Goal: Task Accomplishment & Management: Complete application form

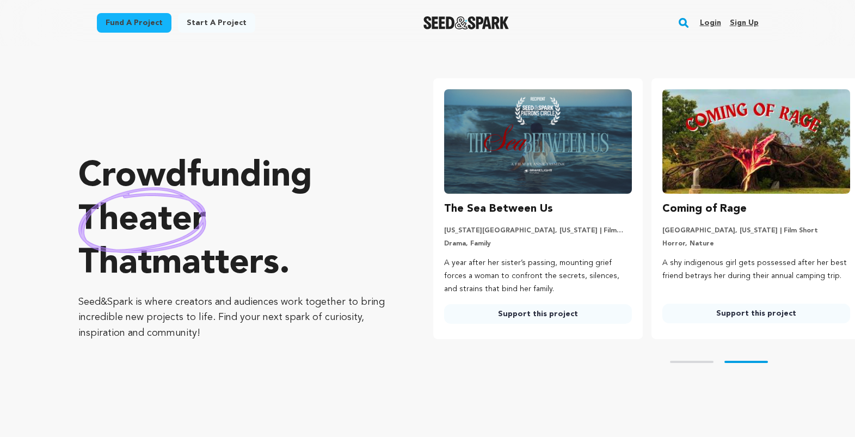
scroll to position [0, 222]
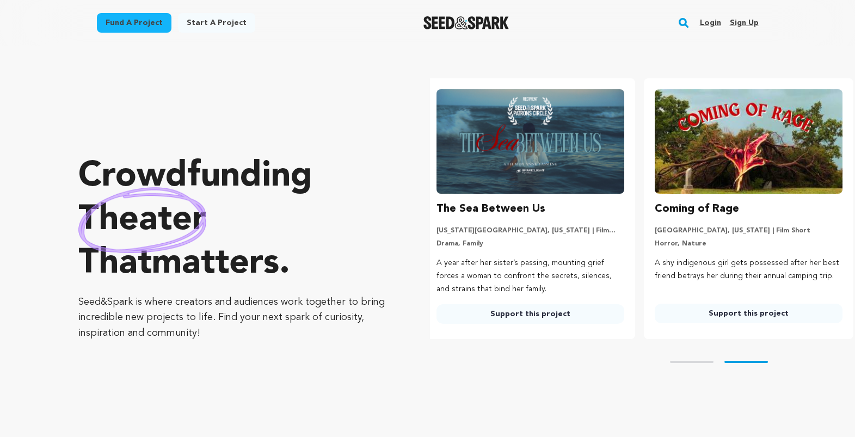
click at [721, 27] on link "Login" at bounding box center [709, 22] width 21 height 17
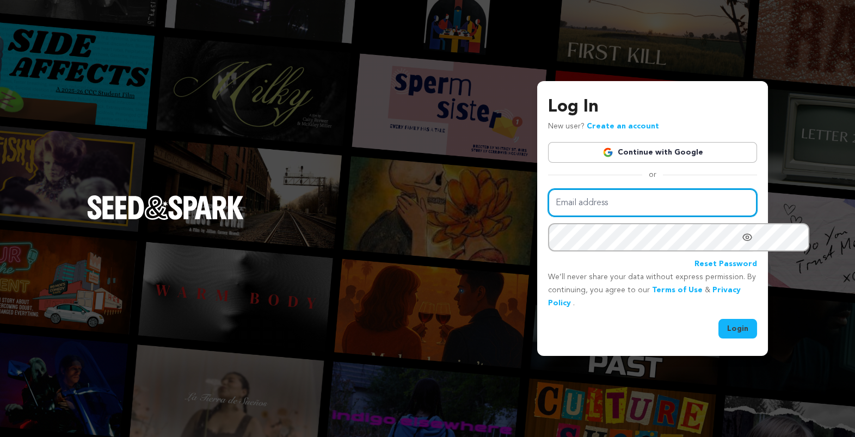
click at [548, 211] on input "Email address" at bounding box center [652, 203] width 209 height 28
click at [548, 216] on input "Email address" at bounding box center [652, 203] width 209 height 28
paste input "nitrateblooms@gmail.com NitrateBlooms@Tisch2025"
drag, startPoint x: 693, startPoint y: 205, endPoint x: 584, endPoint y: 213, distance: 109.7
click at [584, 213] on input "nitrateblooms@gmail.com NitrateBlooms@Tisch2025" at bounding box center [652, 203] width 209 height 28
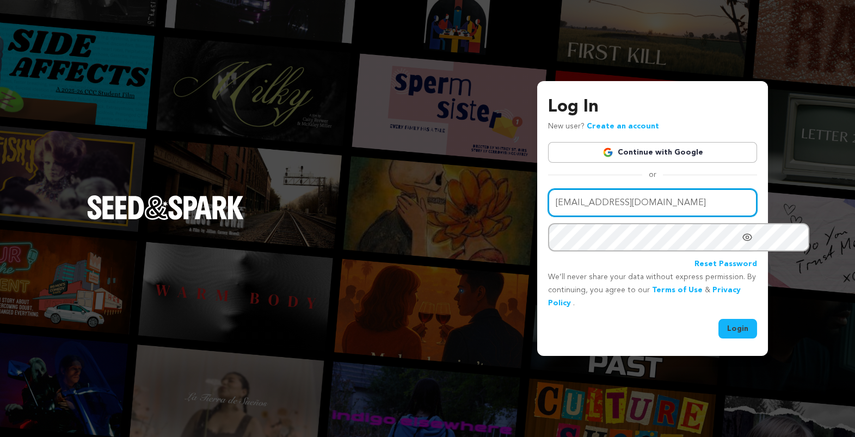
type input "nitrateblooms@gmail.com"
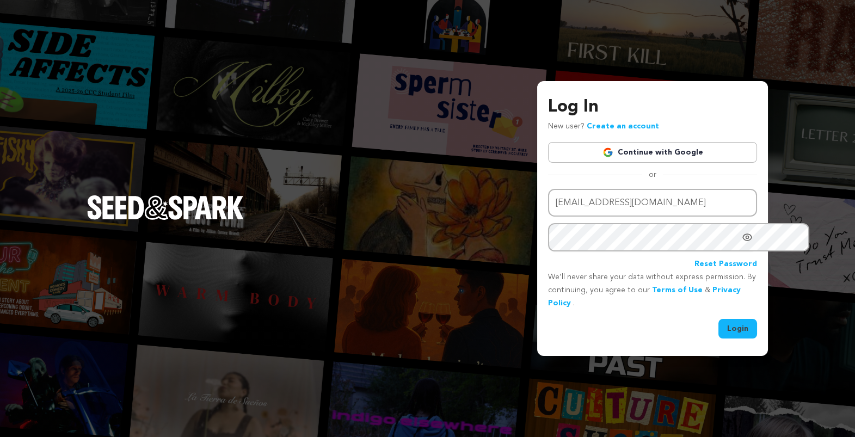
click at [712, 346] on div "Log In New user? Create an account Continue with Google or Email address nitrat…" at bounding box center [652, 218] width 231 height 274
click at [718, 331] on button "Login" at bounding box center [737, 329] width 39 height 20
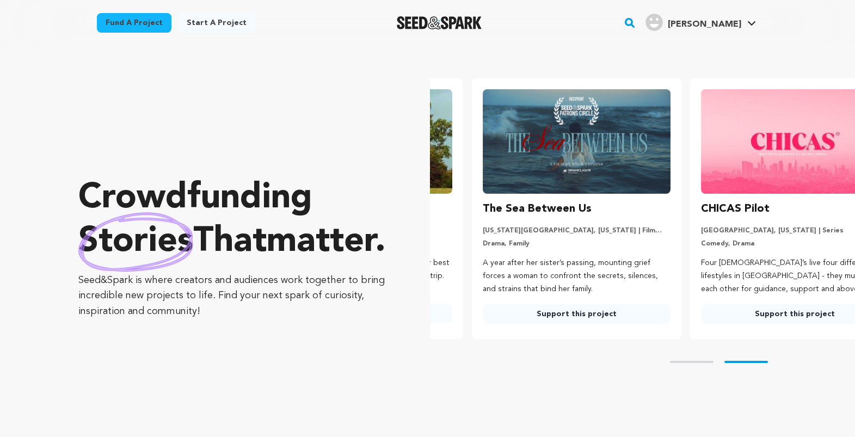
scroll to position [0, 222]
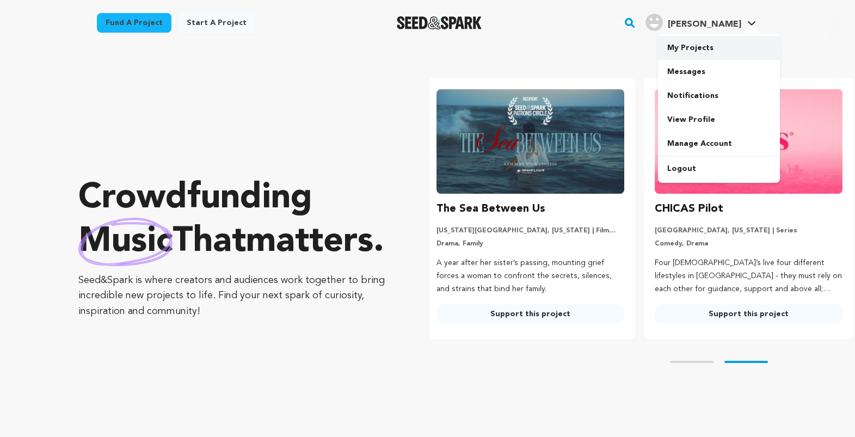
click at [753, 60] on link "My Projects" at bounding box center [719, 48] width 122 height 24
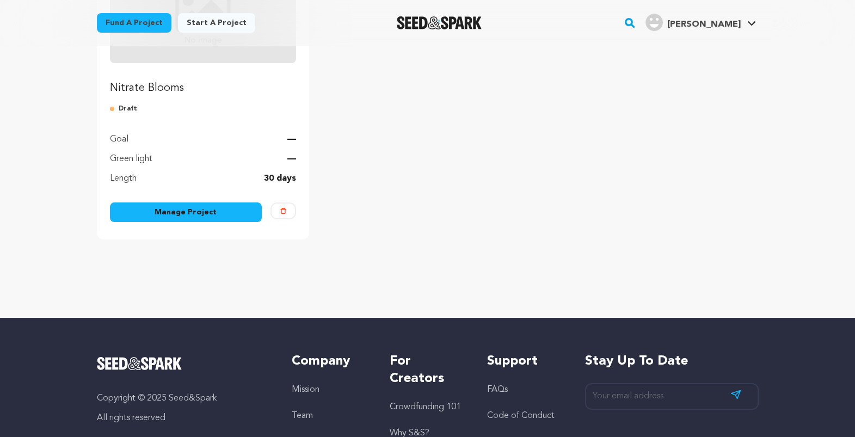
scroll to position [214, 0]
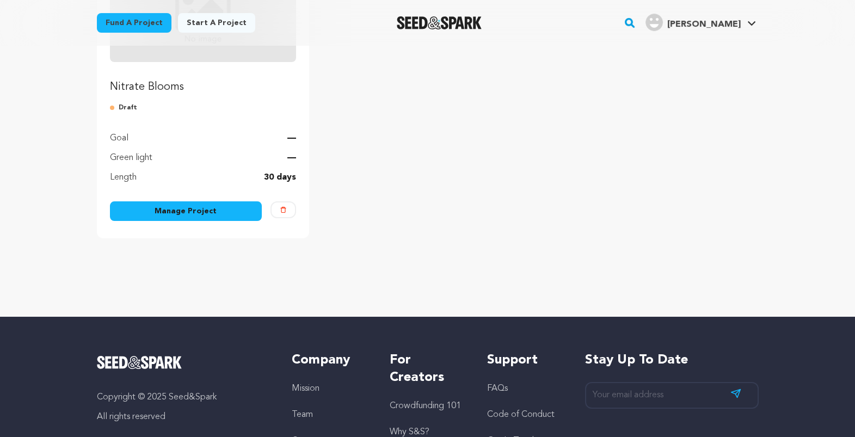
click at [110, 221] on link "Manage Project" at bounding box center [186, 211] width 152 height 20
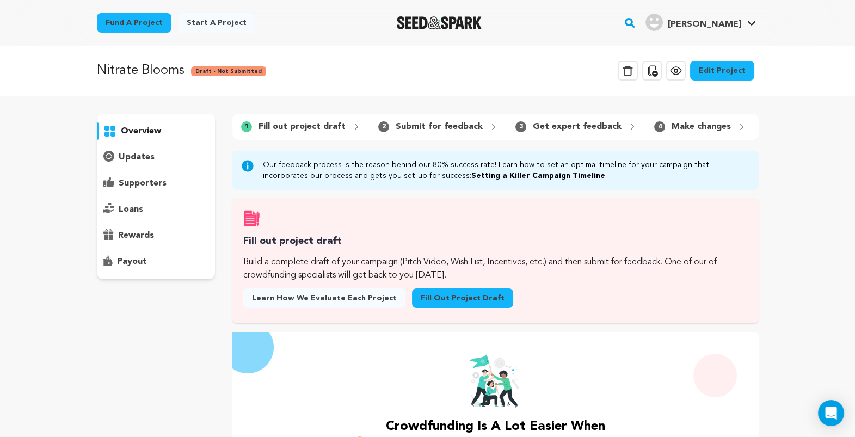
click at [294, 133] on p "Fill out project draft" at bounding box center [302, 126] width 87 height 13
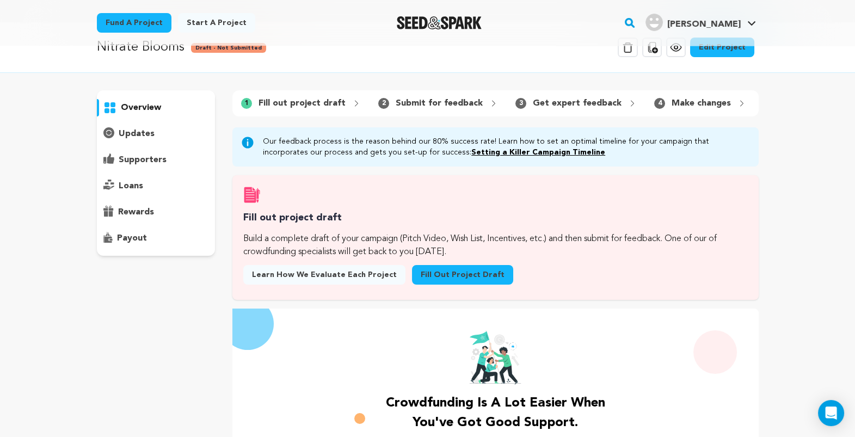
scroll to position [26, 0]
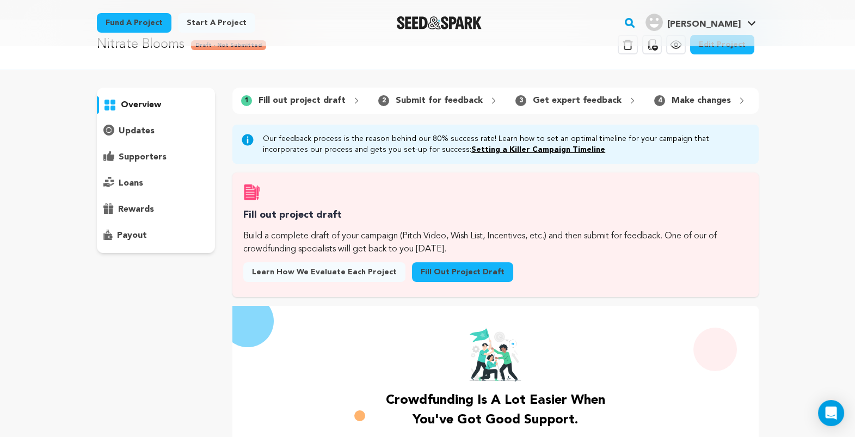
click at [441, 282] on link "Fill out project draft" at bounding box center [462, 272] width 101 height 20
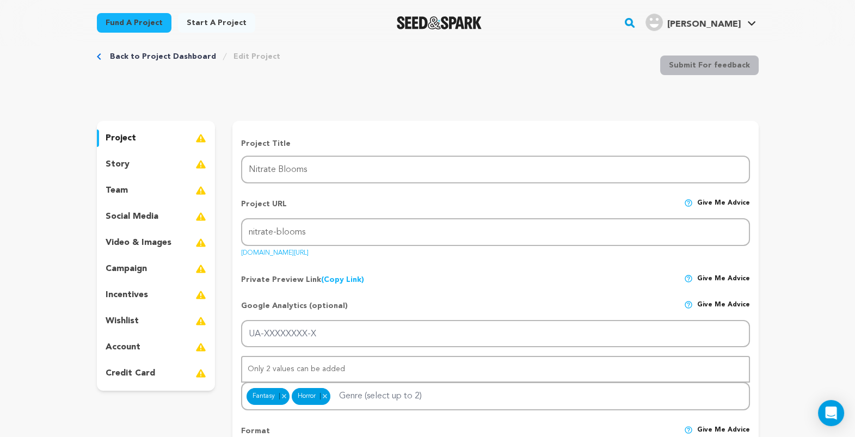
scroll to position [29, 0]
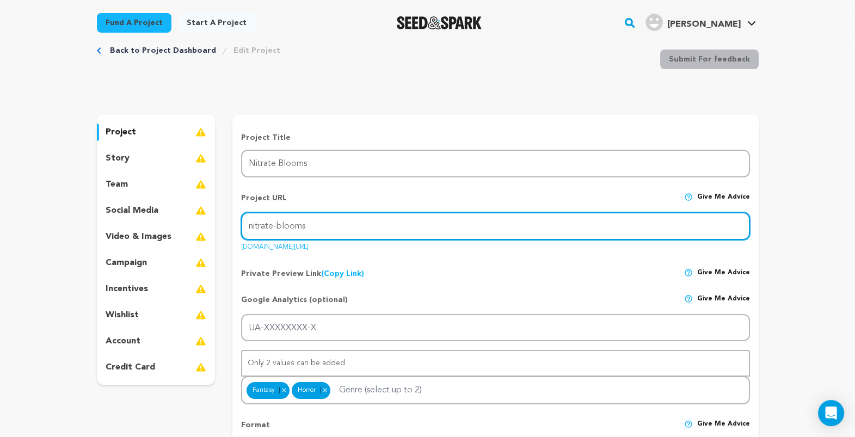
click at [264, 240] on input "nitrate-blooms" at bounding box center [495, 226] width 508 height 28
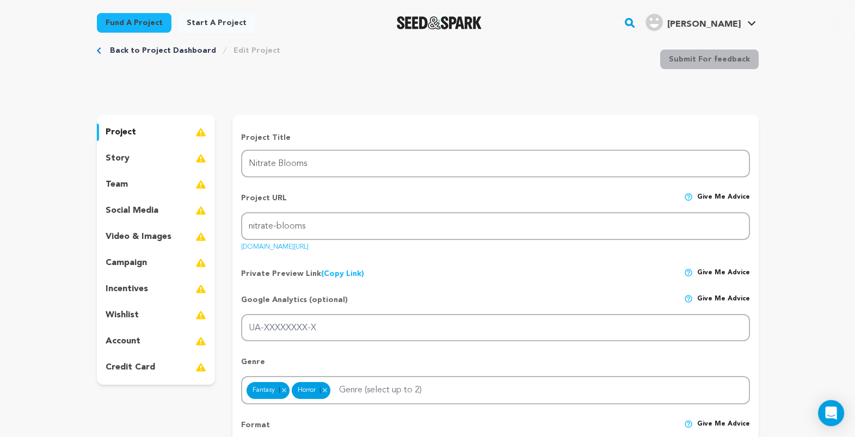
click at [281, 250] on link "[DOMAIN_NAME][URL]" at bounding box center [274, 244] width 67 height 11
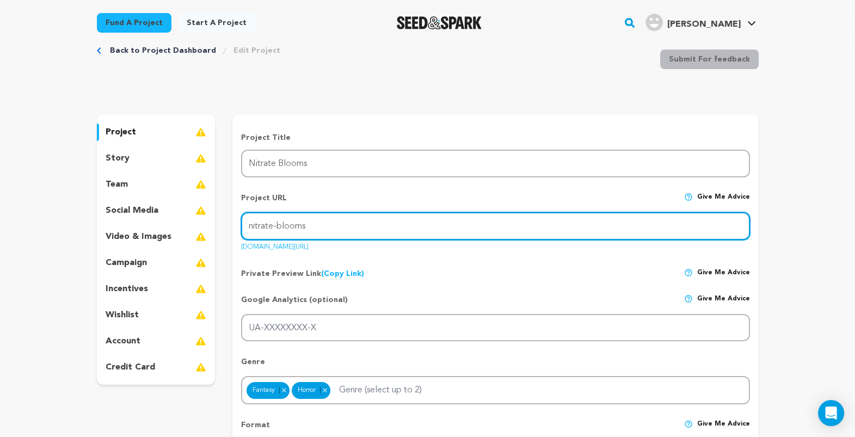
click at [281, 240] on input "nitrate-blooms" at bounding box center [495, 226] width 508 height 28
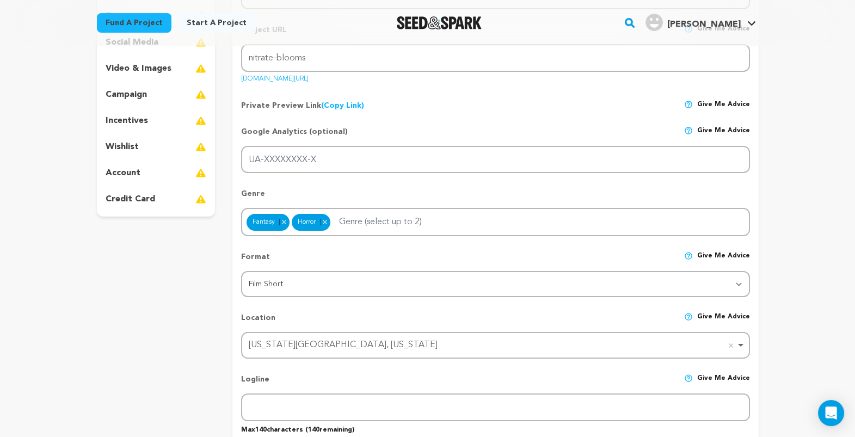
scroll to position [205, 0]
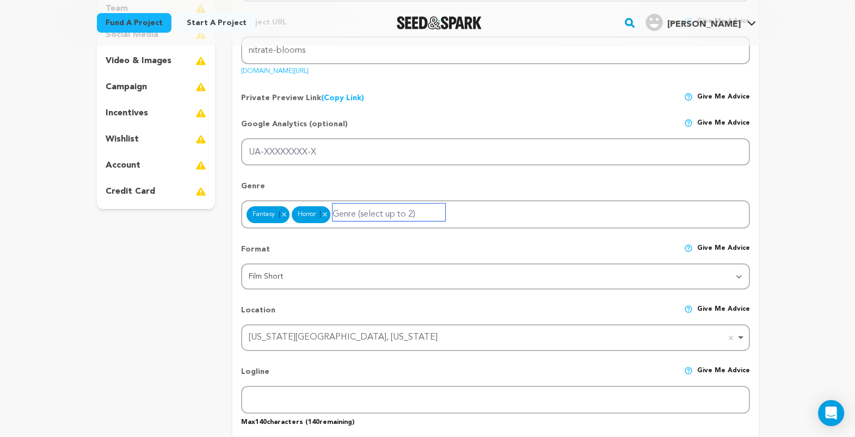
click at [333, 221] on input "Genre (select up to 2)" at bounding box center [389, 212] width 113 height 17
click at [319, 200] on p "Genre" at bounding box center [495, 191] width 508 height 20
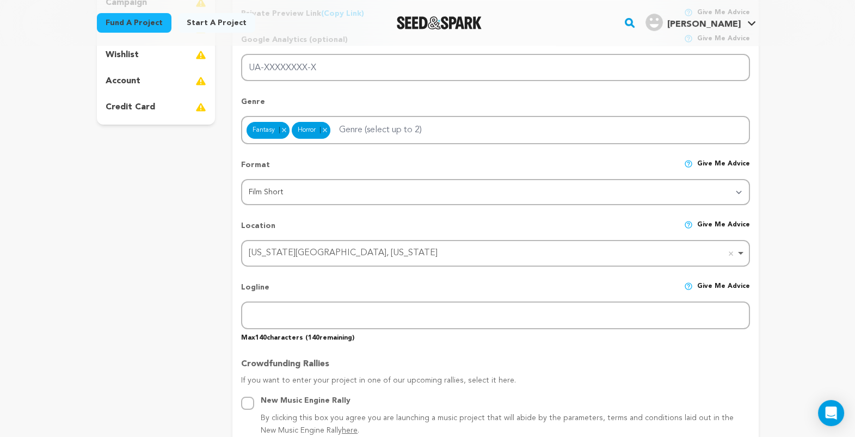
scroll to position [310, 0]
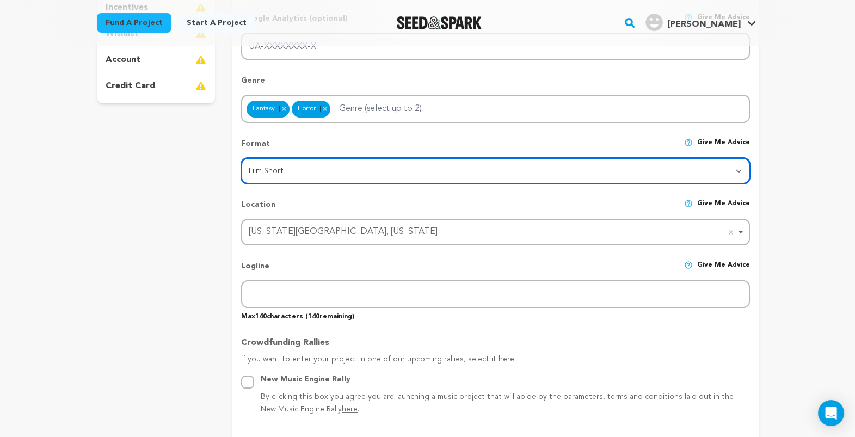
click at [328, 184] on select "Category Film Feature Film Short Series VR Experience Film Festival Company Mus…" at bounding box center [495, 171] width 508 height 26
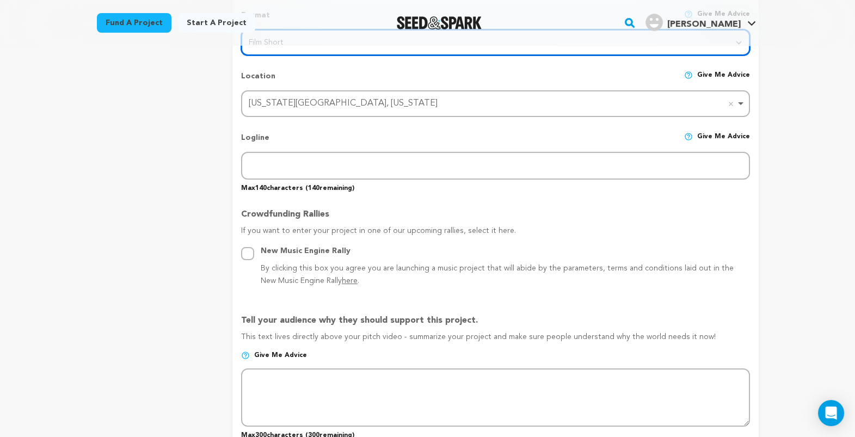
scroll to position [441, 0]
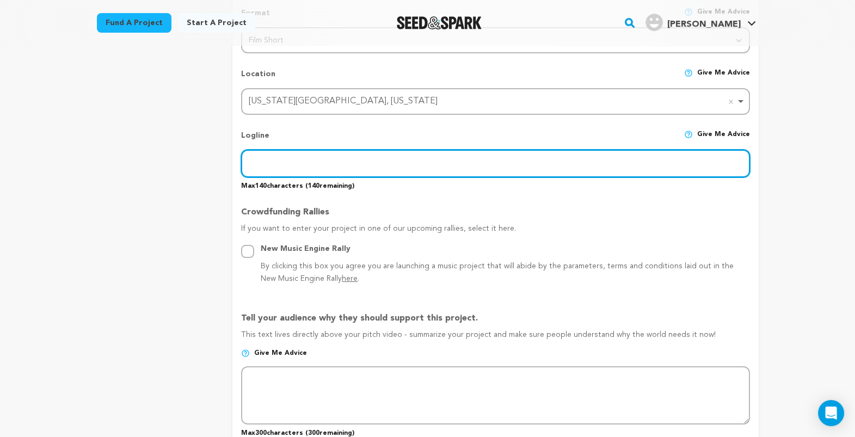
click at [272, 177] on input "text" at bounding box center [495, 164] width 508 height 28
paste input "A film archivist attempts to stave off the supernatural decay spreading through…"
click at [546, 177] on input "A film archivist attempts to stave off the supernatural decay spreading through…" at bounding box center [495, 164] width 508 height 28
click at [749, 177] on input "A film archivist attempts to stave off the supernatural decay spreading through…" at bounding box center [495, 164] width 508 height 28
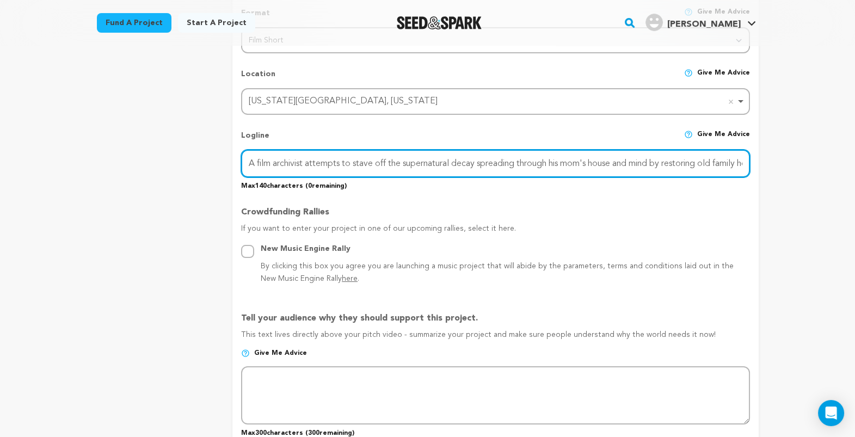
type input "A film archivist attempts to stave off the supernatural decay spreading through…"
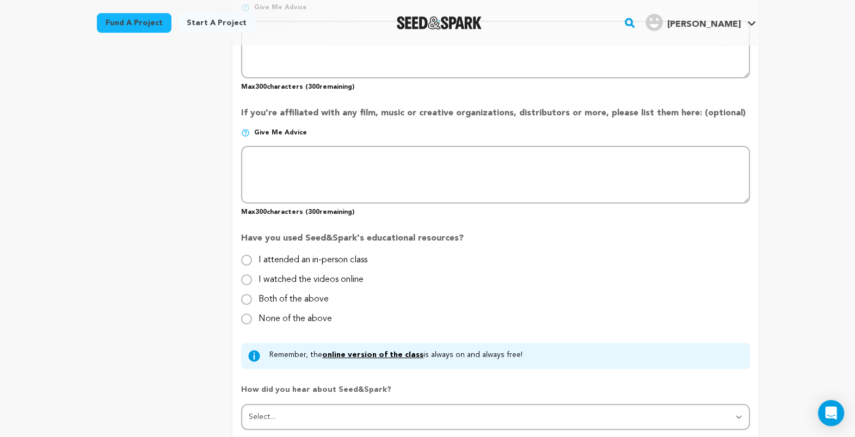
scroll to position [930, 0]
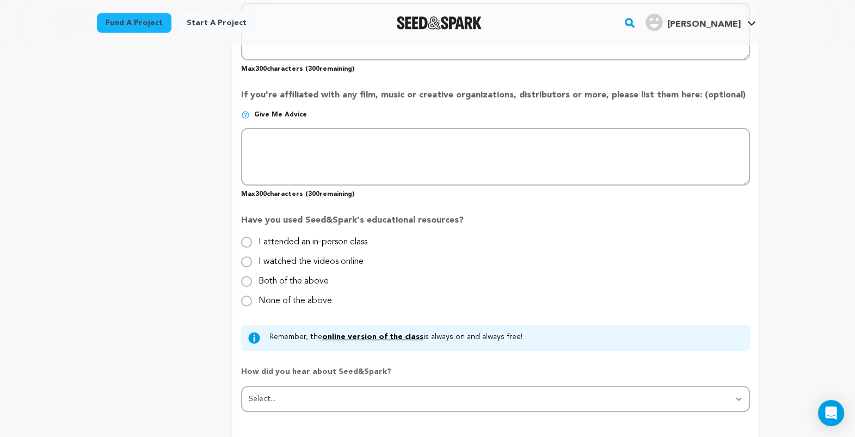
click at [378, 110] on p "If you're affiliated with any film, music or creative organizations, distributo…" at bounding box center [495, 100] width 508 height 22
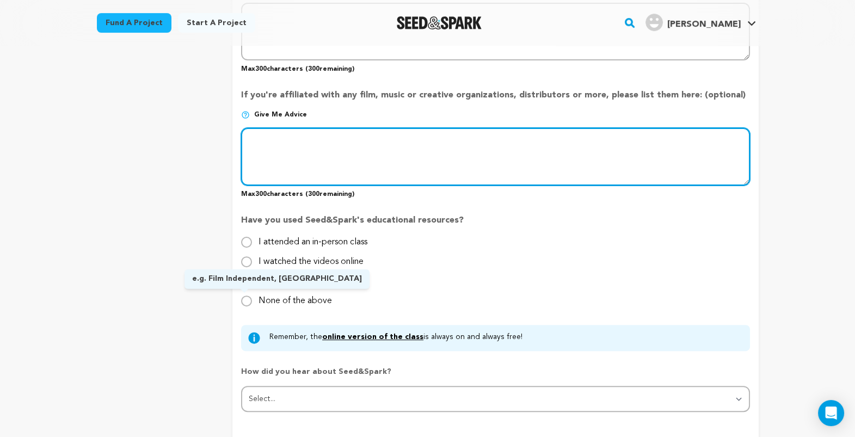
click at [249, 186] on textarea at bounding box center [495, 157] width 508 height 58
drag, startPoint x: 248, startPoint y: 328, endPoint x: 109, endPoint y: 329, distance: 138.2
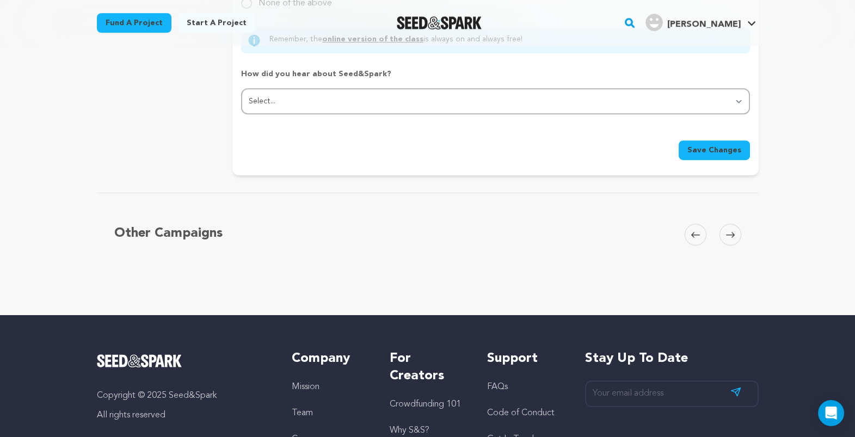
scroll to position [1231, 0]
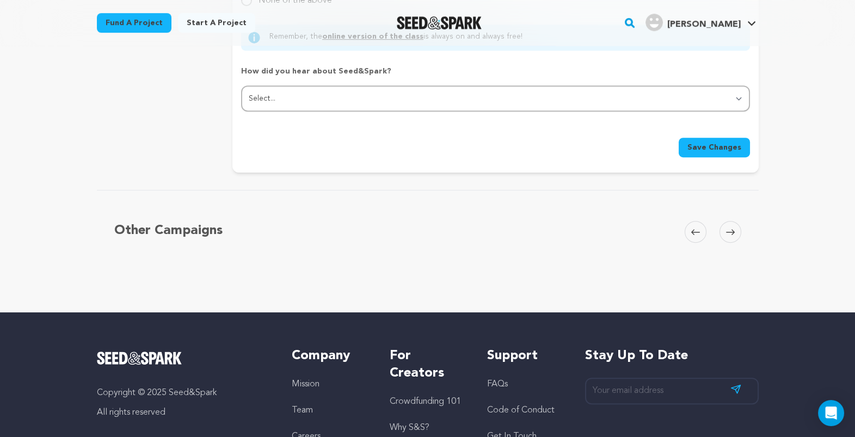
type textarea "New York University (NYU) Tisch School of the Arts"
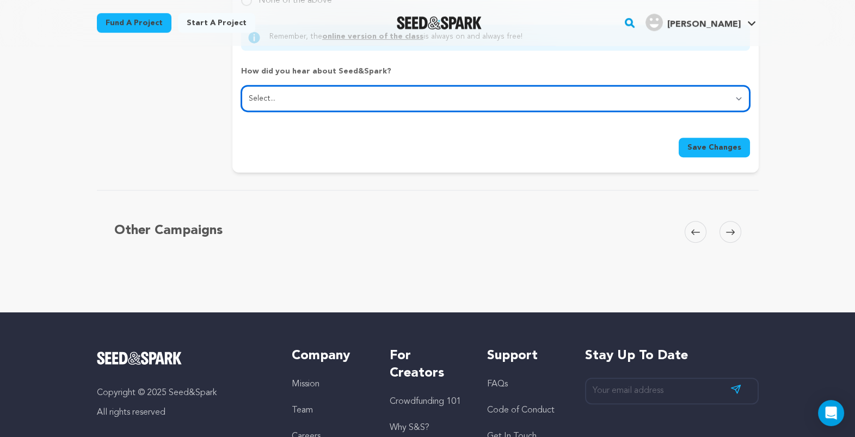
click at [482, 112] on select "Select... From a friend Social media Film festival or film organization Took an…" at bounding box center [495, 98] width 508 height 26
select select "3"
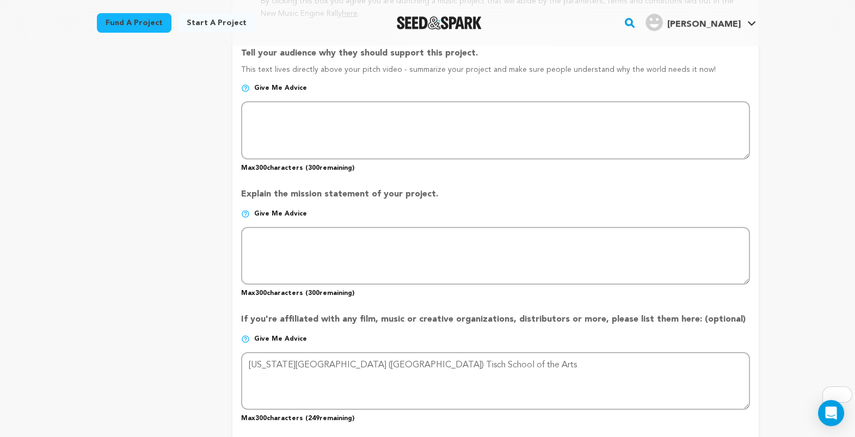
scroll to position [708, 0]
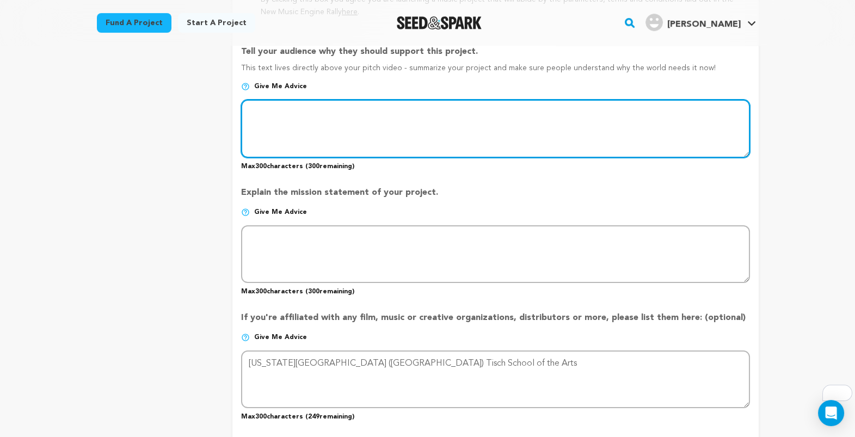
click at [581, 157] on textarea at bounding box center [495, 129] width 508 height 58
click at [273, 157] on textarea "To enrich screen reader interactions, please activate Accessibility in Grammarl…" at bounding box center [495, 129] width 508 height 58
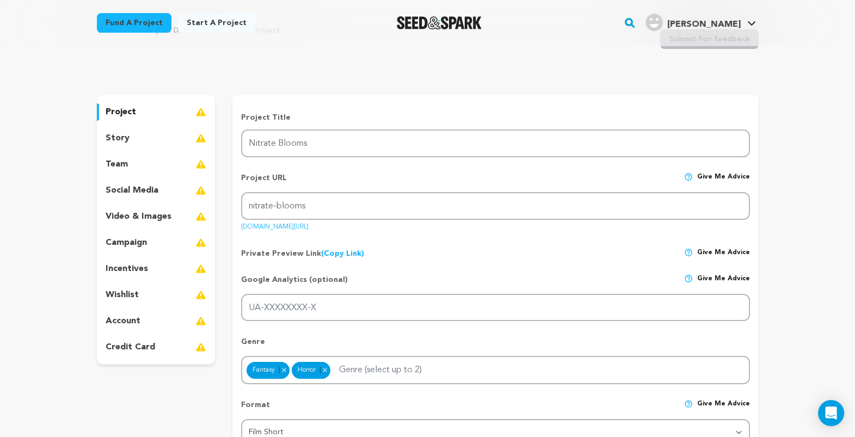
scroll to position [48, 0]
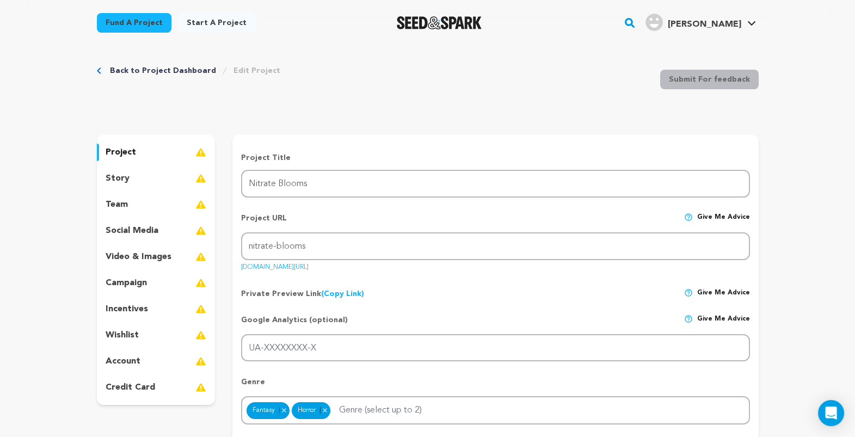
scroll to position [0, 0]
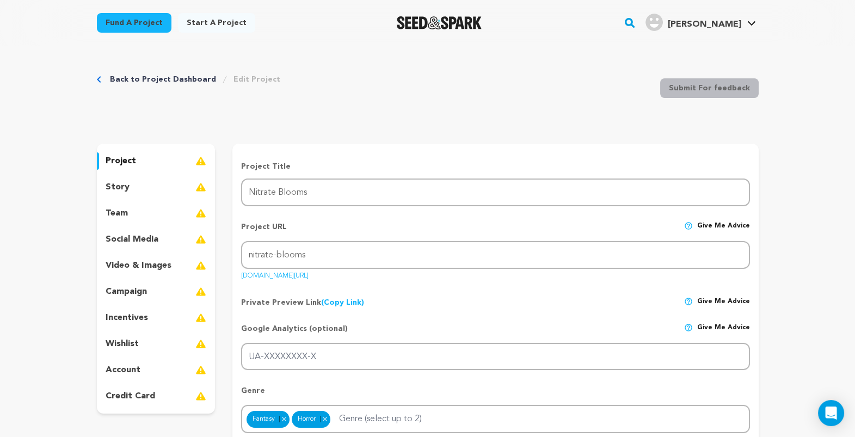
click at [97, 196] on div "story" at bounding box center [156, 187] width 119 height 17
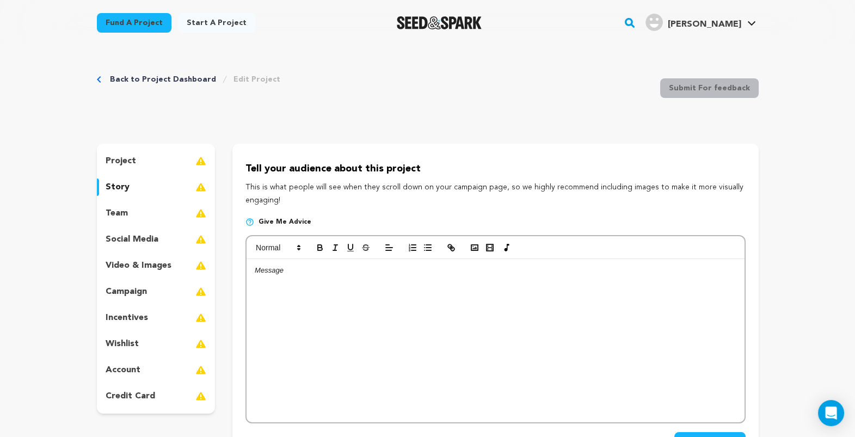
click at [101, 170] on div "project" at bounding box center [156, 160] width 119 height 17
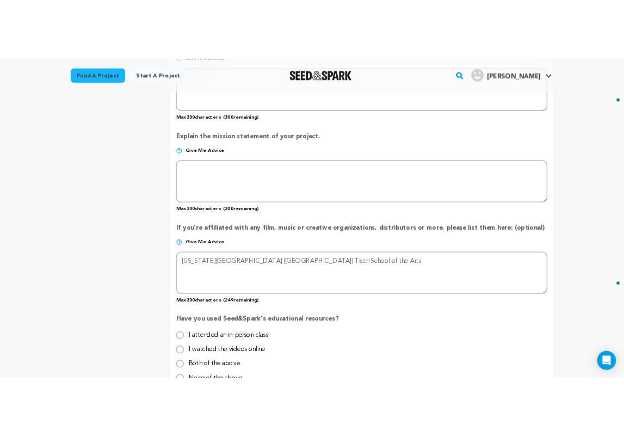
scroll to position [795, 0]
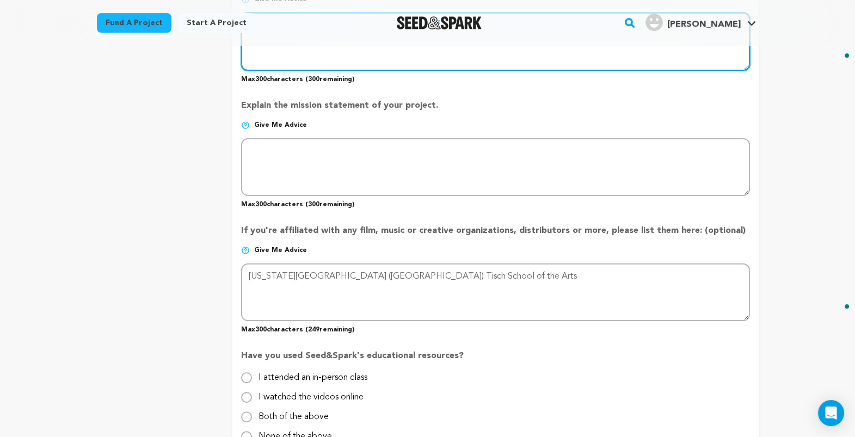
click at [313, 70] on textarea "To enrich screen reader interactions, please activate Accessibility in Grammarl…" at bounding box center [495, 42] width 508 height 58
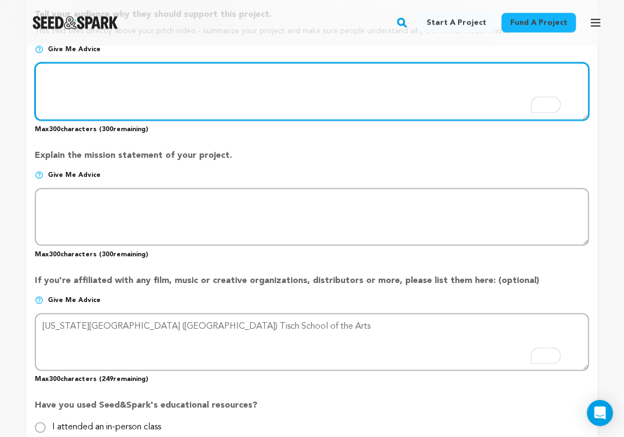
click at [121, 120] on textarea "To enrich screen reader interactions, please activate Accessibility in Grammarl…" at bounding box center [312, 92] width 555 height 58
paste textarea "**Nitrate Blooms** explores Renato's fight against **decay** to save his family…"
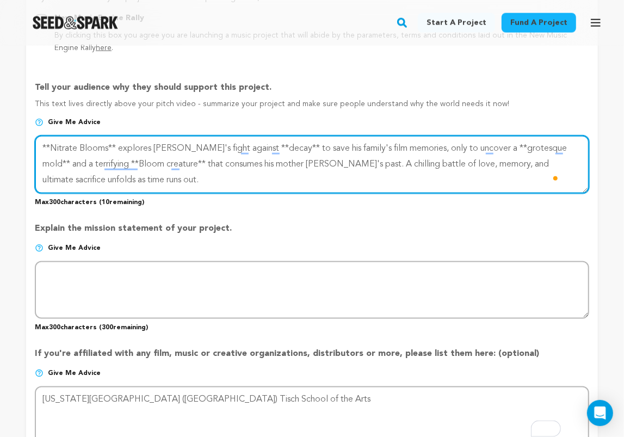
scroll to position [805, 0]
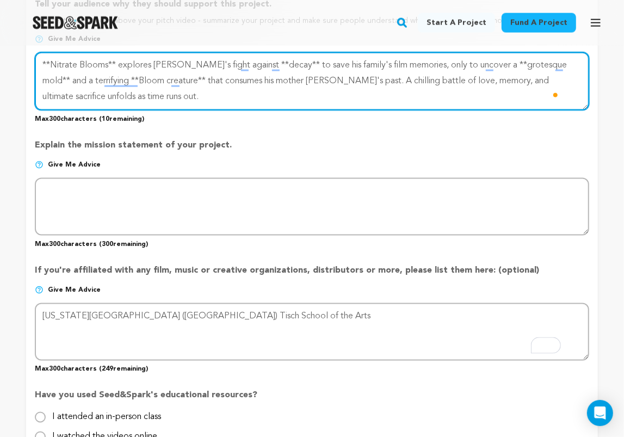
click at [61, 110] on textarea "To enrich screen reader interactions, please activate Accessibility in Grammarl…" at bounding box center [312, 81] width 555 height 58
click at [119, 110] on textarea "To enrich screen reader interactions, please activate Accessibility in Grammarl…" at bounding box center [312, 81] width 555 height 58
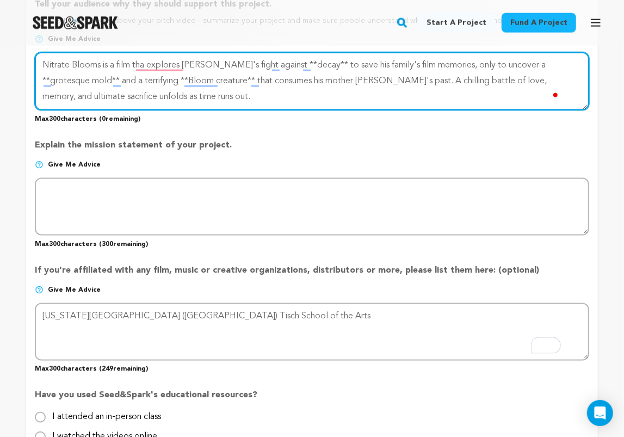
click at [289, 110] on textarea "To enrich screen reader interactions, please activate Accessibility in Grammarl…" at bounding box center [312, 81] width 555 height 58
click at [312, 110] on textarea "To enrich screen reader interactions, please activate Accessibility in Grammarl…" at bounding box center [312, 81] width 555 height 58
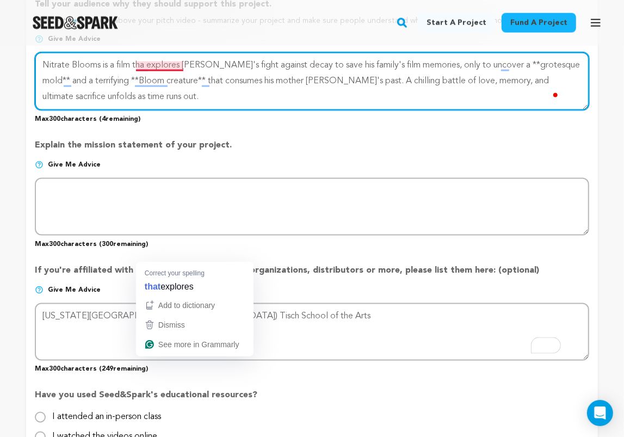
click at [158, 110] on textarea "To enrich screen reader interactions, please activate Accessibility in Grammarl…" at bounding box center [312, 81] width 555 height 58
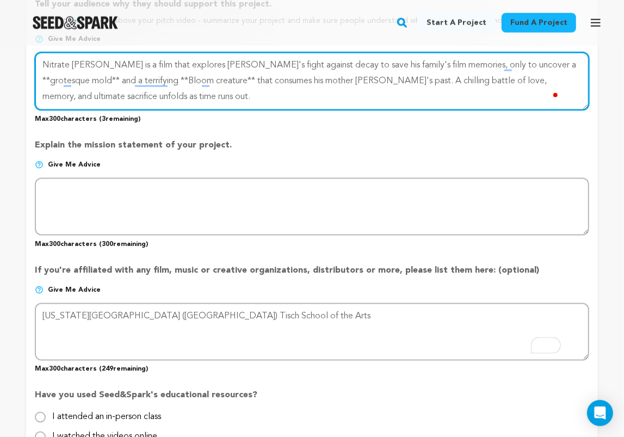
click at [442, 110] on textarea "To enrich screen reader interactions, please activate Accessibility in Grammarl…" at bounding box center [312, 81] width 555 height 58
click at [486, 110] on textarea "To enrich screen reader interactions, please activate Accessibility in Grammarl…" at bounding box center [312, 81] width 555 height 58
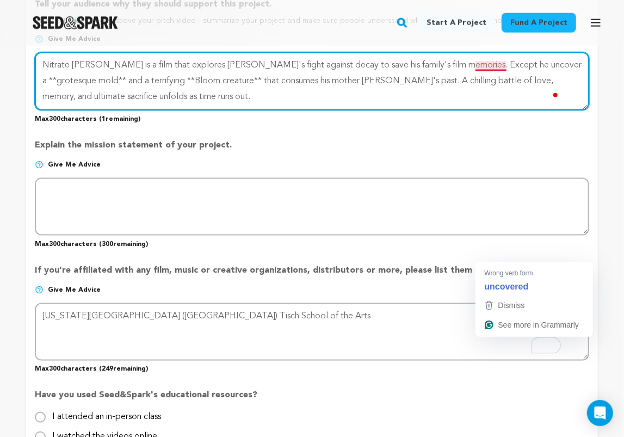
click at [515, 110] on textarea "To enrich screen reader interactions, please activate Accessibility in Grammarl…" at bounding box center [312, 81] width 555 height 58
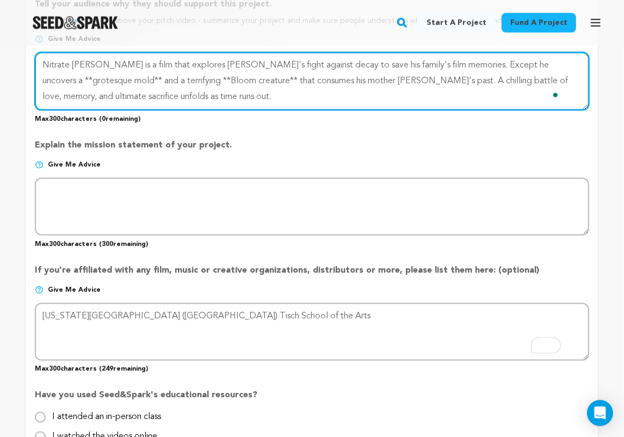
click at [470, 110] on textarea "To enrich screen reader interactions, please activate Accessibility in Grammarl…" at bounding box center [312, 81] width 555 height 58
click at [60, 110] on textarea "To enrich screen reader interactions, please activate Accessibility in Grammarl…" at bounding box center [312, 81] width 555 height 58
click at [85, 110] on textarea "To enrich screen reader interactions, please activate Accessibility in Grammarl…" at bounding box center [312, 81] width 555 height 58
click at [439, 110] on textarea "To enrich screen reader interactions, please activate Accessibility in Grammarl…" at bounding box center [312, 81] width 555 height 58
drag, startPoint x: 229, startPoint y: 291, endPoint x: 478, endPoint y: 249, distance: 253.3
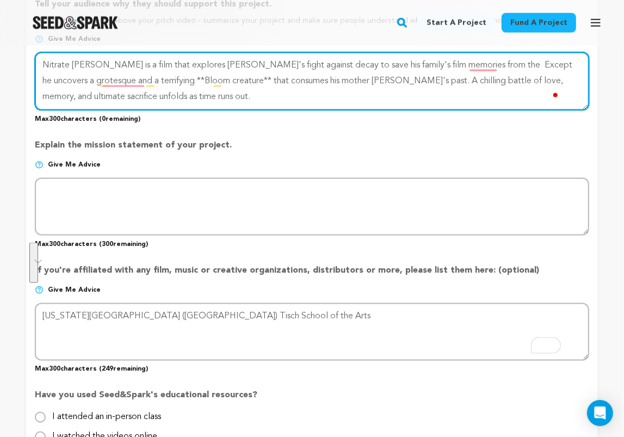
click at [478, 110] on textarea "To enrich screen reader interactions, please activate Accessibility in Grammarl…" at bounding box center [312, 81] width 555 height 58
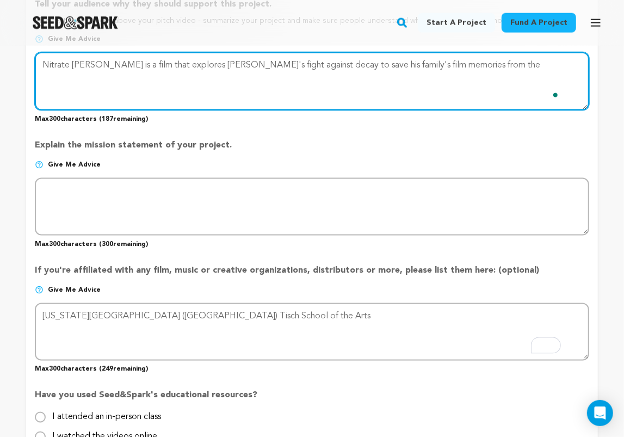
type textarea "Nitrate Blooms is a film that explores Renato's fight against decay to save his…"
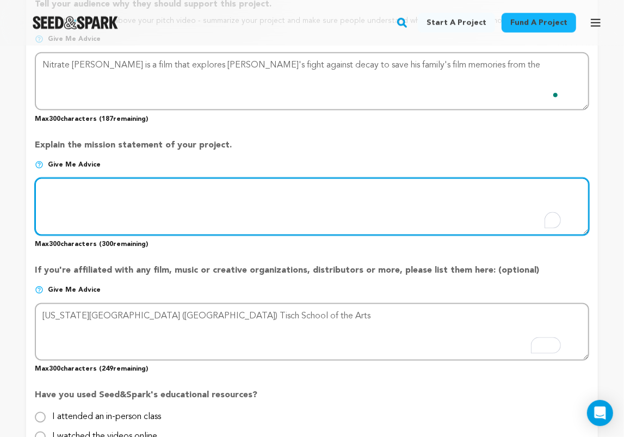
click at [335, 236] on textarea "To enrich screen reader interactions, please activate Accessibility in Grammarl…" at bounding box center [312, 207] width 555 height 58
paste textarea "Except he uncovers a grotesque and a terrifying **Bloom creature** that consume…"
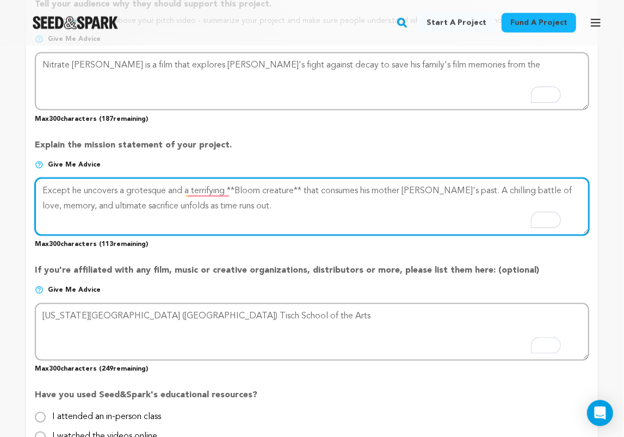
type textarea "Except he uncovers a grotesque and a terrifying **Bloom creature** that consume…"
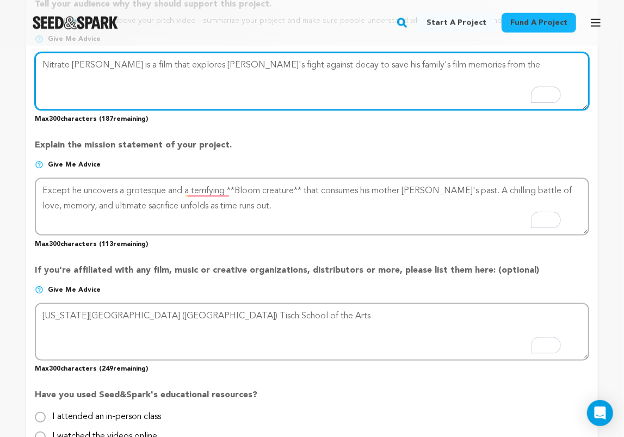
click at [477, 110] on textarea "To enrich screen reader interactions, please activate Accessibility in Grammarl…" at bounding box center [312, 81] width 555 height 58
type textarea "Nitrate Blooms is a film that explores Renato's fight against decay to save his…"
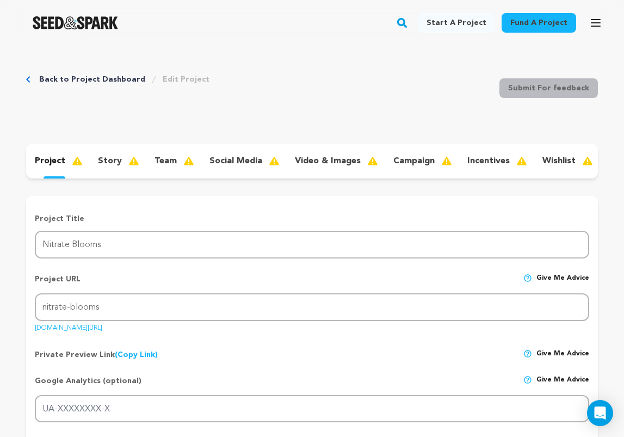
scroll to position [805, 0]
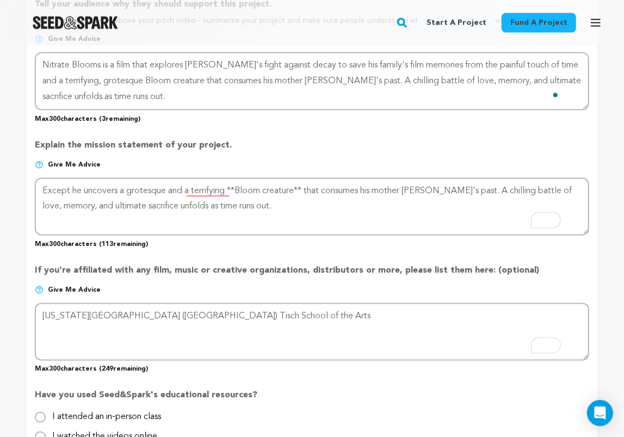
click at [318, 110] on textarea "To enrich screen reader interactions, please activate Accessibility in Grammarl…" at bounding box center [312, 81] width 555 height 58
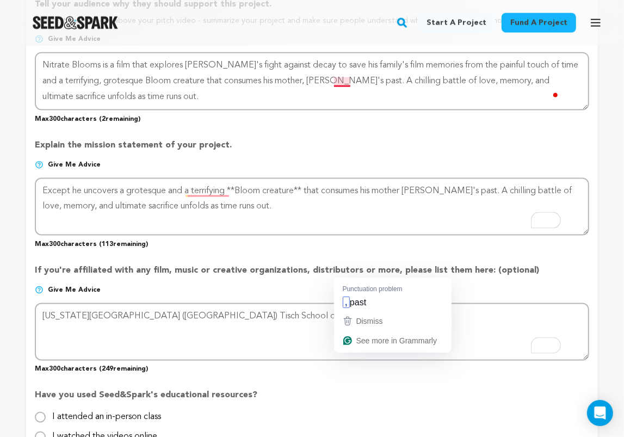
click at [340, 110] on textarea "To enrich screen reader interactions, please activate Accessibility in Grammarl…" at bounding box center [312, 81] width 555 height 58
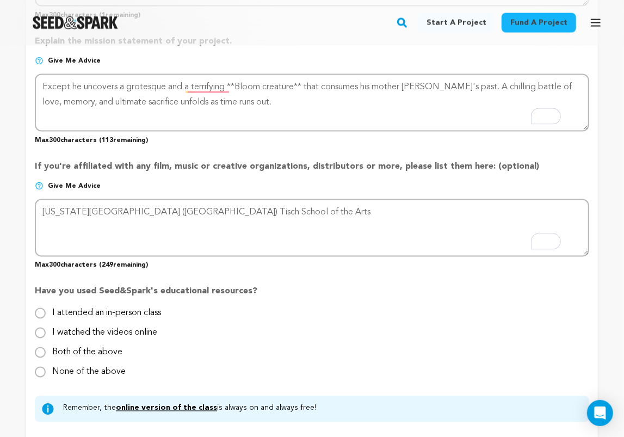
scroll to position [915, 0]
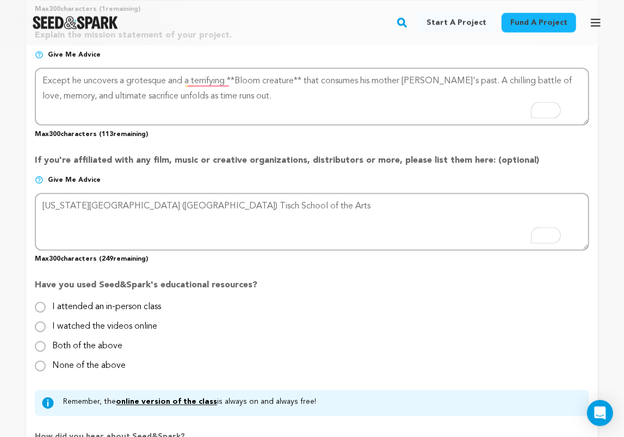
type textarea "Nitrate Blooms is a film that explores [PERSON_NAME]'s fight against decay to s…"
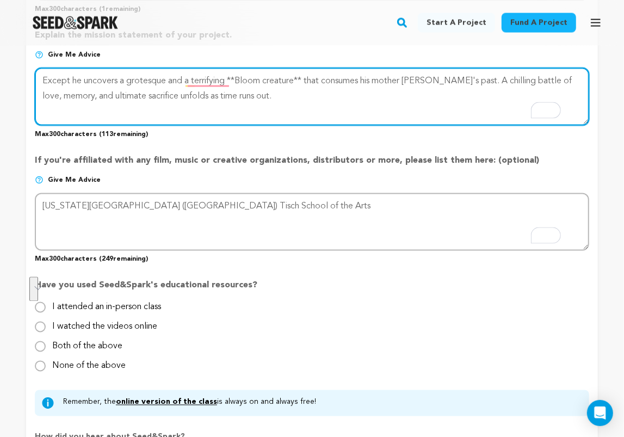
drag, startPoint x: 297, startPoint y: 305, endPoint x: 9, endPoint y: 293, distance: 288.7
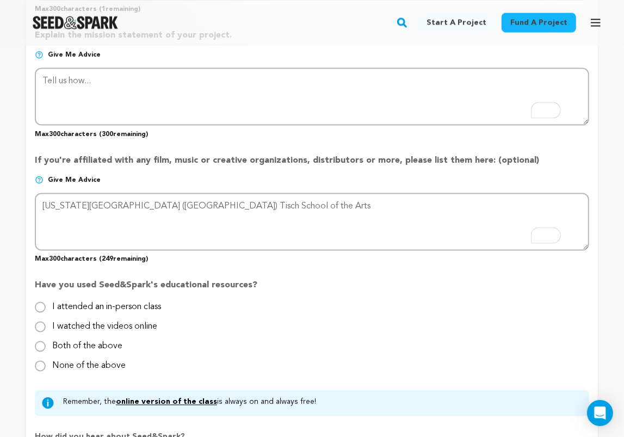
click at [199, 68] on p "Give me advice" at bounding box center [312, 59] width 555 height 17
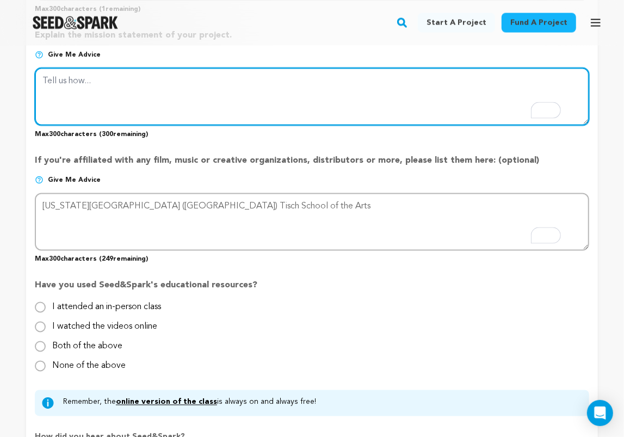
click at [119, 126] on textarea "To enrich screen reader interactions, please activate Accessibility in Grammarl…" at bounding box center [312, 97] width 555 height 58
paste textarea "Everyone remembers looking at a photo album with their family, everyone remembe…"
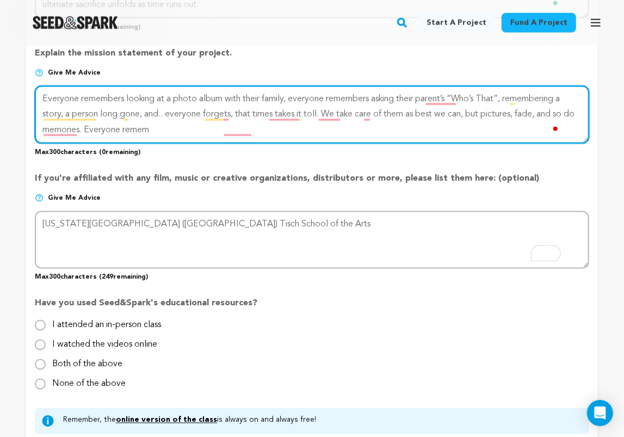
scroll to position [898, 0]
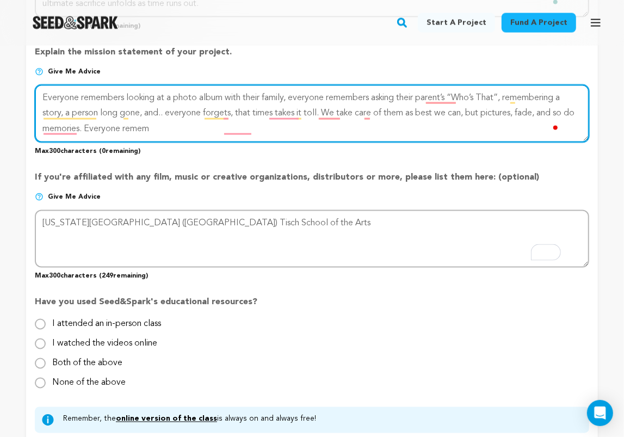
click at [223, 143] on textarea "To enrich screen reader interactions, please activate Accessibility in Grammarl…" at bounding box center [312, 114] width 555 height 58
paste textarea "My family's photo albums hold stories of loved ones, a shared history we cheris…"
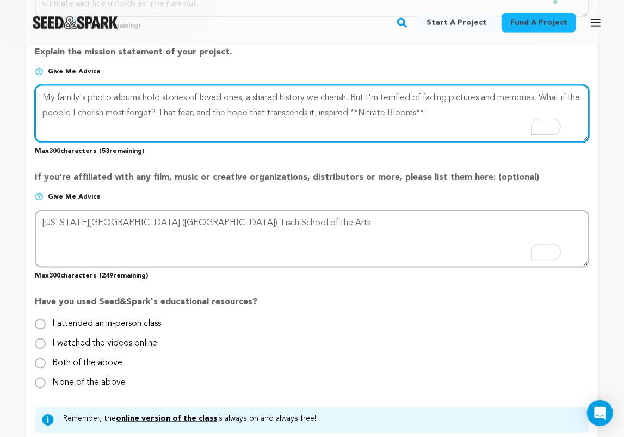
click at [46, 303] on html "Fund a project Start a project Search" at bounding box center [312, 110] width 624 height 2017
click at [83, 143] on textarea "To enrich screen reader interactions, please activate Accessibility in Grammarl…" at bounding box center [312, 114] width 555 height 58
type textarea "Family photo albums hold stories of loved ones, a shared history we cherish. Bu…"
drag, startPoint x: 475, startPoint y: 326, endPoint x: 0, endPoint y: 255, distance: 480.4
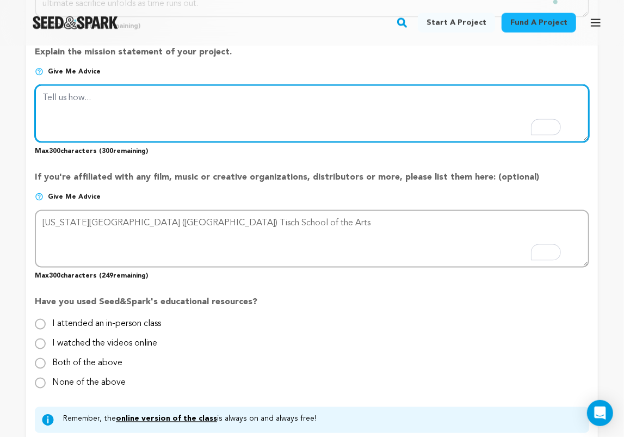
paste textarea "We all look at old photos and ask our parents, "Who's that?" We get to know peo…"
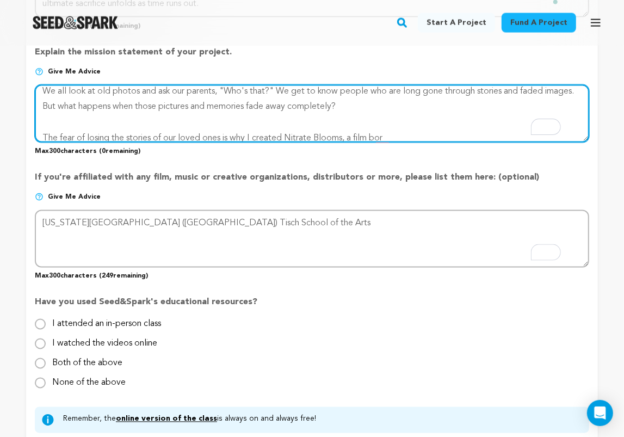
scroll to position [15, 0]
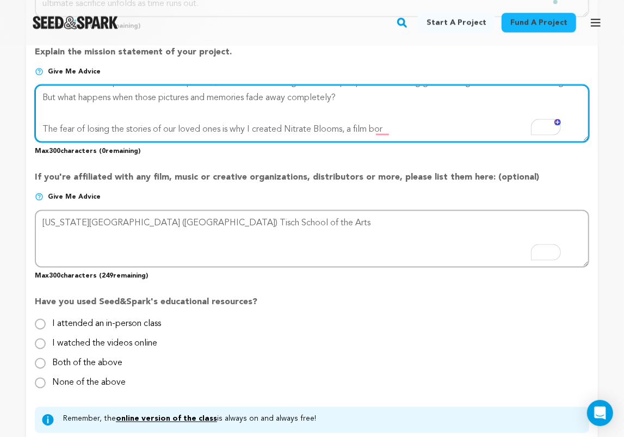
click at [107, 143] on textarea "To enrich screen reader interactions, please activate Accessibility in Grammarl…" at bounding box center [312, 114] width 555 height 58
paste textarea ""Who's that?" But what happens when those pictures and memories fade away compl…"
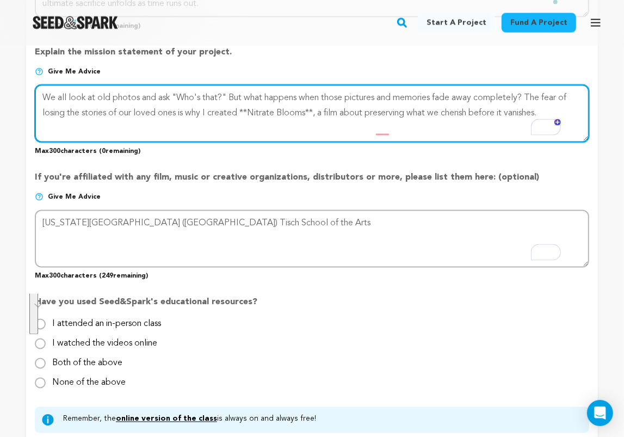
scroll to position [0, 0]
click at [544, 143] on textarea "To enrich screen reader interactions, please activate Accessibility in Grammarl…" at bounding box center [312, 114] width 555 height 58
click at [428, 143] on textarea "To enrich screen reader interactions, please activate Accessibility in Grammarl…" at bounding box center [312, 114] width 555 height 58
click at [483, 143] on textarea "To enrich screen reader interactions, please activate Accessibility in Grammarl…" at bounding box center [312, 114] width 555 height 58
click at [163, 143] on textarea "To enrich screen reader interactions, please activate Accessibility in Grammarl…" at bounding box center [312, 114] width 555 height 58
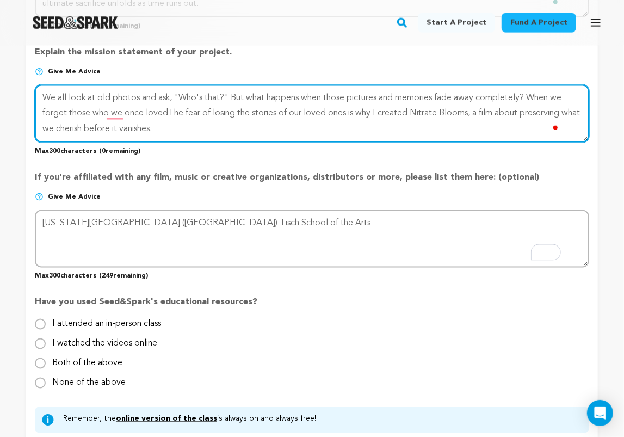
click at [71, 143] on textarea "To enrich screen reader interactions, please activate Accessibility in Grammarl…" at bounding box center [312, 114] width 555 height 58
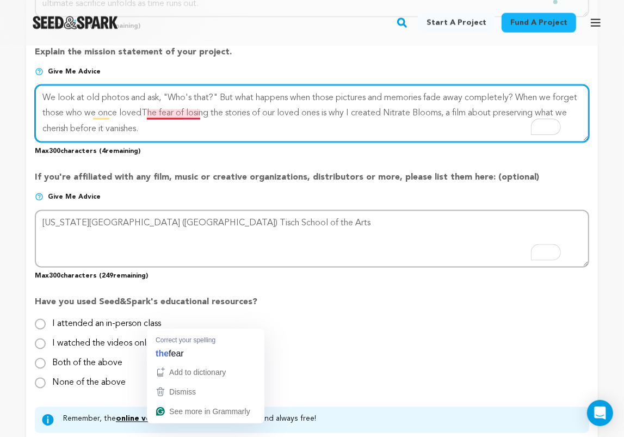
click at [176, 143] on textarea "To enrich screen reader interactions, please activate Accessibility in Grammarl…" at bounding box center [312, 114] width 555 height 58
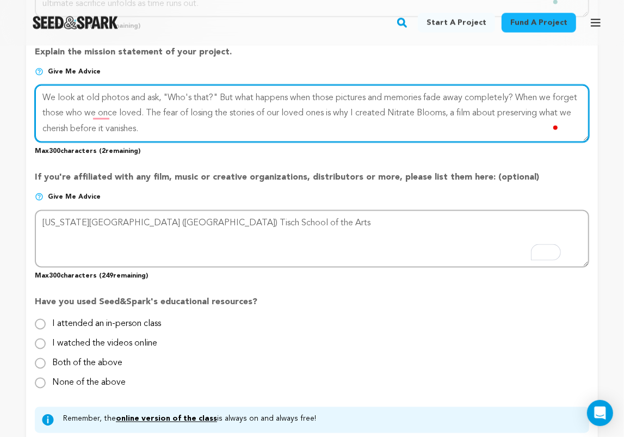
type textarea "We look at old photos and ask, "Who's that?" But what happens when those pictur…"
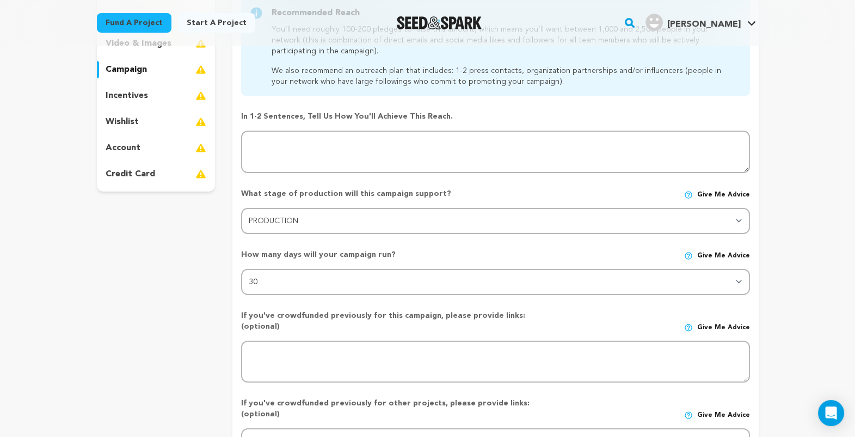
scroll to position [214, 0]
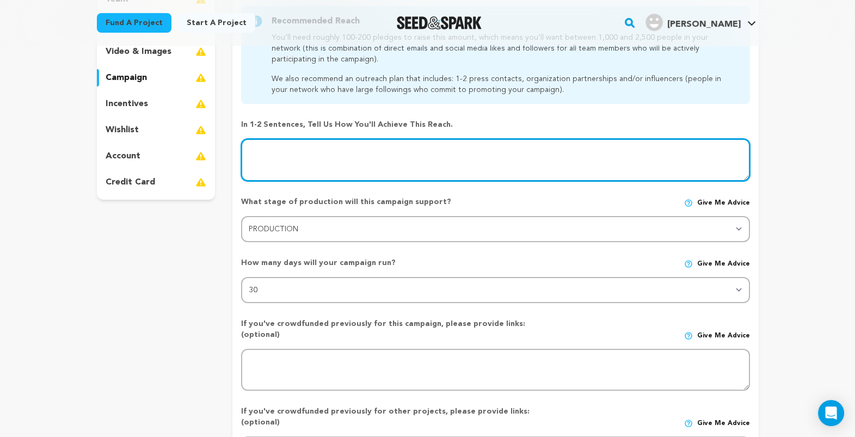
click at [345, 181] on textarea at bounding box center [495, 160] width 508 height 42
type textarea "We"
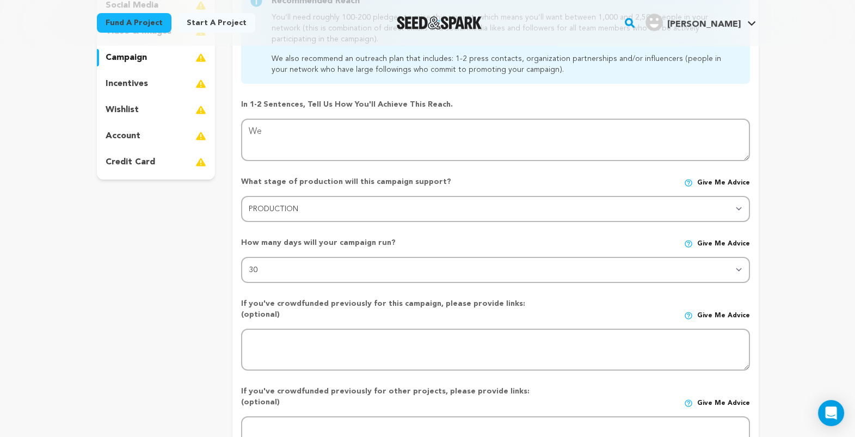
scroll to position [241, 0]
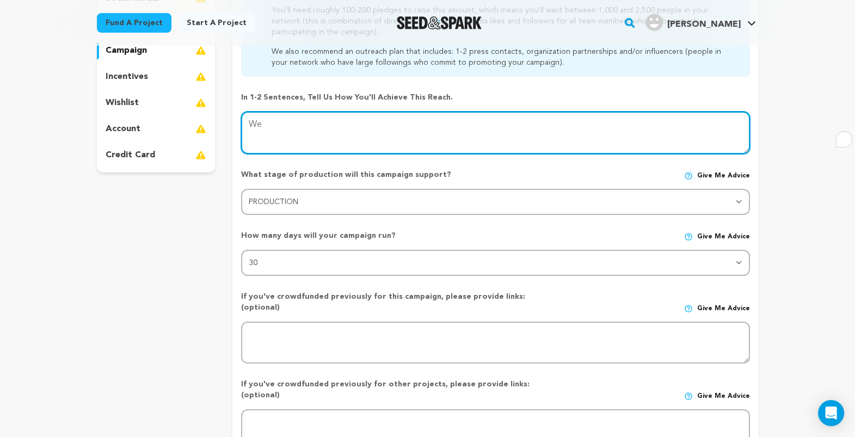
click at [241, 154] on textarea "To enrich screen reader interactions, please activate Accessibility in Grammarl…" at bounding box center [495, 133] width 508 height 42
type textarea "We pla"
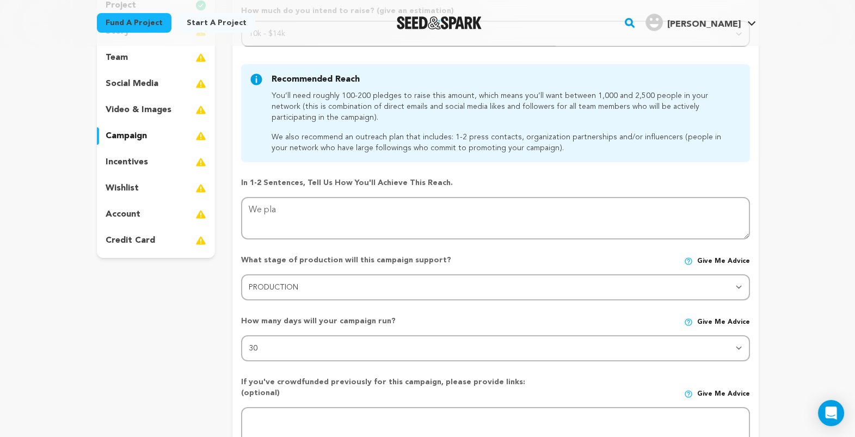
scroll to position [157, 0]
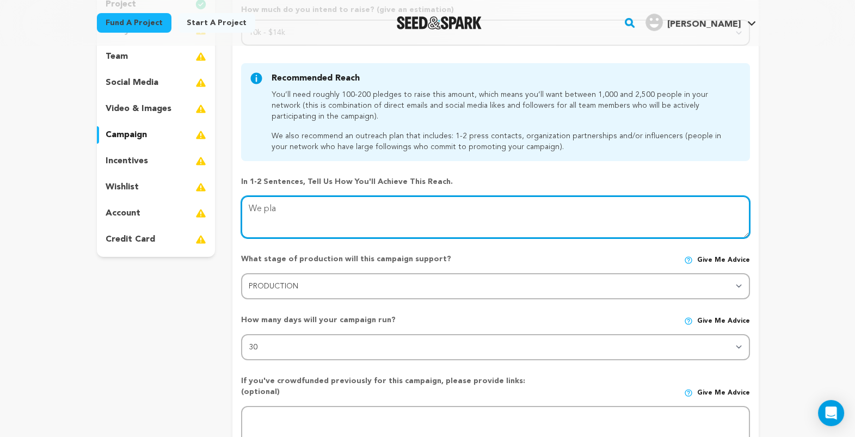
click at [255, 238] on textarea at bounding box center [495, 217] width 508 height 42
type textarea "We pla"
click at [260, 238] on textarea at bounding box center [495, 217] width 508 height 42
type textarea "We pla on"
click at [255, 238] on textarea "To enrich screen reader interactions, please activate Accessibility in Grammarl…" at bounding box center [495, 217] width 508 height 42
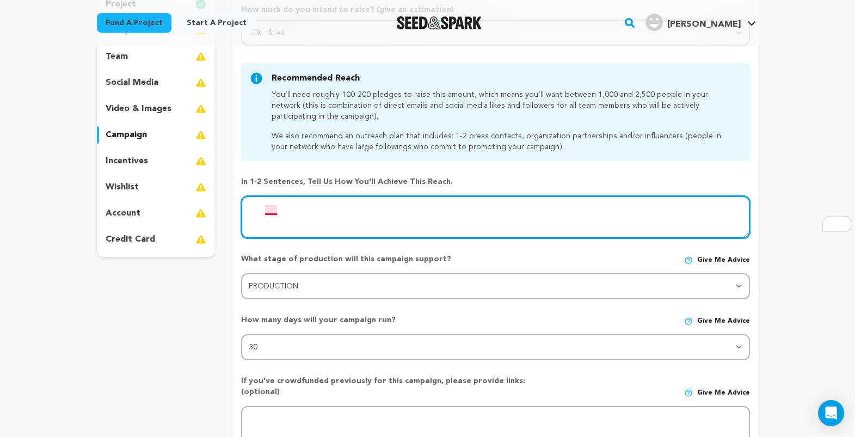
drag, startPoint x: 272, startPoint y: 299, endPoint x: 185, endPoint y: 299, distance: 87.1
click at [185, 299] on div "project story team social media video & images campaign incentives wishlist" at bounding box center [428, 286] width 662 height 599
paste textarea "We plan on fully and completely engaging our NYU community as well as those out…"
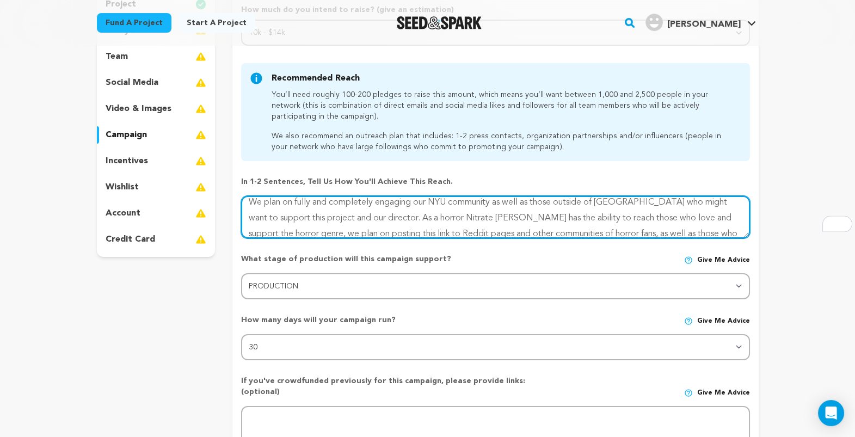
scroll to position [7, 0]
type textarea "We plan on fully and completely engaging our NYU community as well as those out…"
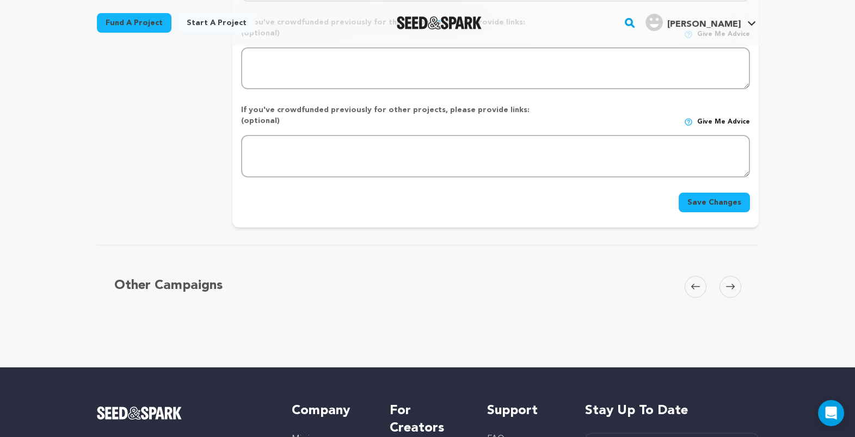
scroll to position [517, 0]
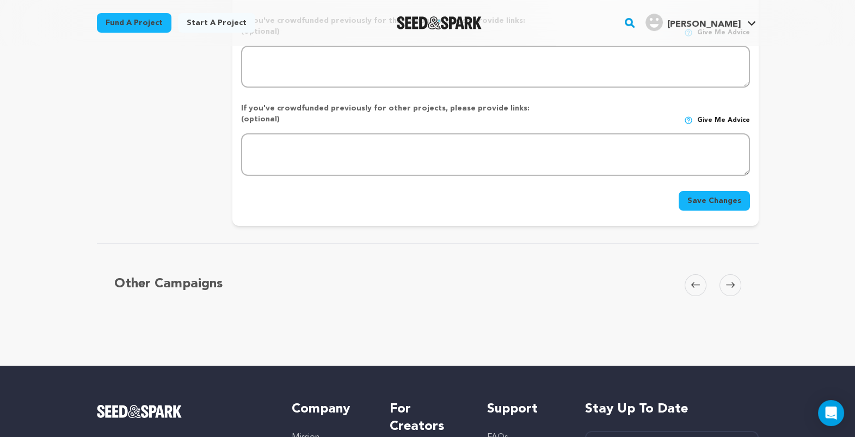
click at [750, 211] on button "Save Changes" at bounding box center [714, 201] width 71 height 20
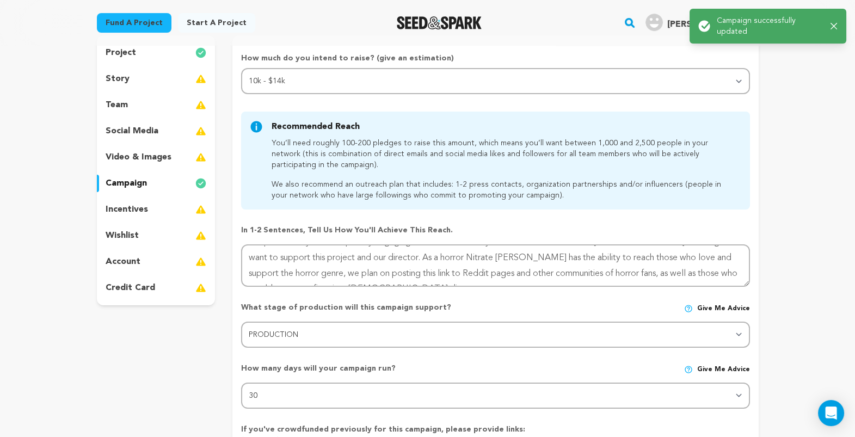
scroll to position [109, 0]
click at [106, 216] on p "incentives" at bounding box center [127, 208] width 42 height 13
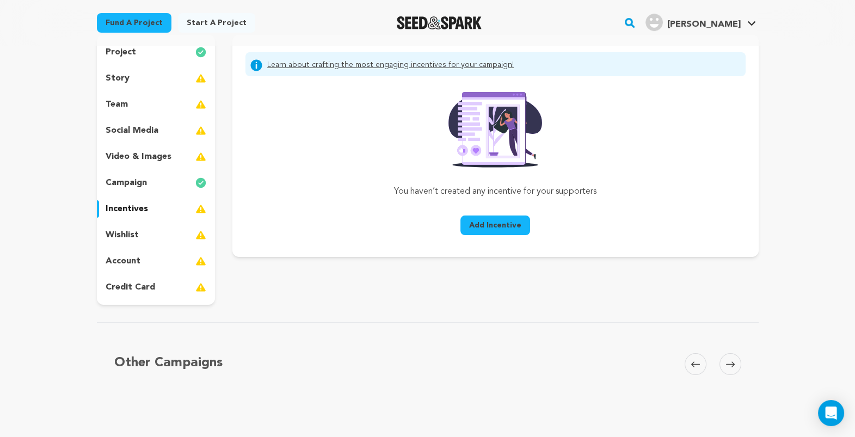
click at [106, 242] on p "wishlist" at bounding box center [122, 235] width 33 height 13
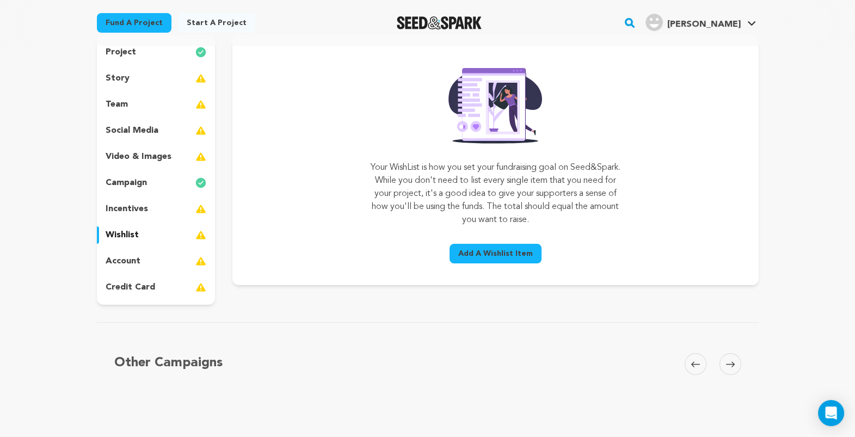
click at [106, 268] on p "account" at bounding box center [123, 261] width 35 height 13
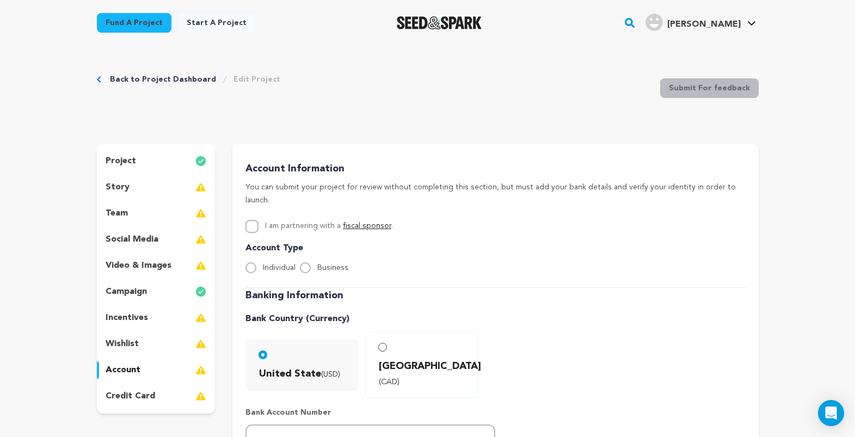
scroll to position [109, 0]
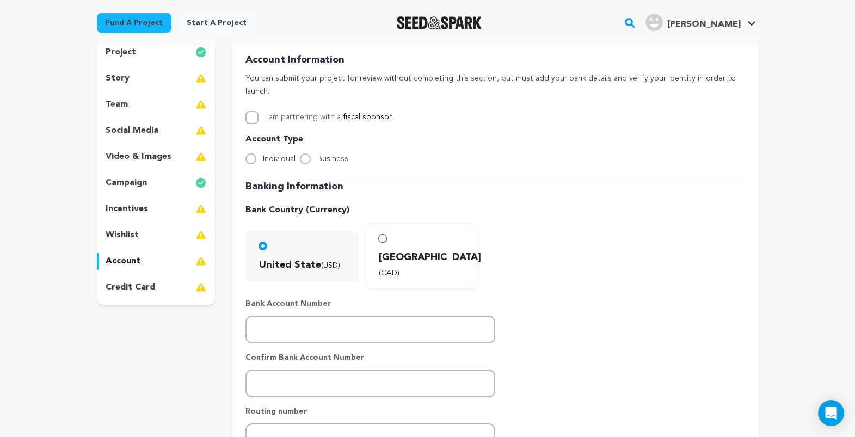
click at [263, 163] on span "Individual" at bounding box center [279, 159] width 33 height 8
click at [245, 164] on input "Individual" at bounding box center [250, 158] width 11 height 11
radio input "true"
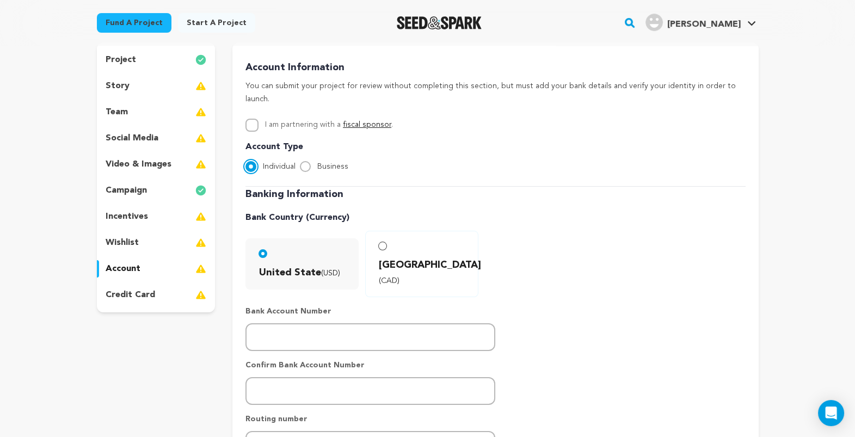
scroll to position [99, 0]
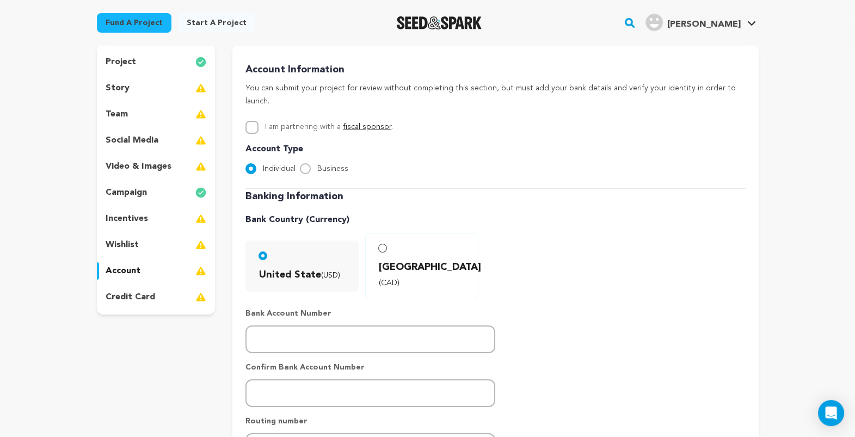
click at [106, 304] on p "credit card" at bounding box center [131, 297] width 50 height 13
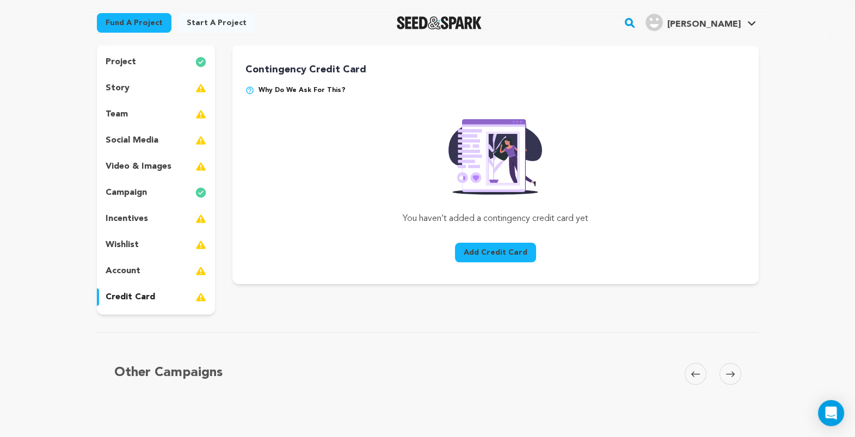
click at [245, 95] on img at bounding box center [249, 90] width 9 height 9
click at [124, 97] on div "story" at bounding box center [156, 87] width 119 height 17
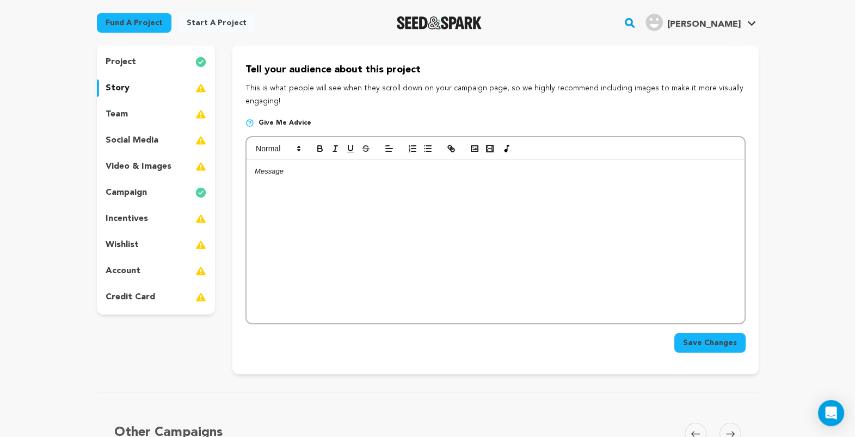
click at [97, 123] on div "team" at bounding box center [156, 114] width 119 height 17
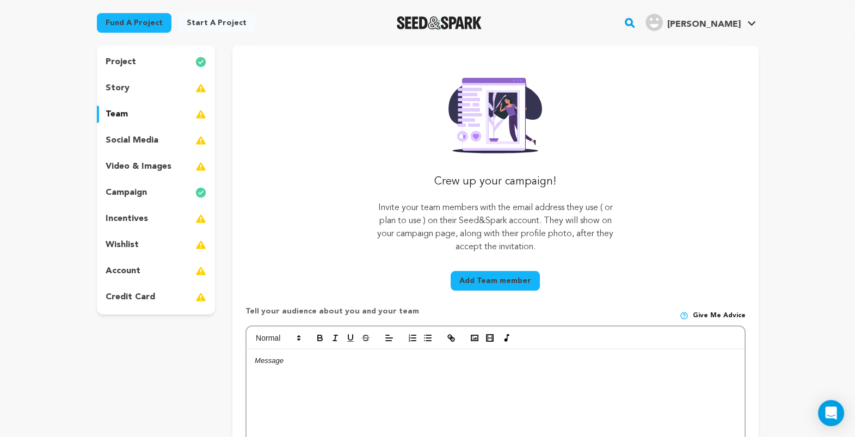
click at [520, 291] on button "Add Team member" at bounding box center [495, 281] width 89 height 20
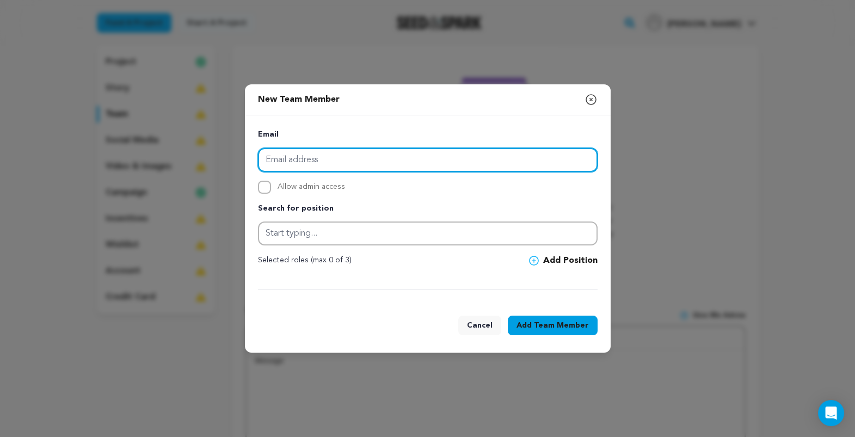
click at [345, 148] on input "email" at bounding box center [428, 160] width 340 height 24
type input "sbs8684@nyu.edu"
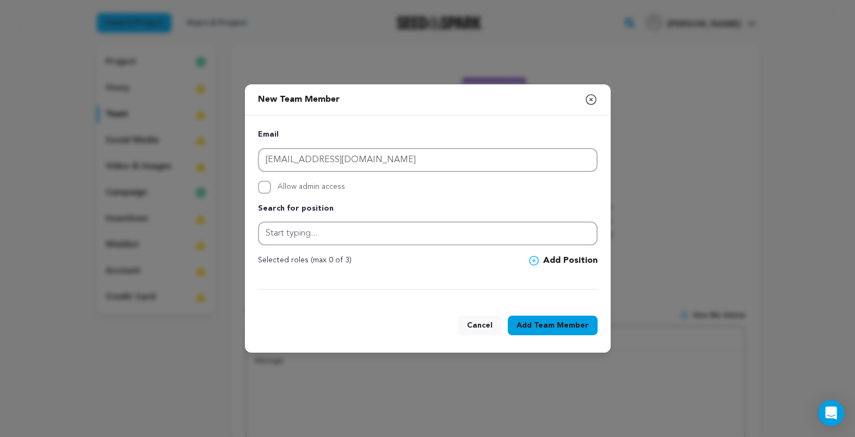
click at [291, 181] on span "Allow admin access" at bounding box center [311, 187] width 67 height 13
click at [271, 181] on input "Allow admin access" at bounding box center [264, 187] width 13 height 13
checkbox input "true"
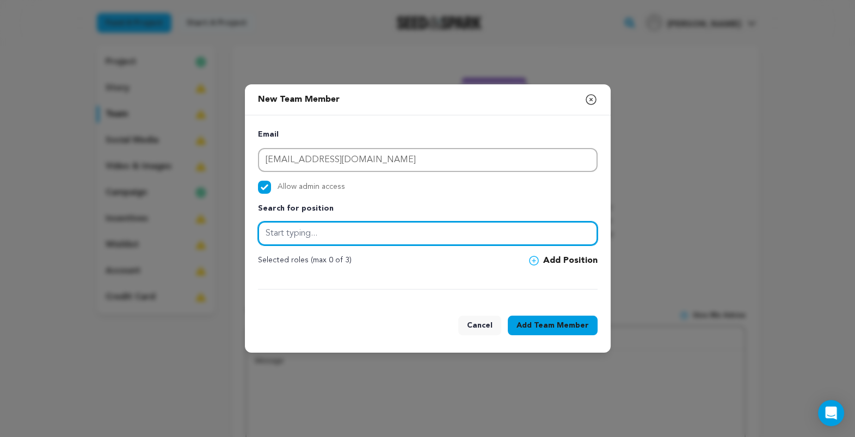
click at [308, 238] on input "text" at bounding box center [428, 234] width 340 height 24
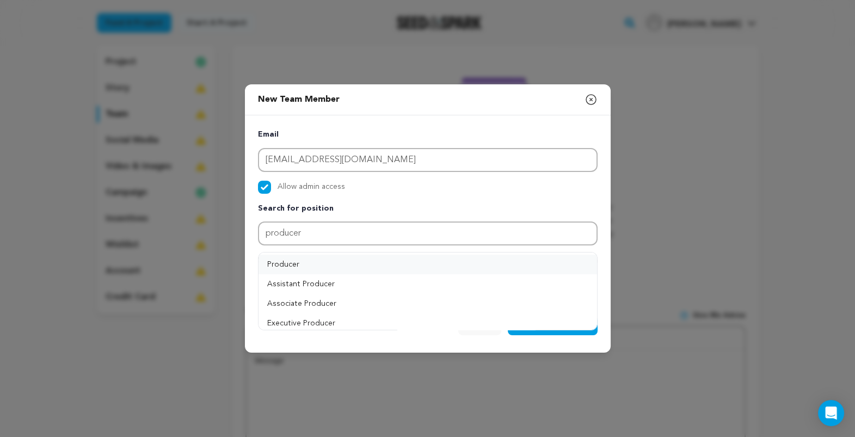
click at [266, 274] on button "Producer" at bounding box center [428, 265] width 339 height 20
type input "Producer"
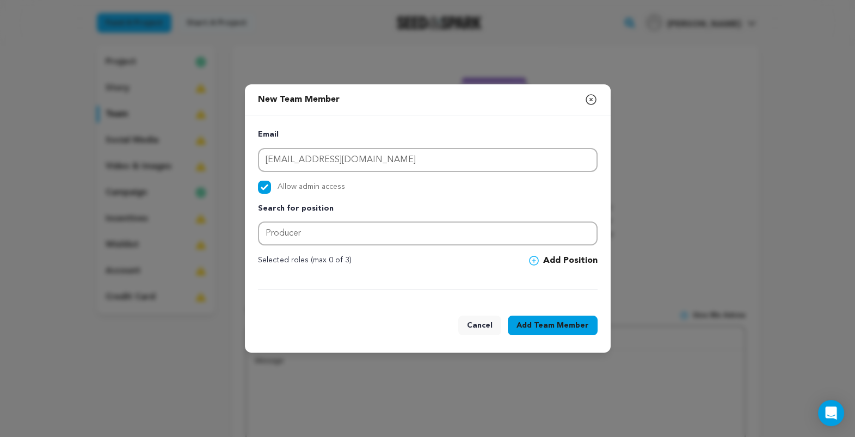
click at [555, 335] on button "Add Team Member" at bounding box center [553, 326] width 90 height 20
click at [582, 267] on button "Add Position" at bounding box center [563, 260] width 69 height 13
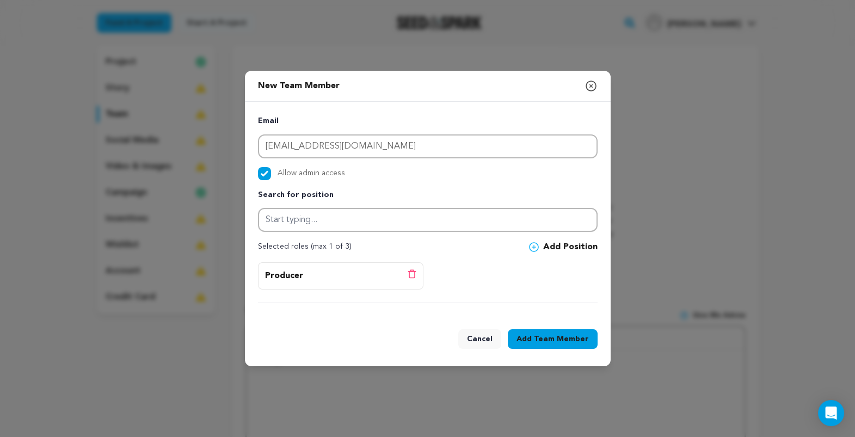
click at [585, 345] on span "Team Member" at bounding box center [561, 339] width 55 height 11
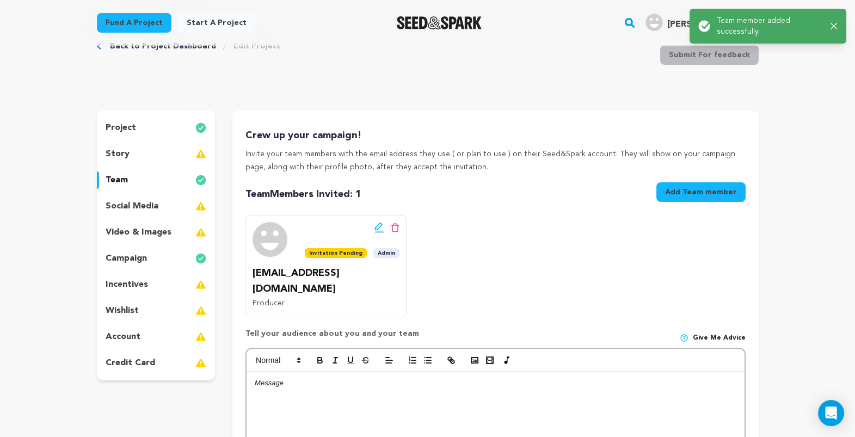
scroll to position [34, 0]
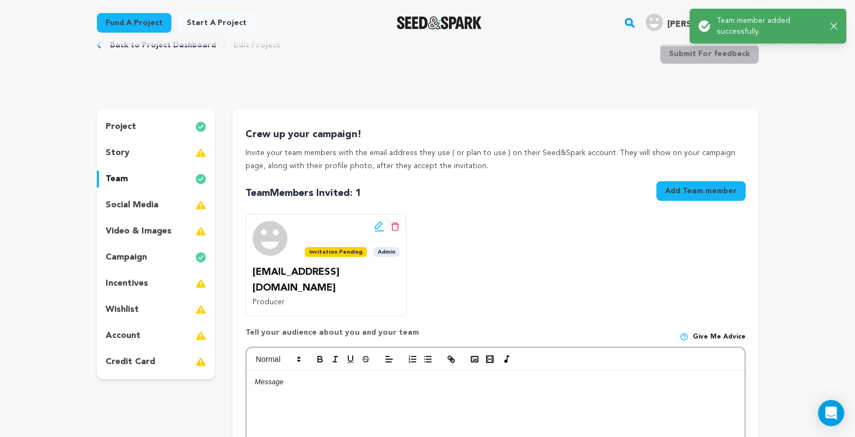
click at [742, 201] on button "Add Team member" at bounding box center [700, 191] width 89 height 20
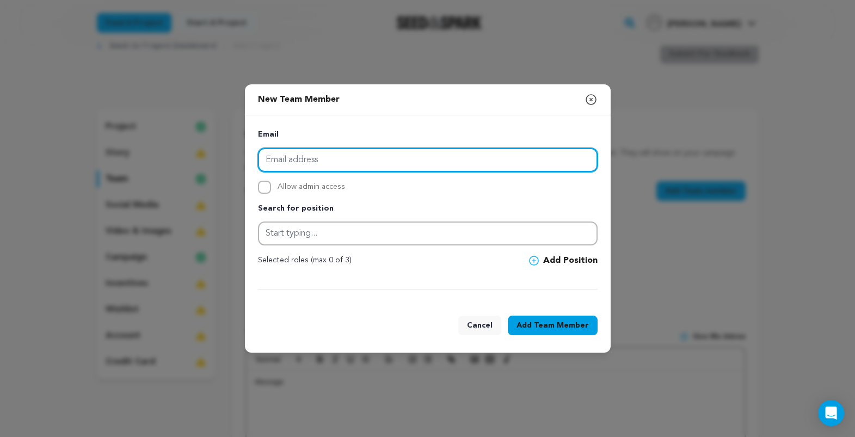
click at [343, 148] on input "email" at bounding box center [428, 160] width 340 height 24
paste input "codyjacobsbusiness@gmail.com"
type input "codyjacobsbusiness@gmail.com"
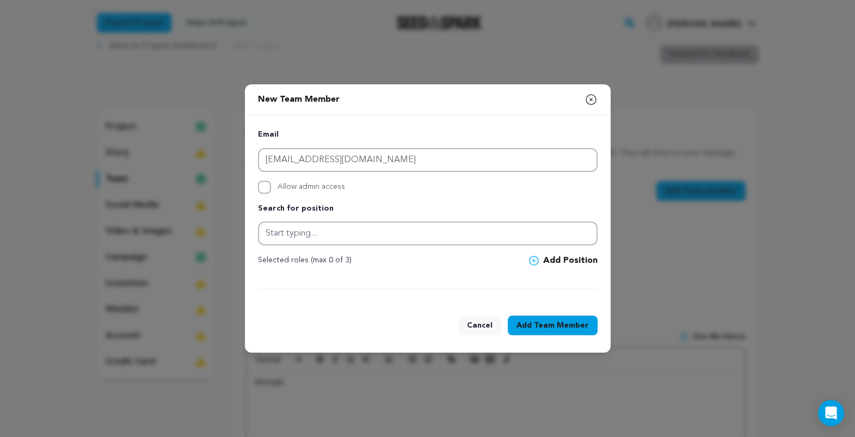
click at [278, 181] on span "Allow admin access" at bounding box center [311, 187] width 67 height 13
click at [258, 181] on input "Allow admin access" at bounding box center [264, 187] width 13 height 13
checkbox input "true"
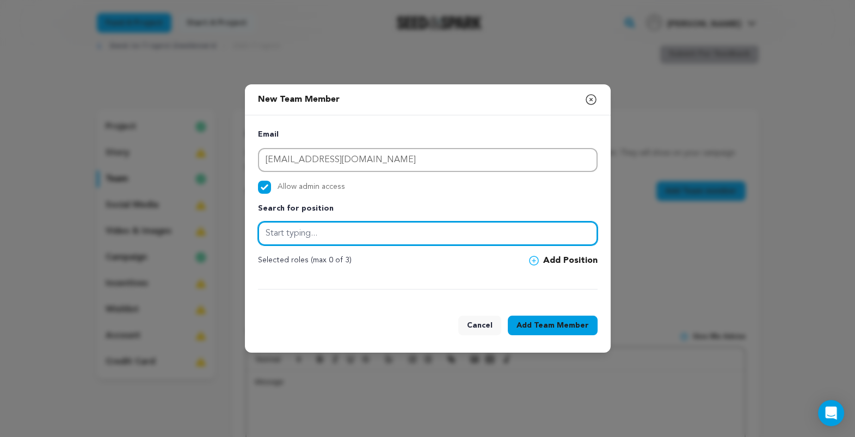
click at [258, 231] on input "text" at bounding box center [428, 234] width 340 height 24
type input "p"
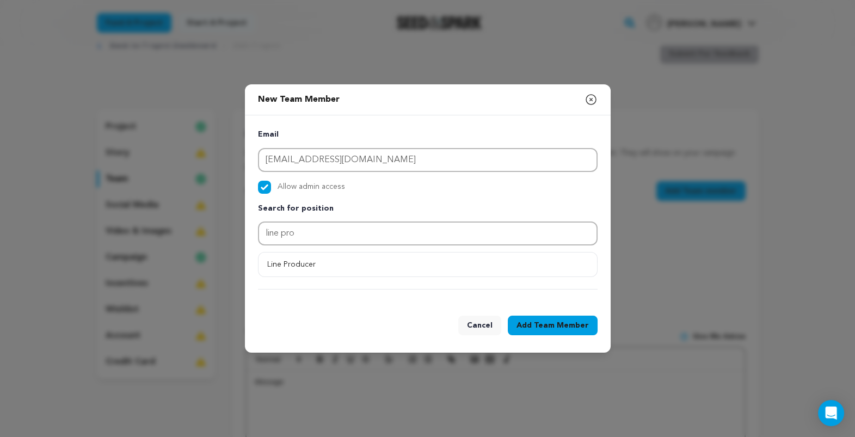
click at [259, 259] on ul "Line Producer" at bounding box center [428, 265] width 339 height 24
click at [259, 271] on button "Line Producer" at bounding box center [428, 265] width 339 height 20
type input "Line Producer"
click at [598, 262] on button "Add Position" at bounding box center [563, 260] width 69 height 13
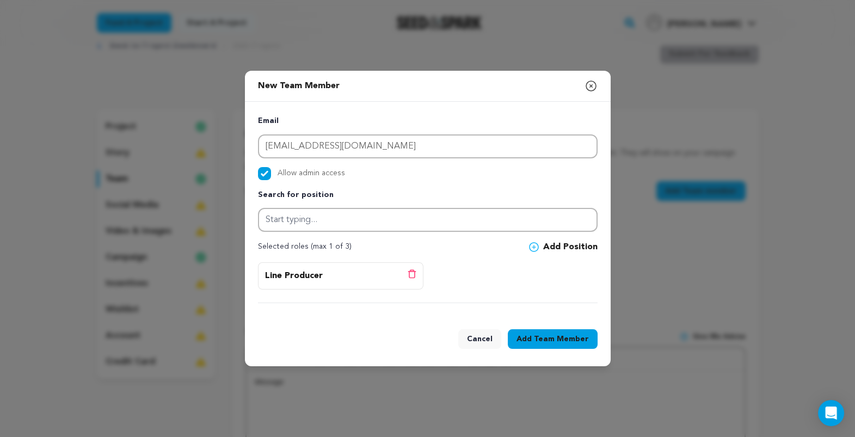
click at [584, 345] on span "Team Member" at bounding box center [561, 339] width 55 height 11
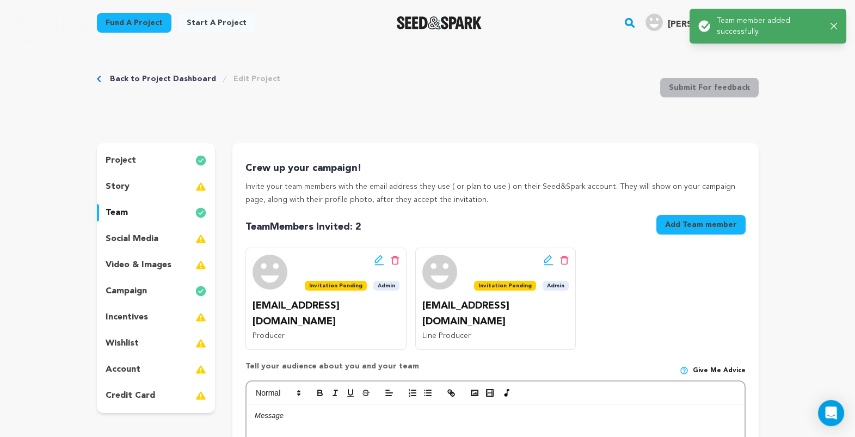
scroll to position [0, 0]
click at [746, 235] on button "Add Team member" at bounding box center [700, 226] width 89 height 20
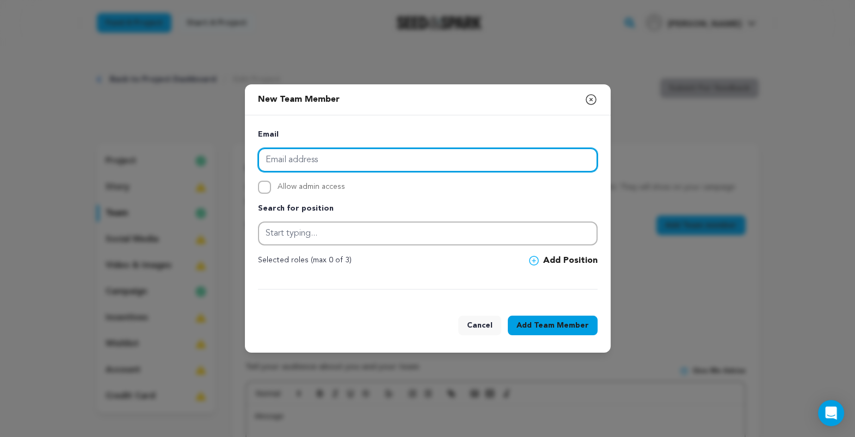
click at [339, 148] on input "email" at bounding box center [428, 160] width 340 height 24
paste input "bar9178@nyu.edu"
type input "bar9178@nyu.edu"
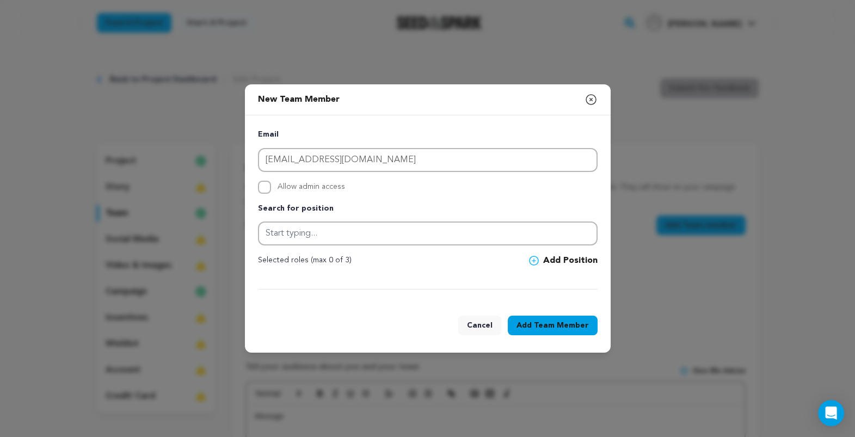
click at [278, 181] on span "Allow admin access" at bounding box center [311, 187] width 67 height 13
click at [258, 181] on input "Allow admin access" at bounding box center [264, 187] width 13 height 13
checkbox input "true"
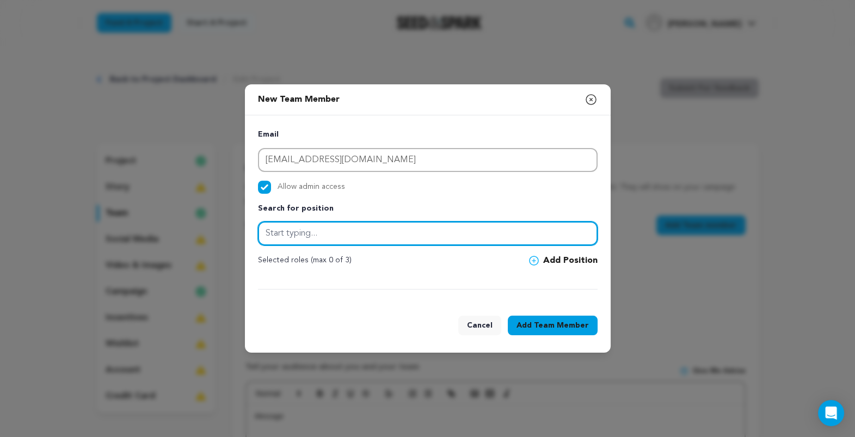
click at [258, 223] on input "text" at bounding box center [428, 234] width 340 height 24
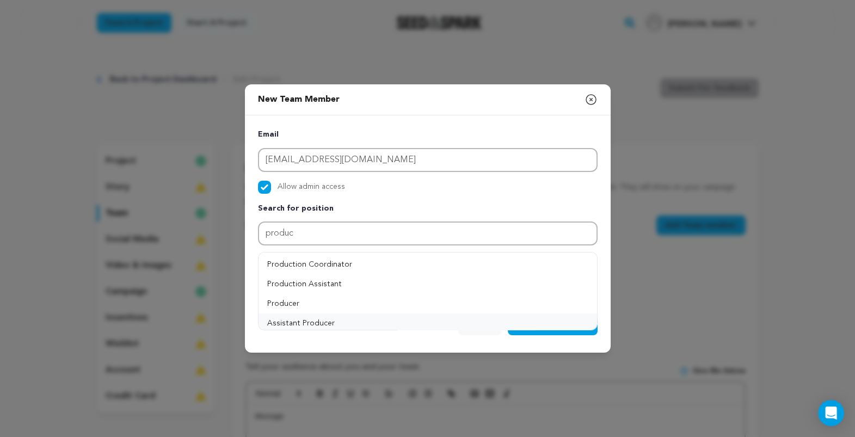
click at [259, 333] on button "Assistant Producer" at bounding box center [428, 323] width 339 height 20
type input "Assistant Producer"
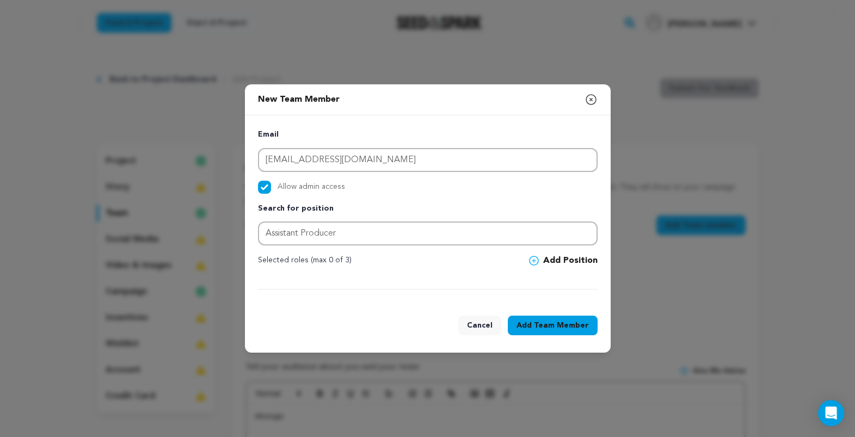
click at [597, 265] on button "Add Position" at bounding box center [563, 260] width 69 height 13
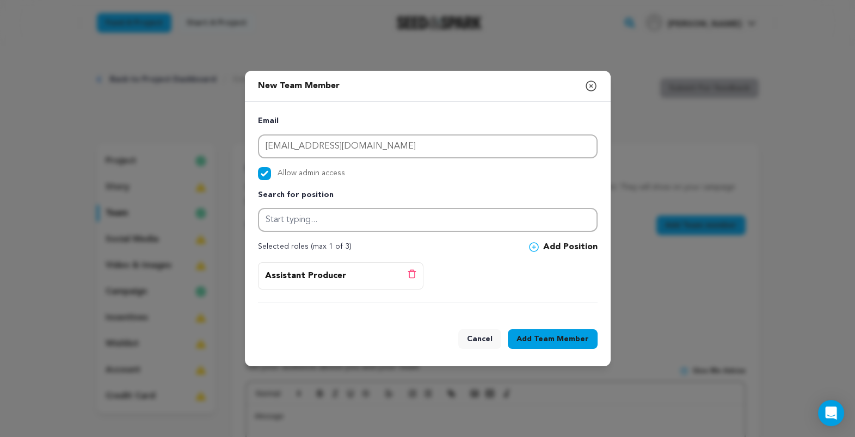
click at [588, 345] on span "Team Member" at bounding box center [561, 339] width 55 height 11
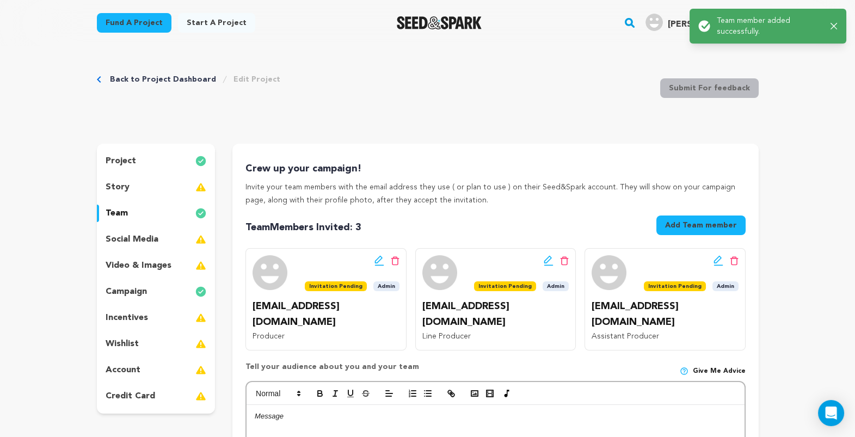
click at [735, 235] on button "Add Team member" at bounding box center [700, 226] width 89 height 20
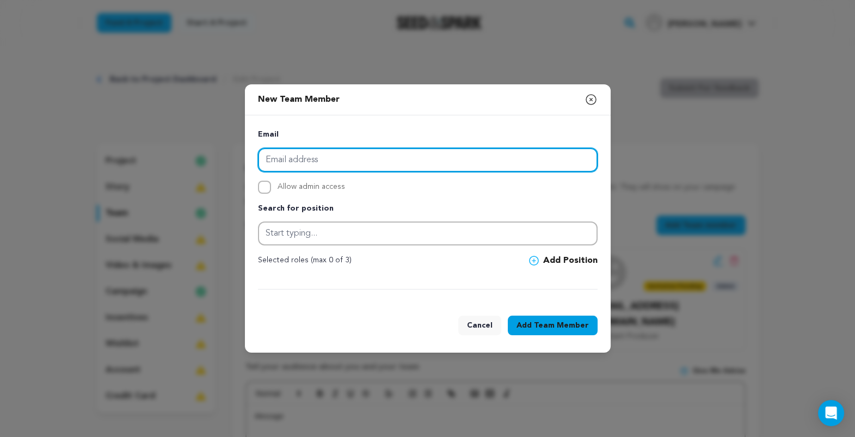
click at [258, 148] on input "email" at bounding box center [428, 160] width 340 height 24
paste input "gb2671@nyu.edu"
type input "gb2671@nyu.edu"
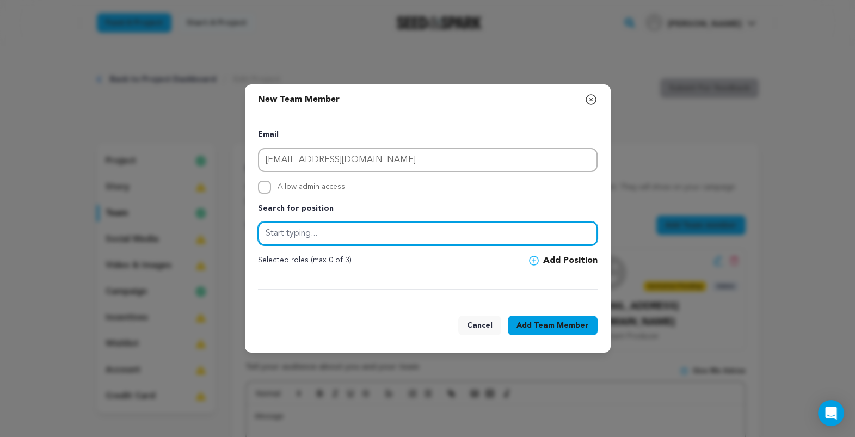
click at [258, 237] on input "text" at bounding box center [428, 234] width 340 height 24
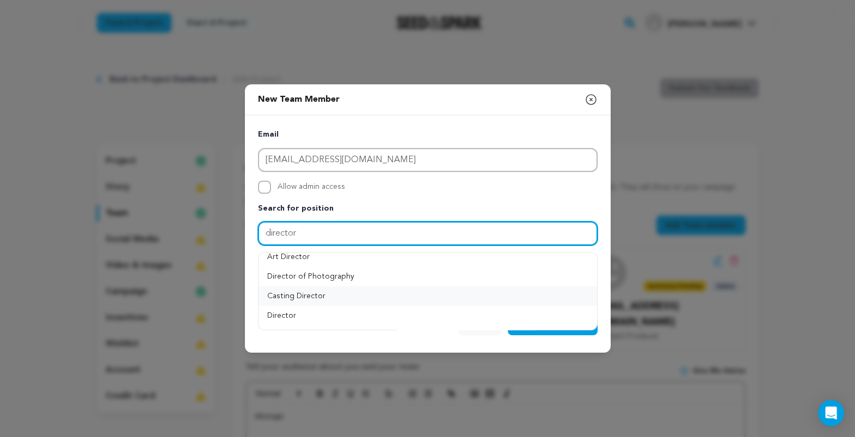
scroll to position [12, 0]
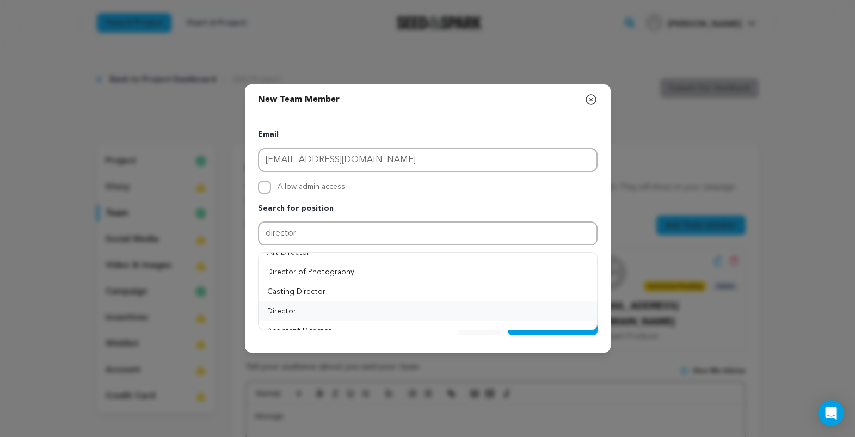
click at [276, 321] on button "Director" at bounding box center [428, 312] width 339 height 20
type input "Director"
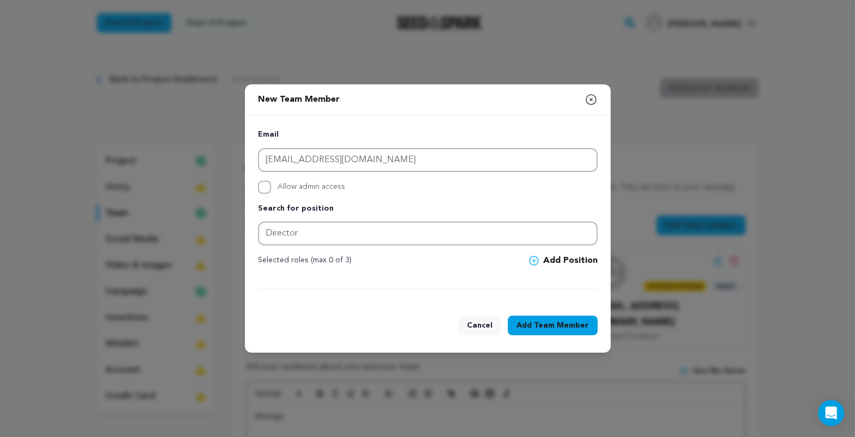
click at [598, 267] on button "Add Position" at bounding box center [563, 260] width 69 height 13
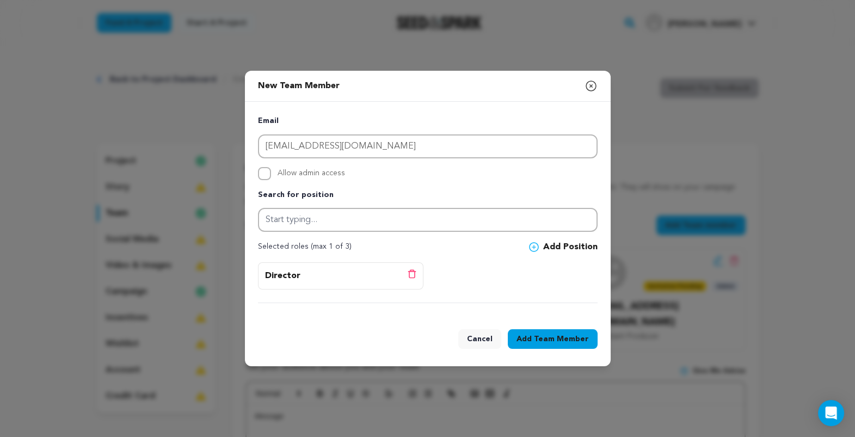
click at [573, 345] on span "Team Member" at bounding box center [561, 339] width 55 height 11
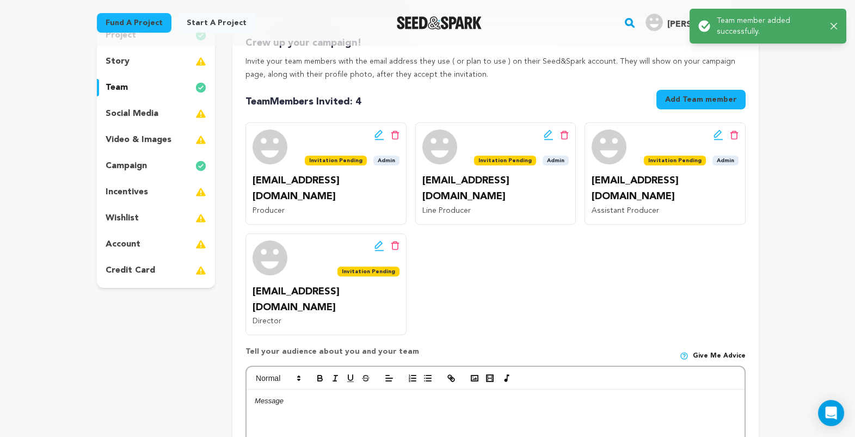
scroll to position [127, 0]
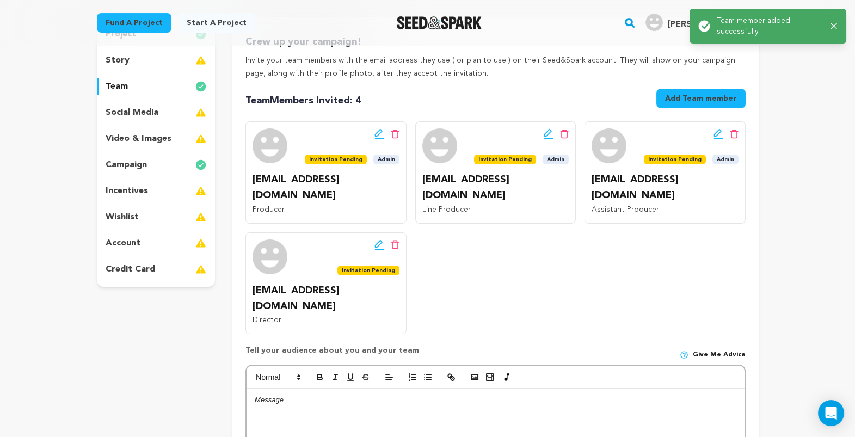
click at [374, 250] on icon at bounding box center [379, 244] width 10 height 11
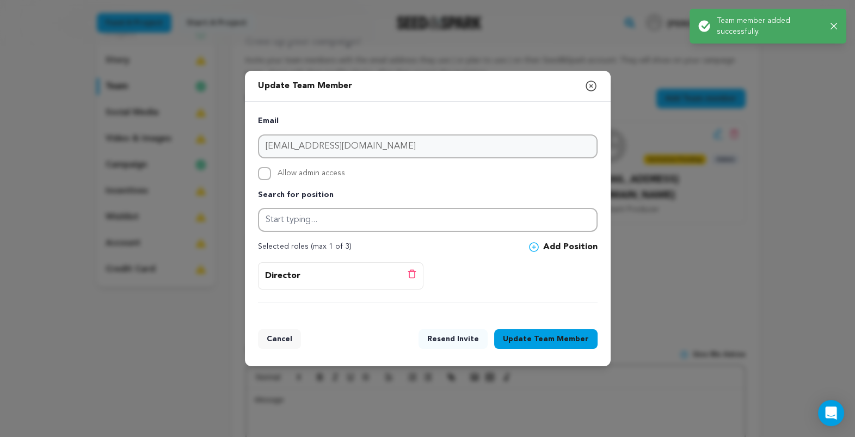
click at [278, 167] on span "Allow admin access" at bounding box center [311, 173] width 67 height 13
click at [258, 167] on input "Allow admin access" at bounding box center [264, 173] width 13 height 13
checkbox input "true"
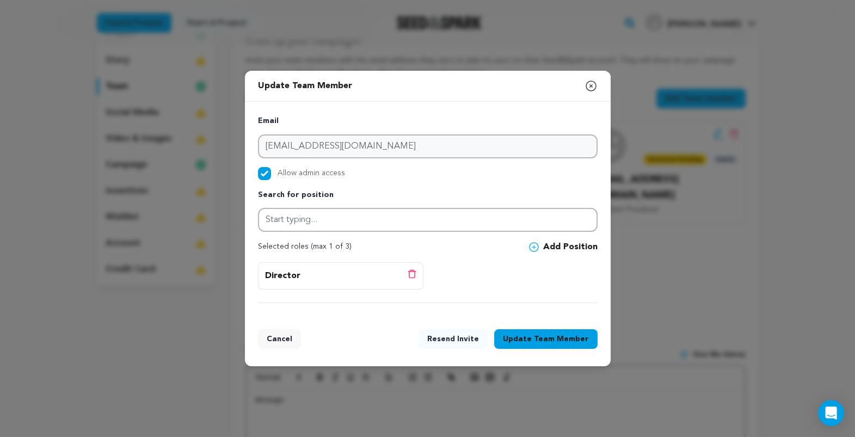
click at [579, 345] on span "Team Member" at bounding box center [561, 339] width 55 height 11
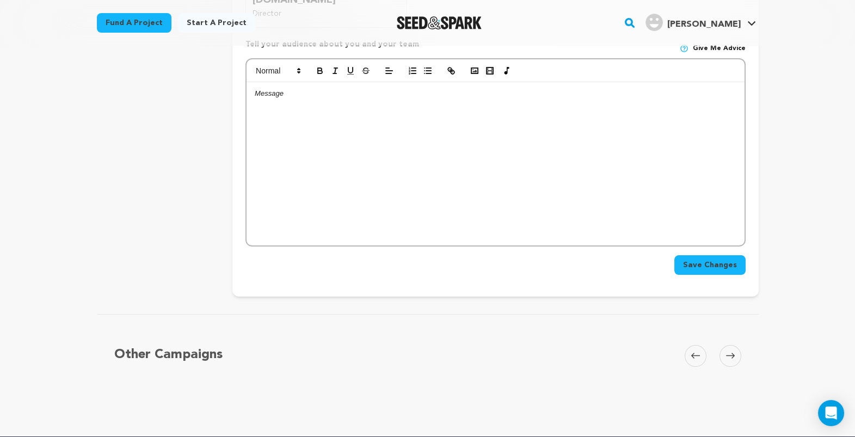
scroll to position [490, 0]
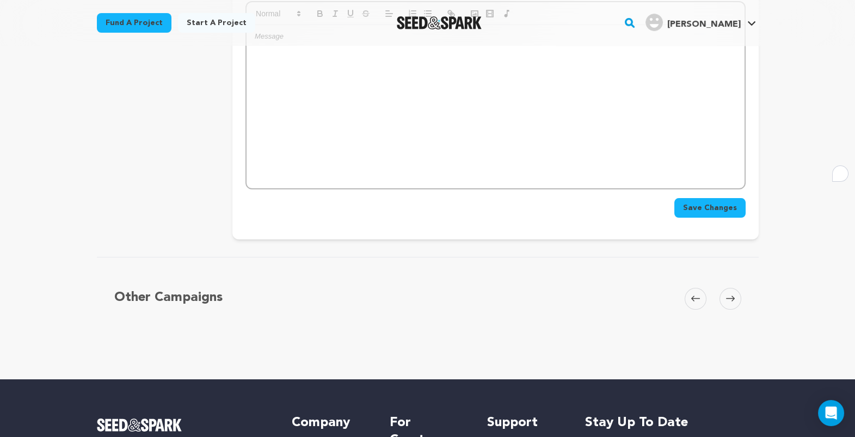
click at [336, 153] on div "To enrich screen reader interactions, please activate Accessibility in Grammarl…" at bounding box center [495, 106] width 497 height 163
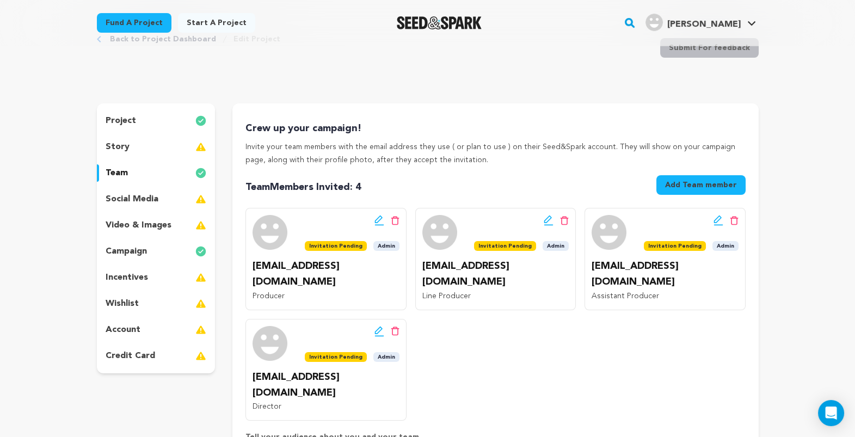
scroll to position [58, 0]
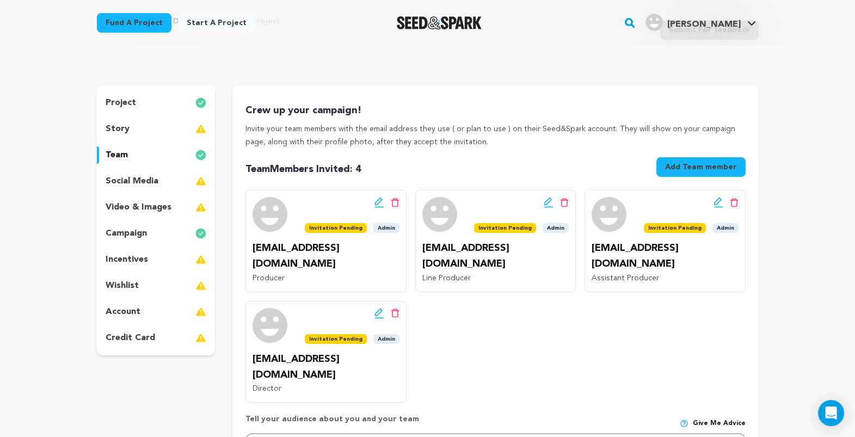
click at [106, 188] on p "social media" at bounding box center [132, 181] width 53 height 13
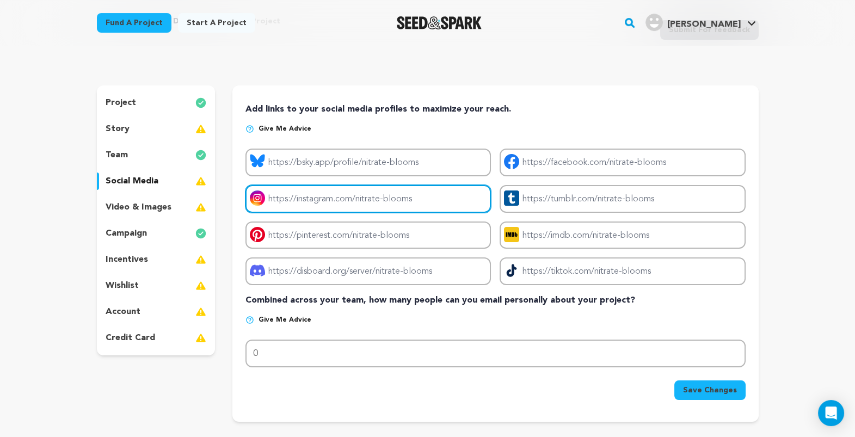
click at [278, 213] on input "Project instagram link" at bounding box center [367, 199] width 245 height 28
paste input "[URL][DOMAIN_NAME]"
type input "[URL][DOMAIN_NAME]"
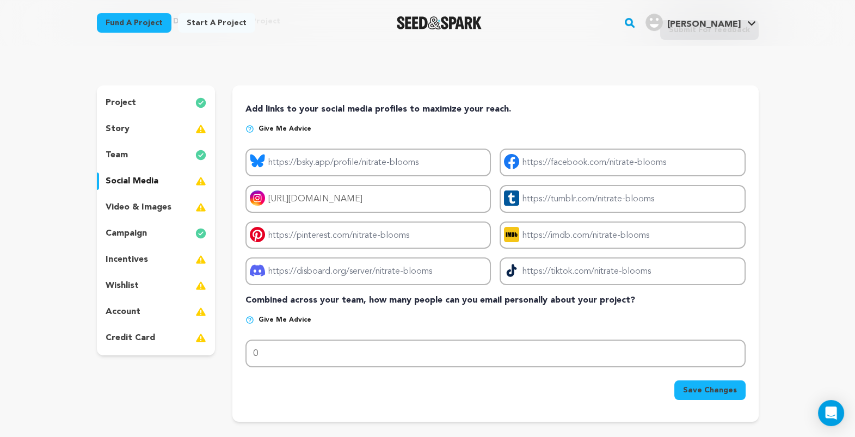
click at [470, 130] on div "Add links to your social media profiles to maximize your reach. Give me advice …" at bounding box center [495, 253] width 526 height 336
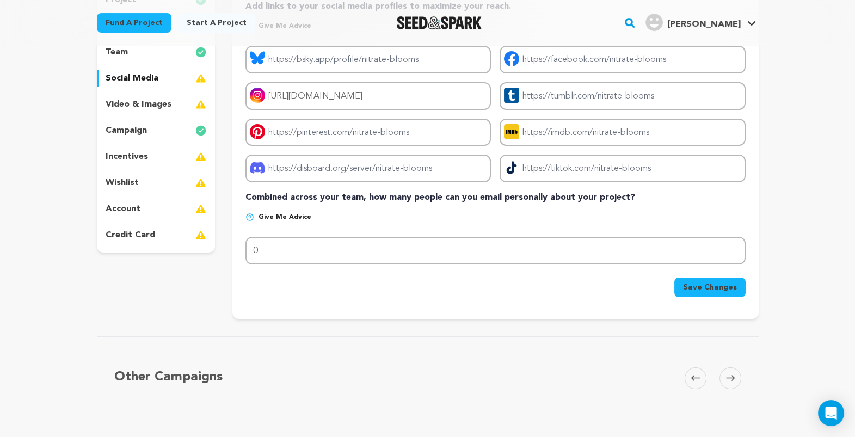
scroll to position [170, 0]
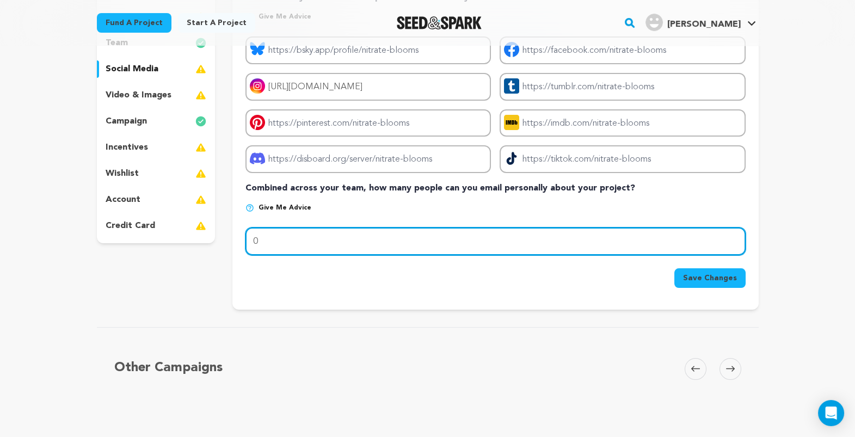
click at [290, 255] on input "0" at bounding box center [495, 242] width 500 height 28
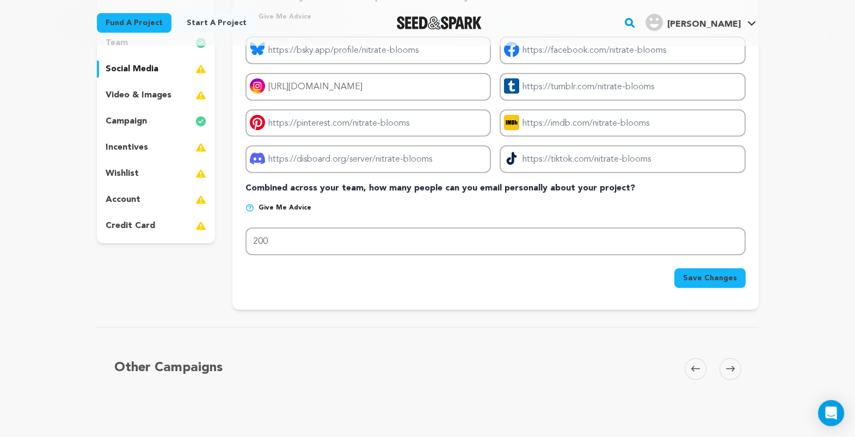
click at [392, 221] on p "Give me advice" at bounding box center [495, 212] width 500 height 17
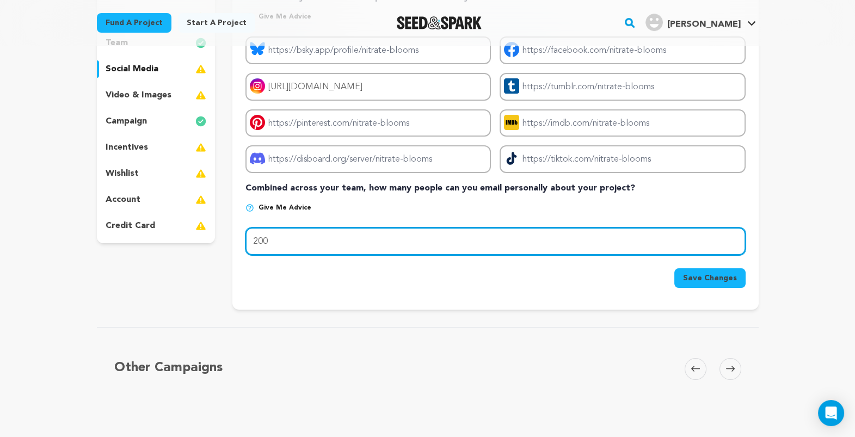
click at [322, 255] on input "200" at bounding box center [495, 242] width 500 height 28
type input "2"
type input "300"
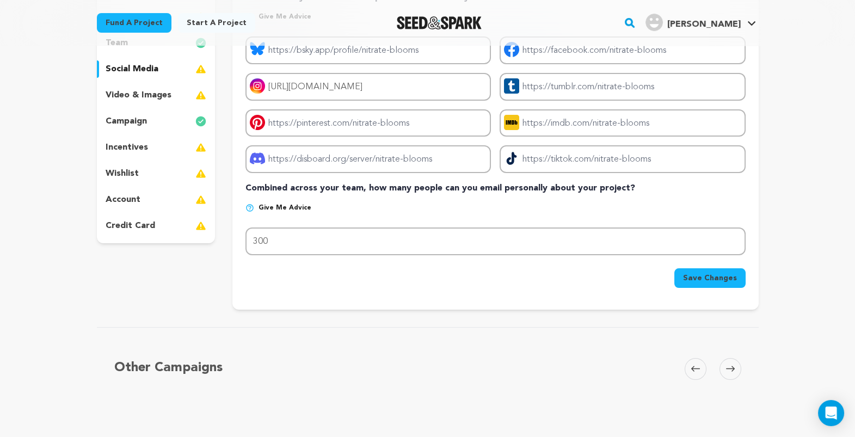
click at [416, 277] on div "Add links to your social media profiles to maximize your reach. Give me advice …" at bounding box center [495, 139] width 500 height 297
click at [737, 284] on span "Save Changes" at bounding box center [710, 278] width 54 height 11
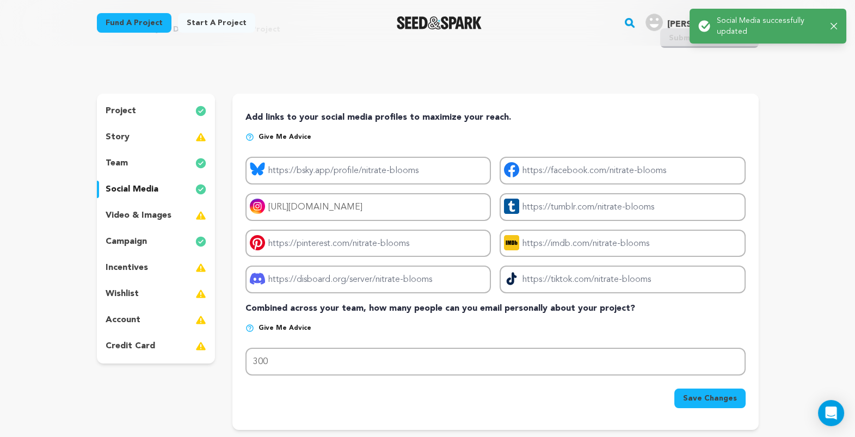
scroll to position [58, 0]
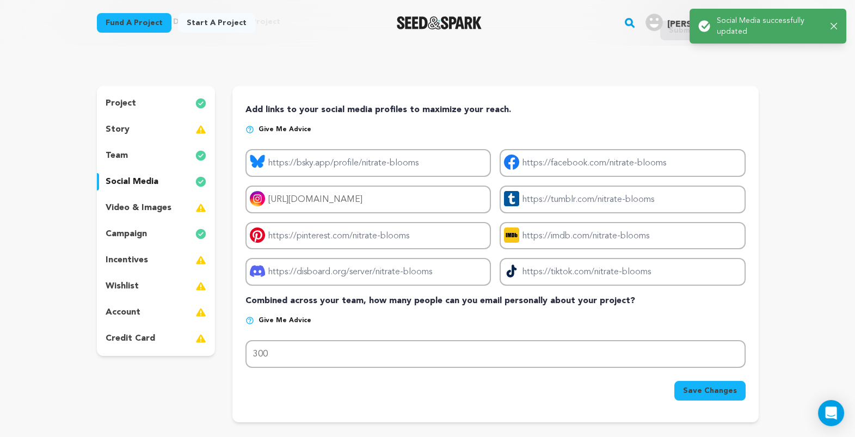
click at [106, 214] on p "video & images" at bounding box center [139, 207] width 66 height 13
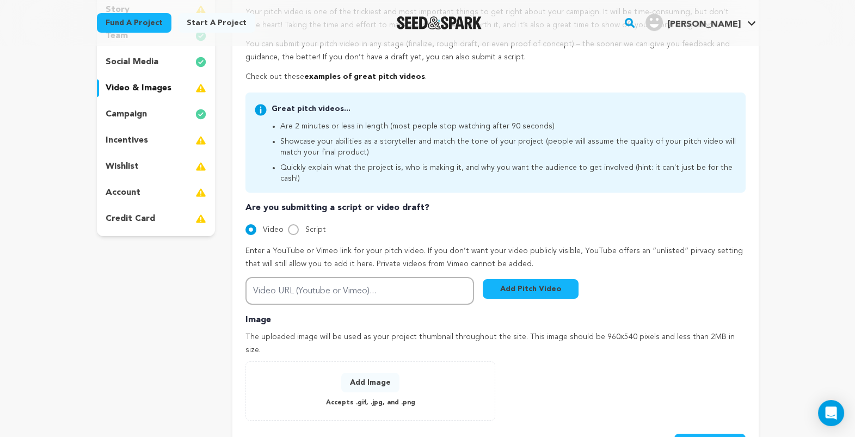
scroll to position [176, 0]
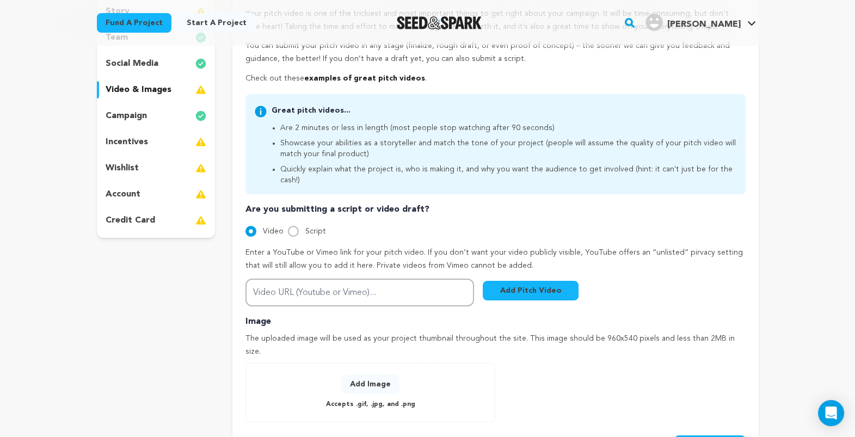
click at [106, 149] on p "incentives" at bounding box center [127, 142] width 42 height 13
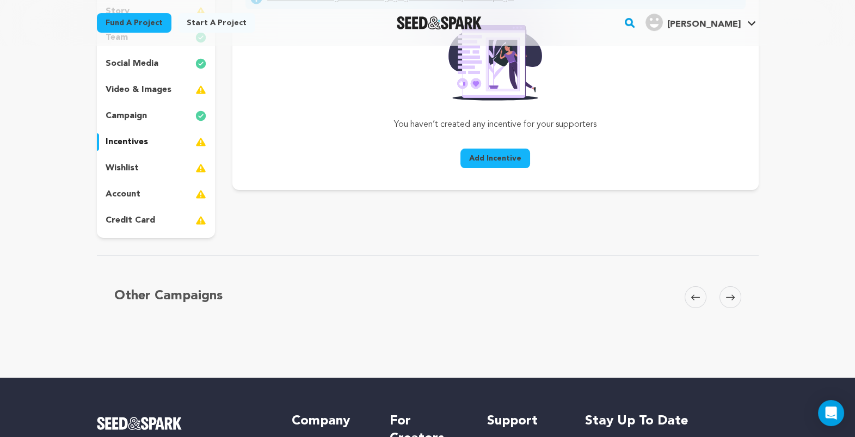
click at [113, 177] on div "wishlist" at bounding box center [156, 167] width 119 height 17
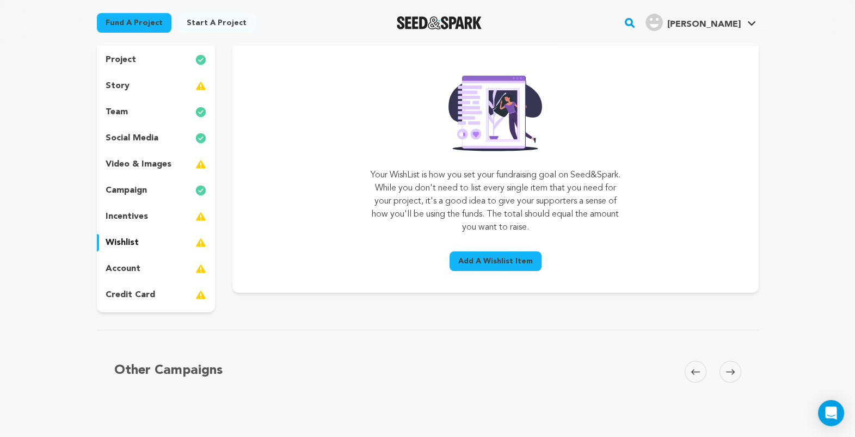
scroll to position [93, 0]
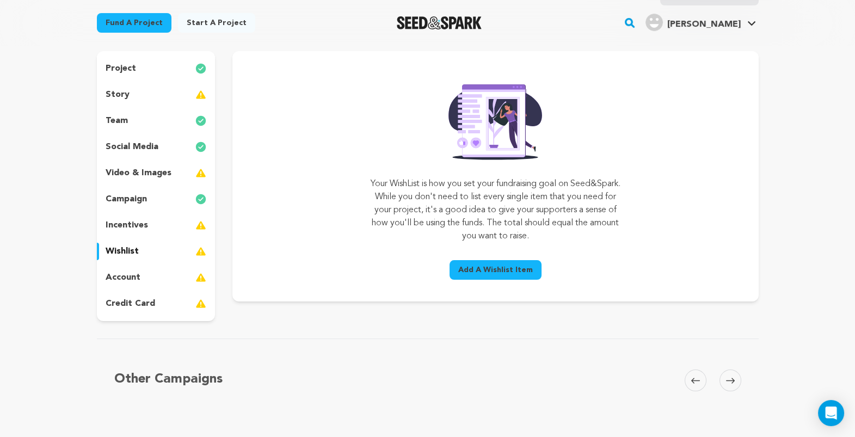
click at [468, 275] on span "Add A Wishlist Item" at bounding box center [495, 270] width 75 height 11
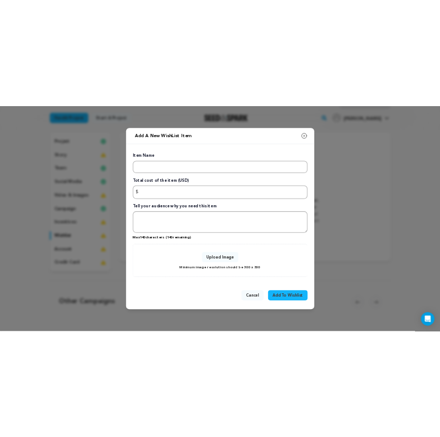
scroll to position [11, 0]
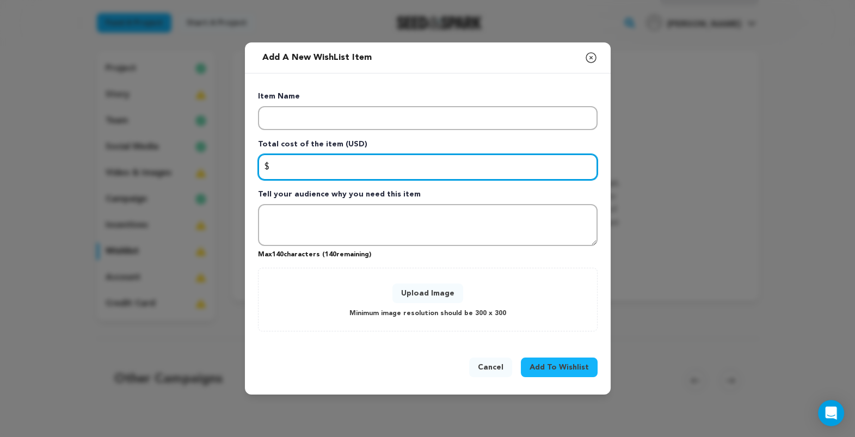
click at [348, 165] on input "Enter total cost of the item" at bounding box center [428, 167] width 340 height 26
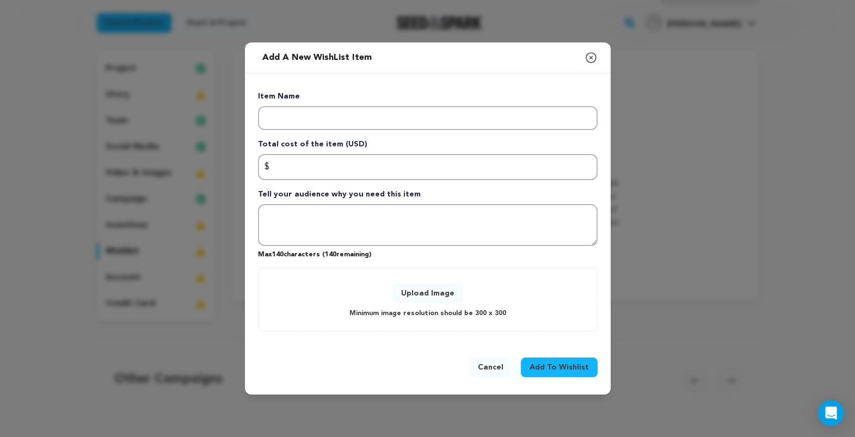
click at [349, 139] on p "Total cost of the item (USD)" at bounding box center [428, 146] width 340 height 15
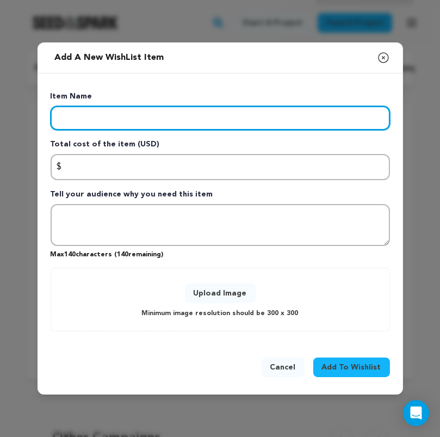
click at [193, 106] on input "Enter item name" at bounding box center [221, 118] width 340 height 24
type input "Production Design and manufacturing of creature"
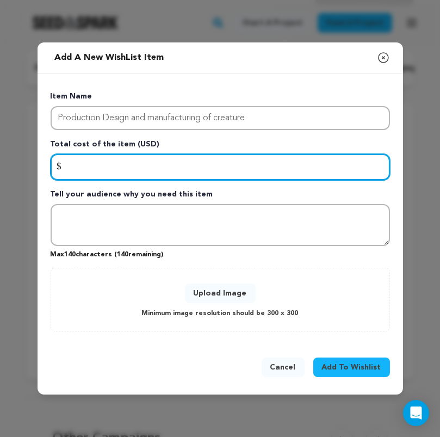
click at [279, 162] on input "Enter total cost of the item" at bounding box center [221, 167] width 340 height 26
paste input "4500"
type input "4500"
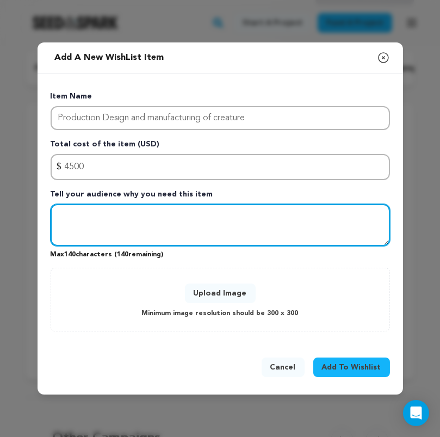
click at [138, 228] on textarea "Tell your audience why you need this item" at bounding box center [221, 225] width 340 height 42
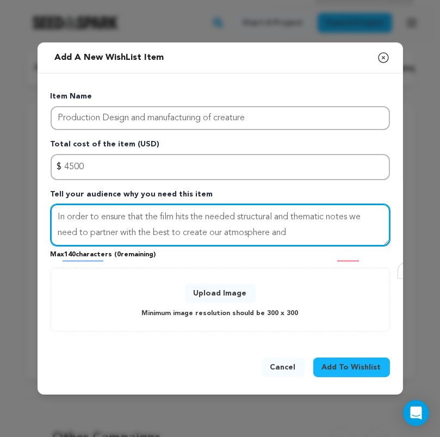
click at [56, 230] on textarea "In order to ensure that the film hits the needed structural and thematic notes …" at bounding box center [221, 225] width 340 height 42
click at [56, 229] on textarea "In order to ensure that the film hits the needed structural and thematic notes …" at bounding box center [221, 225] width 340 height 42
type textarea "In order to ensure that the film hits the needed structural and thematic notes …"
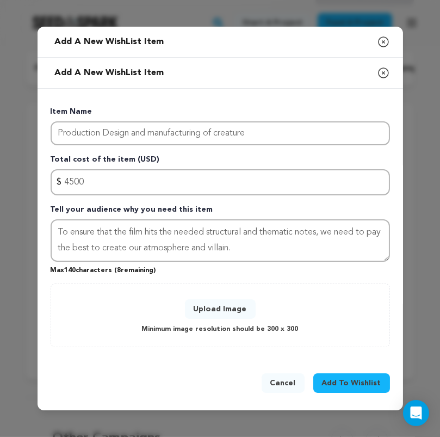
scroll to position [50, 0]
click at [341, 389] on span "Add To Wishlist" at bounding box center [351, 383] width 59 height 11
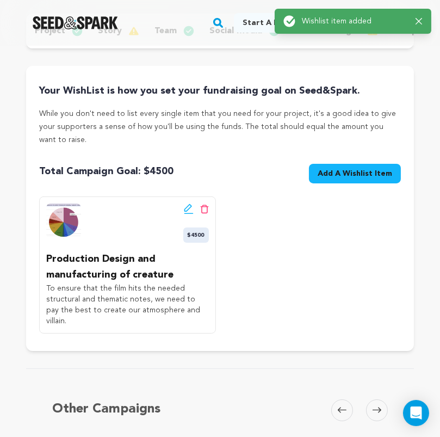
scroll to position [131, 0]
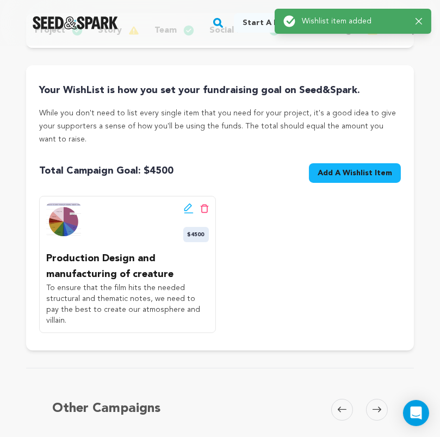
click at [322, 179] on span "Add A Wishlist Item" at bounding box center [355, 173] width 75 height 11
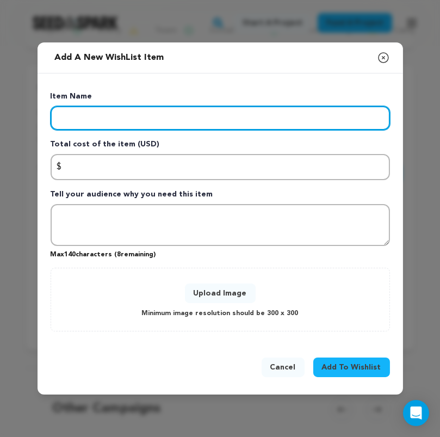
click at [155, 106] on input "Enter item name" at bounding box center [221, 118] width 340 height 24
type input "VFX"
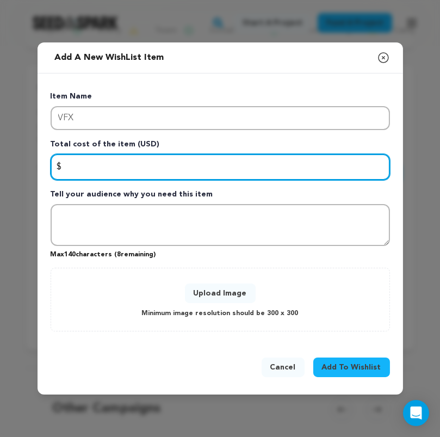
click at [138, 164] on input "Enter total cost of the item" at bounding box center [221, 167] width 340 height 26
type input "1000"
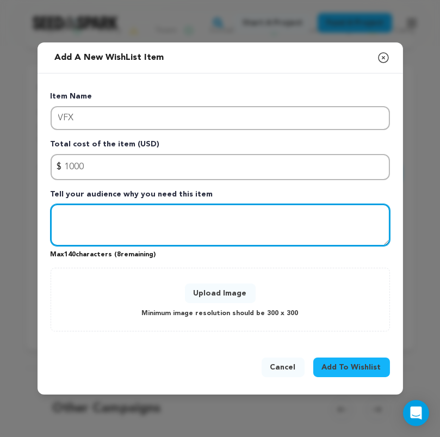
click at [278, 241] on textarea "Tell your audience why you need this item" at bounding box center [221, 225] width 340 height 42
click at [104, 225] on textarea "To support and dd to the" at bounding box center [221, 225] width 340 height 42
click at [155, 220] on textarea "To support and add to the" at bounding box center [221, 225] width 340 height 42
type textarea "To support and add to the environment and feel of the film"
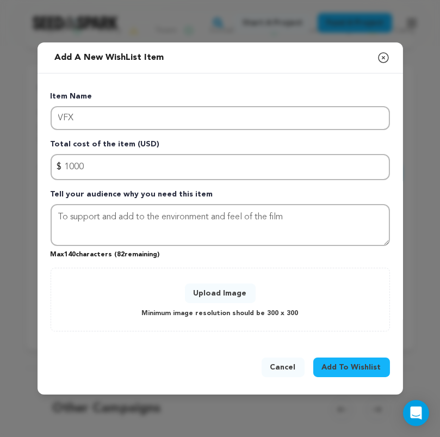
click at [213, 296] on button "Upload Image" at bounding box center [220, 294] width 71 height 20
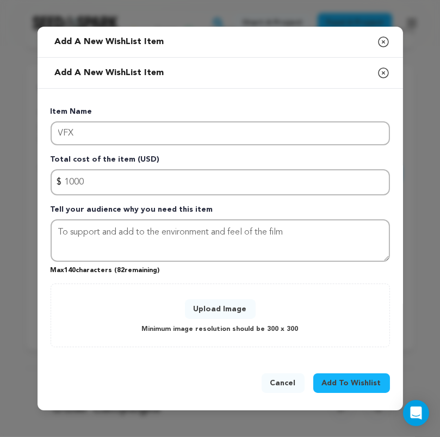
scroll to position [50, 0]
click at [354, 389] on span "Add To Wishlist" at bounding box center [351, 383] width 59 height 11
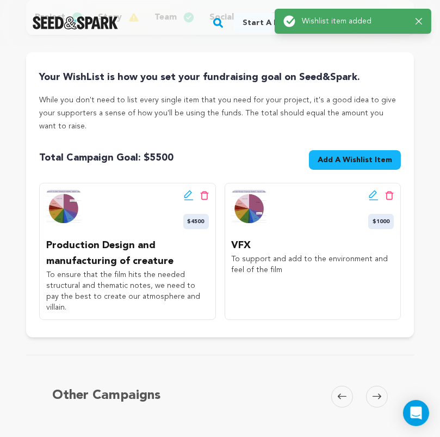
scroll to position [171, 0]
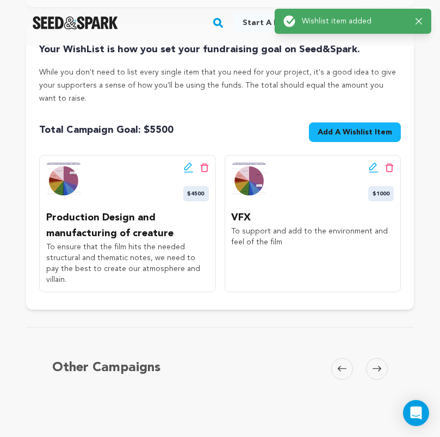
click at [335, 138] on span "Add A Wishlist Item" at bounding box center [355, 132] width 75 height 11
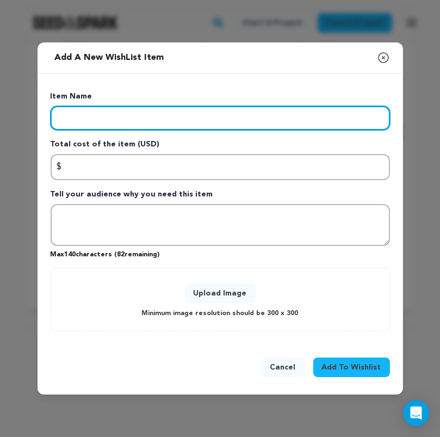
click at [83, 108] on input "Enter item name" at bounding box center [221, 118] width 340 height 24
type input "Camera"
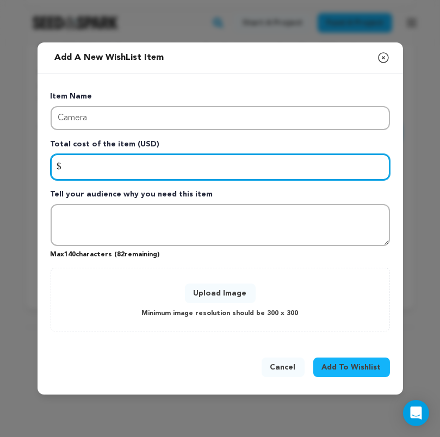
click at [60, 161] on input "Enter total cost of the item" at bounding box center [221, 167] width 340 height 26
type input "1250"
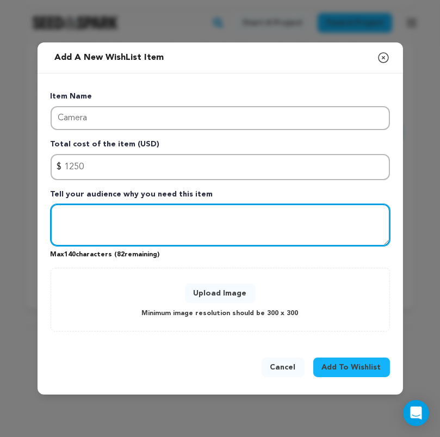
click at [55, 233] on textarea "Tell your audience why you need this item" at bounding box center [221, 225] width 340 height 42
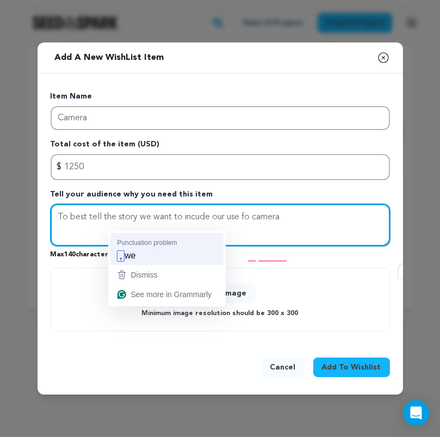
type textarea "To best tell the story, we want to incude our use fo camera"
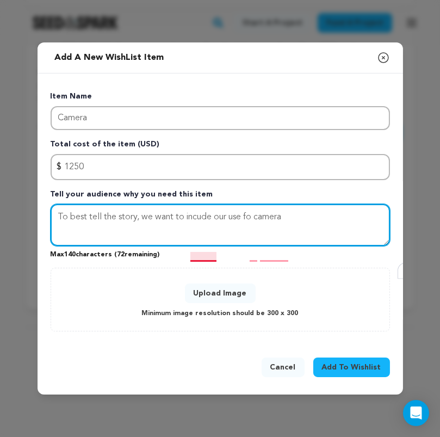
click at [180, 223] on textarea "To best tell the story, we want to incude our use fo camera" at bounding box center [221, 225] width 340 height 42
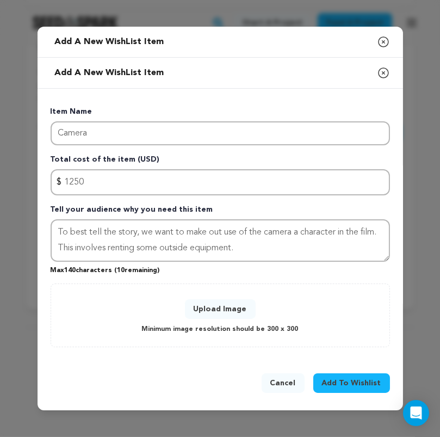
scroll to position [50, 0]
click at [359, 389] on span "Add To Wishlist" at bounding box center [351, 383] width 59 height 11
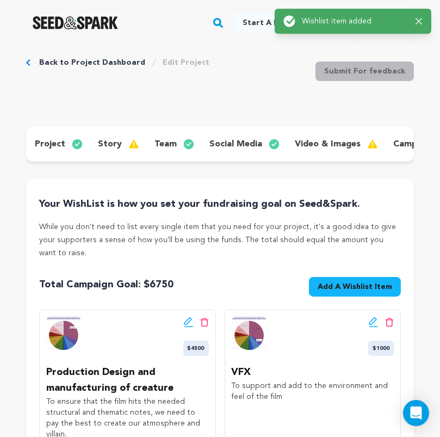
scroll to position [0, 0]
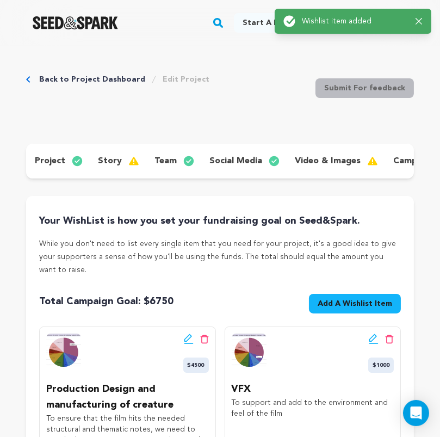
click at [324, 309] on span "Add A Wishlist Item" at bounding box center [355, 303] width 75 height 11
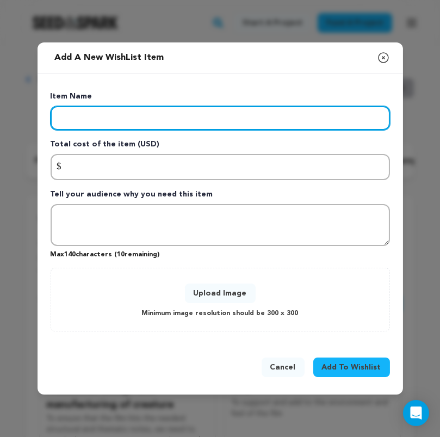
click at [132, 106] on input "Enter item name" at bounding box center [221, 118] width 340 height 24
type input "Cast"
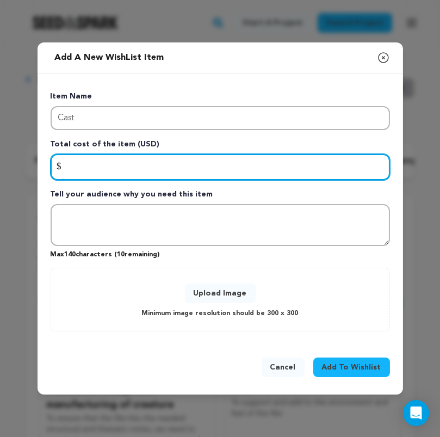
click at [109, 165] on input "Enter total cost of the item" at bounding box center [221, 167] width 340 height 26
type input "600"
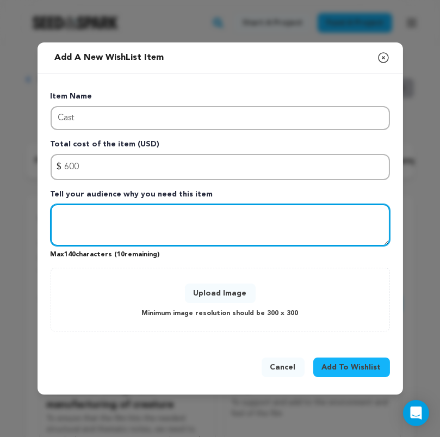
click at [100, 232] on textarea "Tell your audience why you need this item" at bounding box center [221, 225] width 340 height 42
type textarea "I"
type textarea "We plan on covering some expenses for the cast"
click at [237, 224] on textarea "We plan on covering some expenses for the cast" at bounding box center [221, 225] width 340 height 42
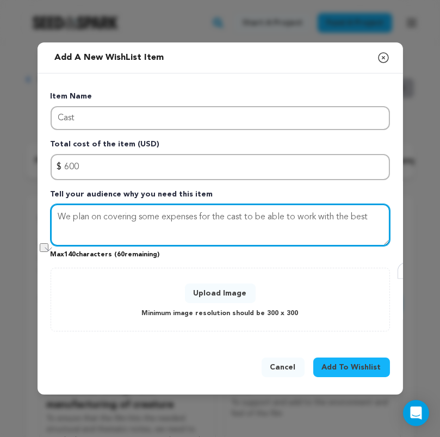
drag, startPoint x: 364, startPoint y: 226, endPoint x: 226, endPoint y: 229, distance: 137.2
click at [226, 229] on textarea "We plan on covering some expenses for the cast to be able to work with the best" at bounding box center [221, 225] width 340 height 42
type textarea "We plan on covering some expenses for the cast, allowing us to expand who we wo…"
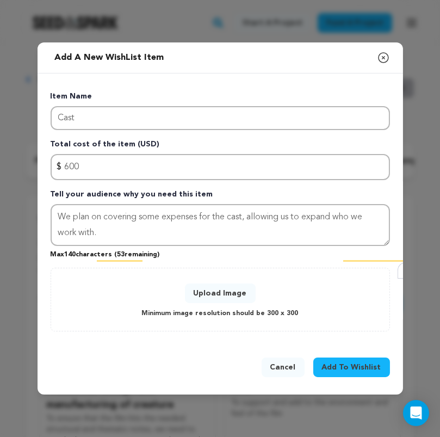
click at [246, 303] on button "Upload Image" at bounding box center [220, 294] width 71 height 20
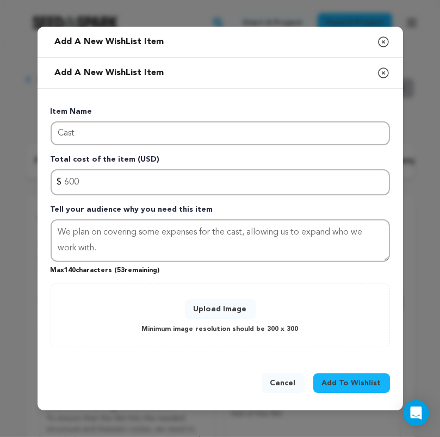
scroll to position [50, 0]
click at [380, 393] on button "Add To Wishlist" at bounding box center [351, 383] width 77 height 20
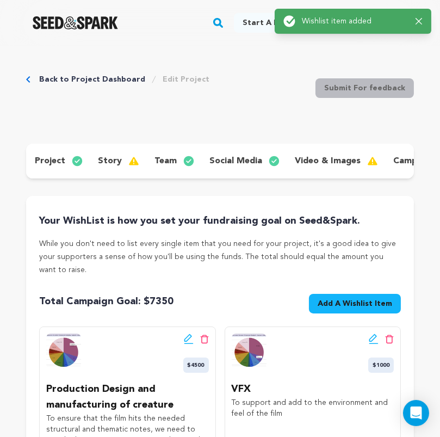
click at [318, 309] on span "Add A Wishlist Item" at bounding box center [355, 303] width 75 height 11
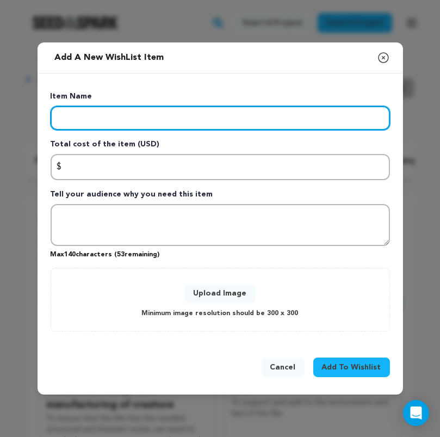
click at [161, 108] on input "Enter item name" at bounding box center [221, 118] width 340 height 24
type input "Hair and Makeup"
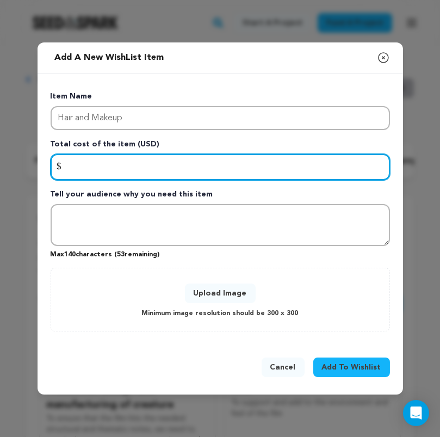
click at [140, 163] on input "Enter total cost of the item" at bounding box center [221, 167] width 340 height 26
type input "350"
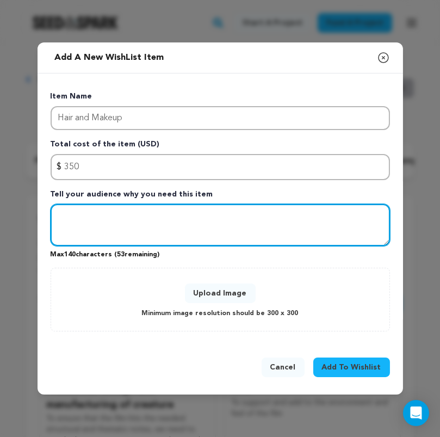
click at [196, 237] on textarea "To enrich screen reader interactions, please activate Accessibility in Grammarl…" at bounding box center [221, 225] width 340 height 42
click at [163, 226] on textarea "To fully set the scene for the film" at bounding box center [221, 225] width 340 height 42
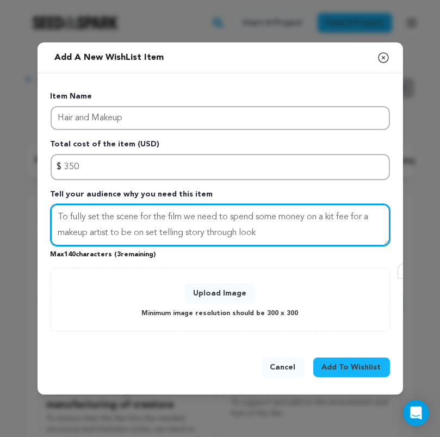
click at [187, 238] on textarea "To fully set the scene for the film we need to spend some money on a kit fee fo…" at bounding box center [221, 225] width 340 height 42
type textarea "To fully set the scene for the film we need to spend some money on a kit fee fo…"
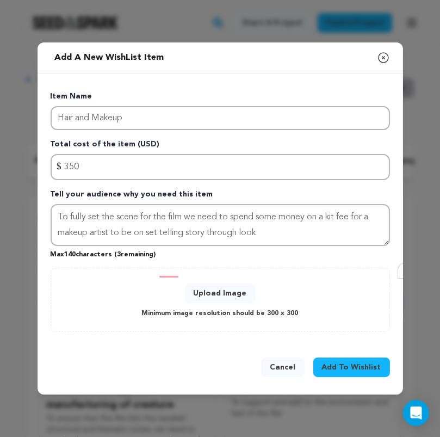
click at [225, 300] on button "Upload Image" at bounding box center [220, 294] width 71 height 20
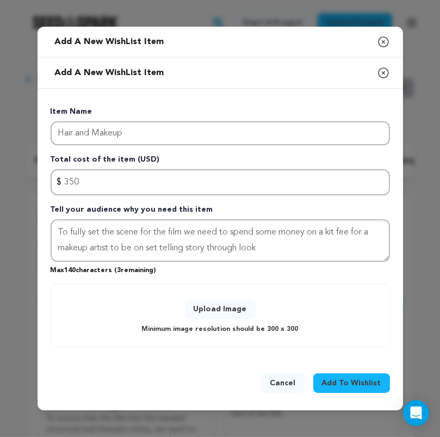
scroll to position [46, 0]
click at [351, 389] on span "Add To Wishlist" at bounding box center [351, 383] width 59 height 11
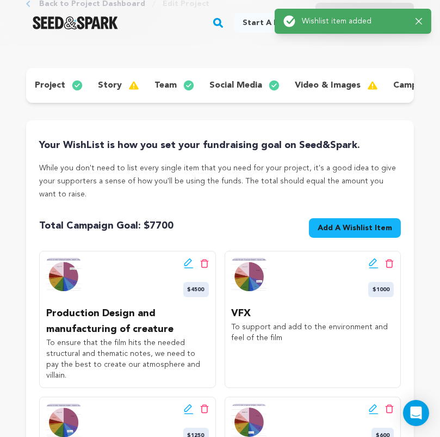
scroll to position [85, 0]
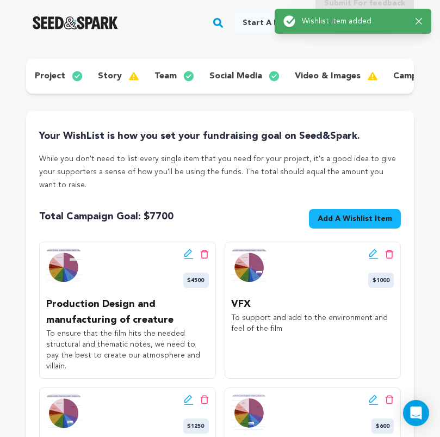
click at [318, 224] on span "Add A Wishlist Item" at bounding box center [355, 218] width 75 height 11
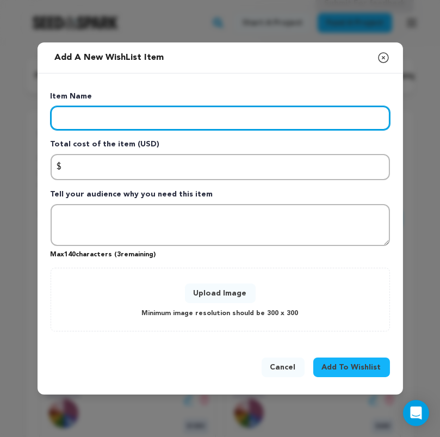
click at [87, 106] on input "Enter item name" at bounding box center [221, 118] width 340 height 24
type input "Food"
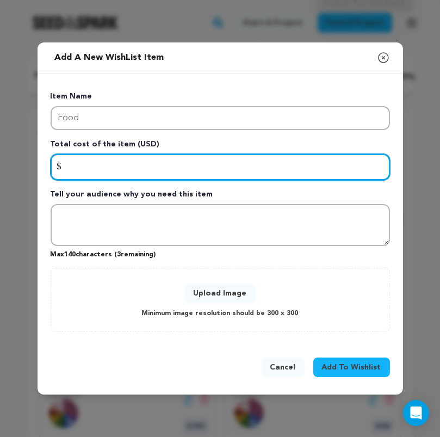
click at [97, 161] on input "Enter total cost of the item" at bounding box center [221, 167] width 340 height 26
type input "1500"
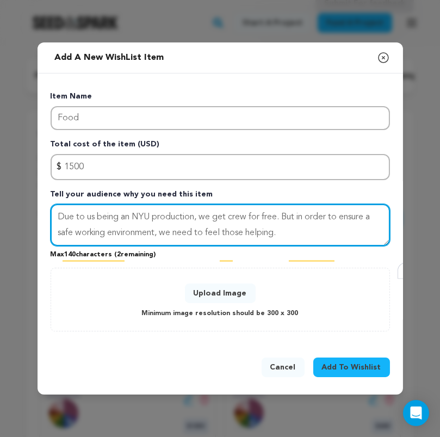
scroll to position [11, 0]
type textarea "Due to us being an NYU production, we get crew for free. But in order to ensure…"
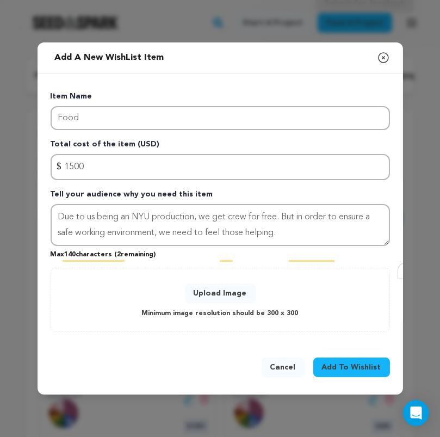
click at [243, 303] on button "Upload Image" at bounding box center [220, 294] width 71 height 20
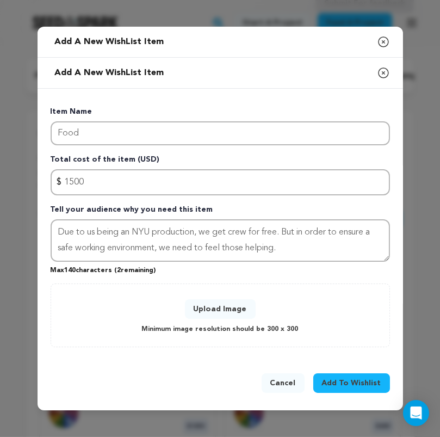
scroll to position [44, 0]
click at [361, 389] on span "Add To Wishlist" at bounding box center [351, 383] width 59 height 11
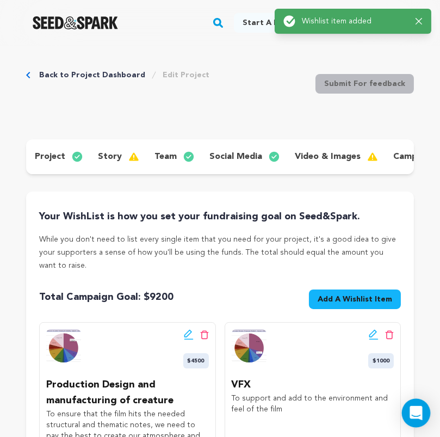
scroll to position [0, 0]
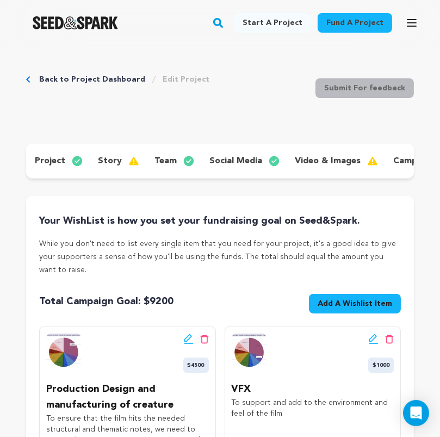
click at [122, 168] on p "story" at bounding box center [110, 161] width 24 height 13
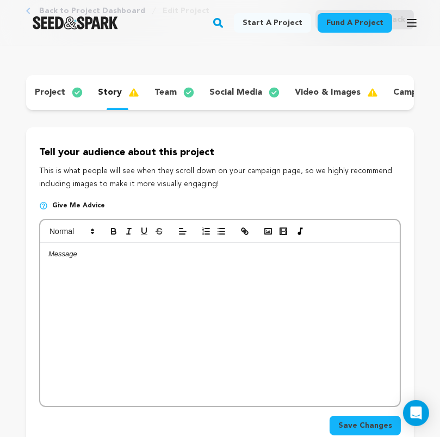
scroll to position [52, 0]
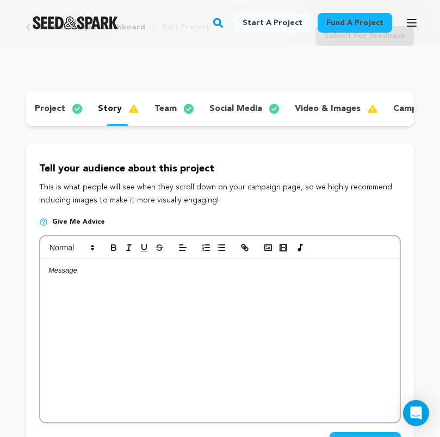
click at [361, 115] on p "video & images" at bounding box center [328, 108] width 66 height 13
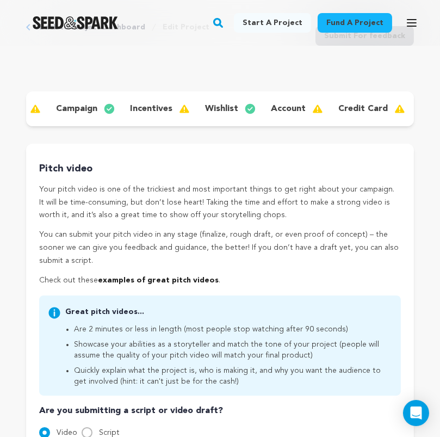
scroll to position [0, 441]
click at [238, 115] on p "wishlist" at bounding box center [221, 108] width 33 height 13
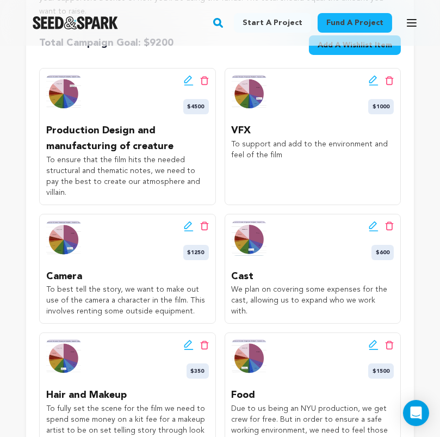
scroll to position [246, 0]
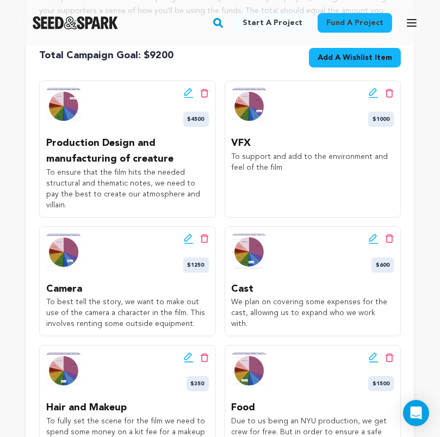
click at [185, 99] on icon at bounding box center [189, 93] width 10 height 11
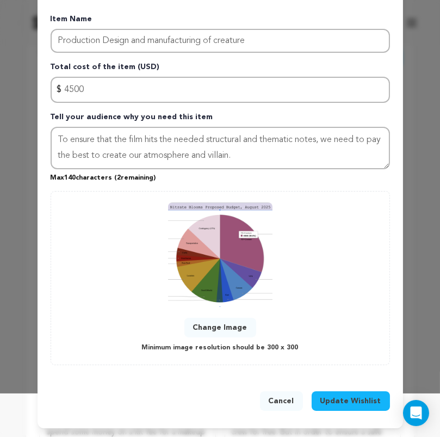
scroll to position [150, 0]
click at [192, 318] on button "Change Image" at bounding box center [221, 328] width 72 height 20
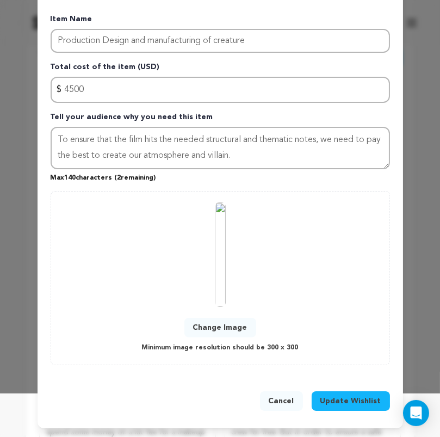
click at [355, 396] on span "Update Wishlist" at bounding box center [351, 401] width 61 height 11
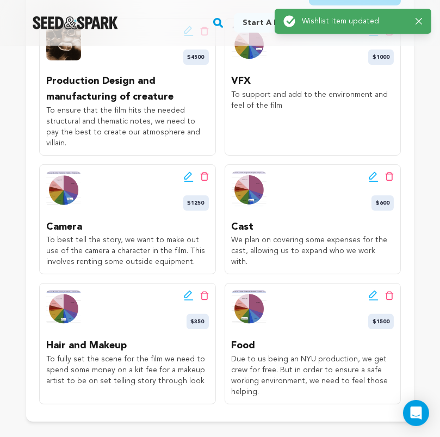
scroll to position [318, 0]
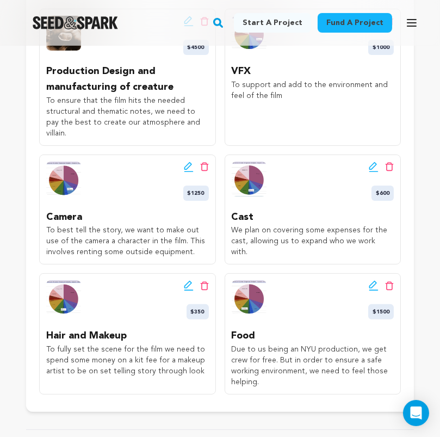
click at [370, 24] on icon at bounding box center [374, 20] width 8 height 8
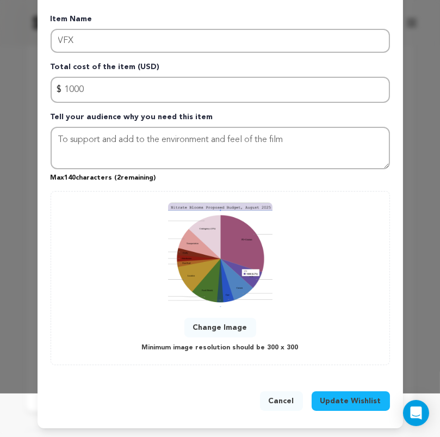
scroll to position [143, 0]
click at [239, 318] on button "Change Image" at bounding box center [221, 328] width 72 height 20
click at [222, 318] on button "Change Image" at bounding box center [221, 328] width 72 height 20
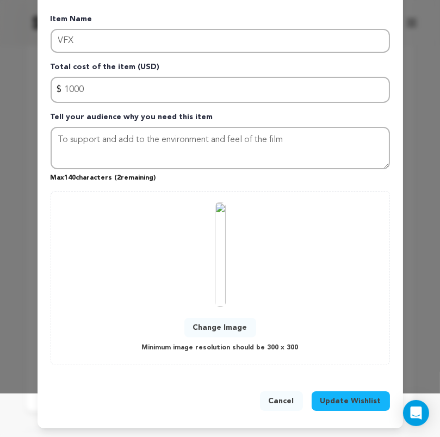
click at [353, 398] on span "Update Wishlist" at bounding box center [351, 401] width 61 height 11
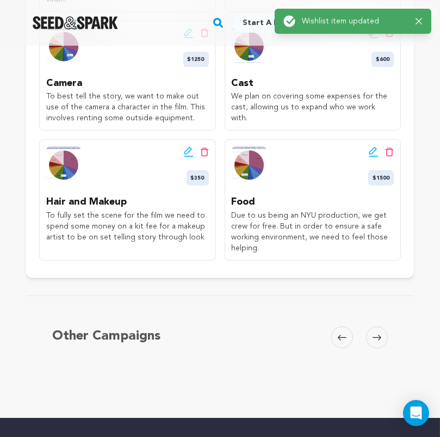
scroll to position [474, 0]
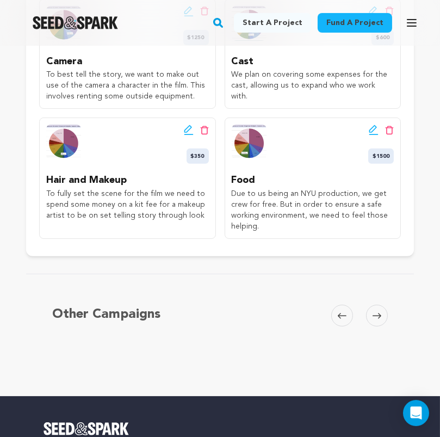
click at [184, 17] on icon at bounding box center [189, 11] width 10 height 11
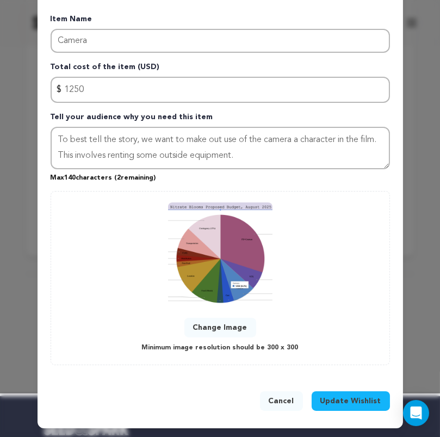
scroll to position [150, 0]
click at [208, 318] on button "Change Image" at bounding box center [221, 328] width 72 height 20
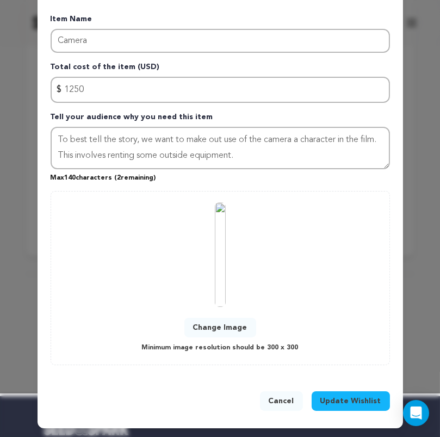
click at [374, 396] on span "Update Wishlist" at bounding box center [351, 401] width 61 height 11
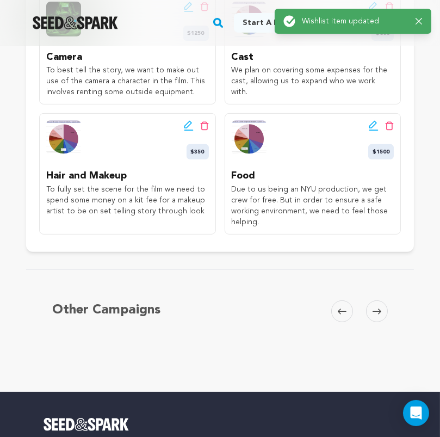
scroll to position [491, 0]
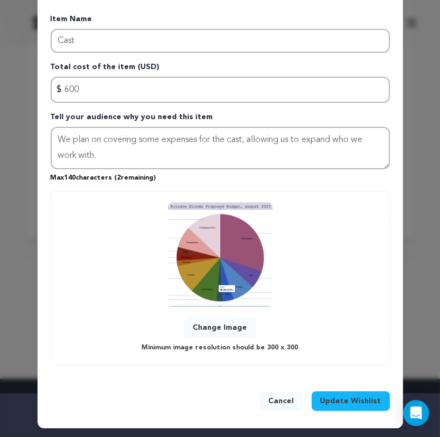
scroll to position [150, 0]
click at [215, 318] on button "Change Image" at bounding box center [221, 328] width 72 height 20
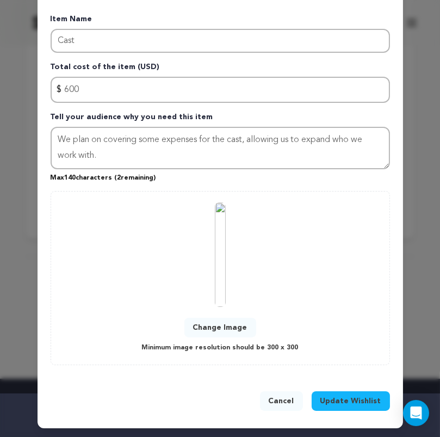
click at [372, 396] on span "Update Wishlist" at bounding box center [351, 401] width 61 height 11
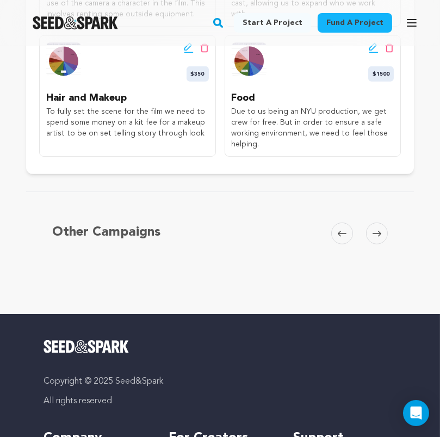
scroll to position [582, 0]
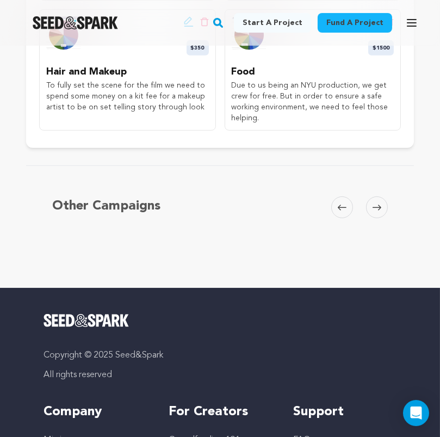
click at [184, 27] on icon at bounding box center [189, 21] width 10 height 11
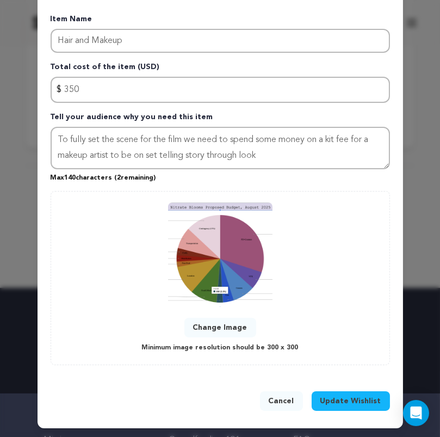
scroll to position [150, 0]
click at [235, 318] on button "Change Image" at bounding box center [221, 328] width 72 height 20
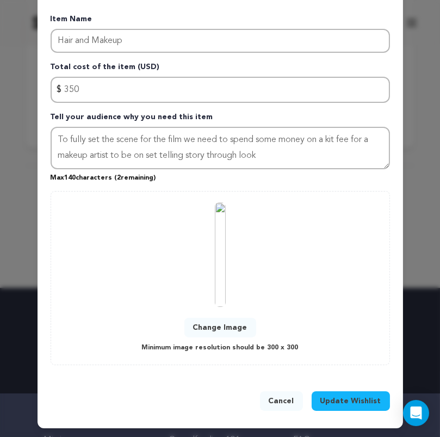
click at [343, 396] on span "Update Wishlist" at bounding box center [351, 401] width 61 height 11
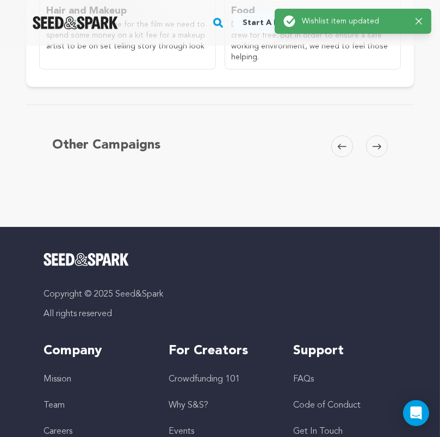
scroll to position [587, 0]
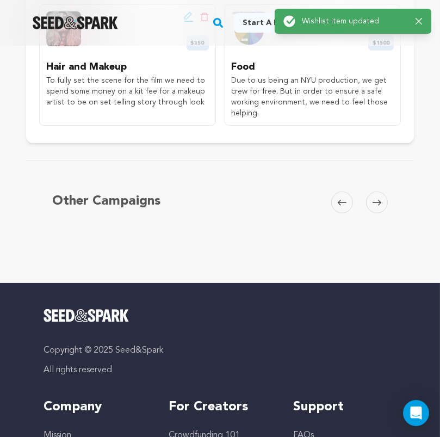
click at [369, 22] on icon at bounding box center [374, 16] width 10 height 11
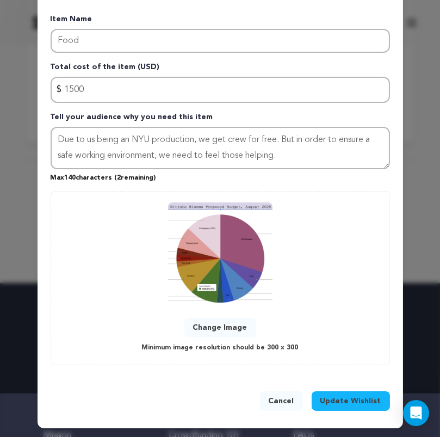
scroll to position [150, 0]
click at [201, 318] on button "Change Image" at bounding box center [221, 328] width 72 height 20
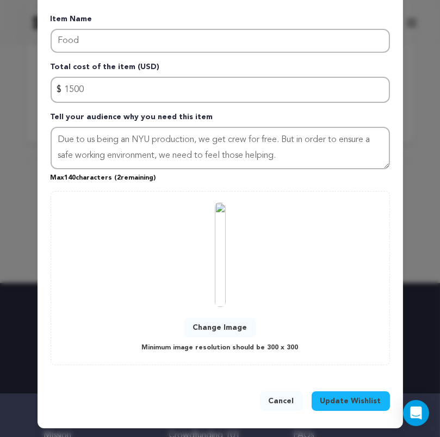
click at [382, 396] on span "Update Wishlist" at bounding box center [351, 401] width 61 height 11
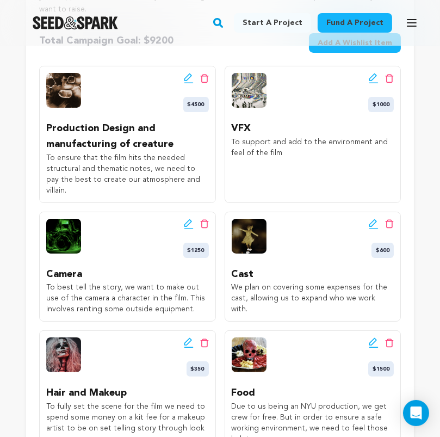
scroll to position [251, 0]
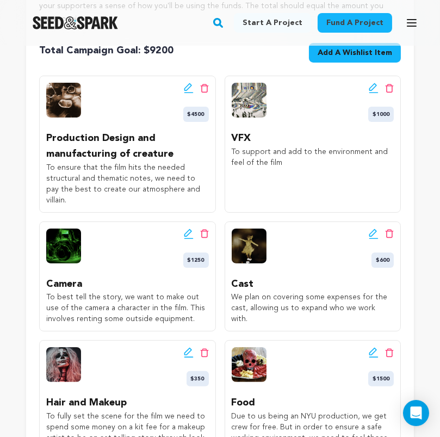
click at [332, 58] on span "Add A Wishlist Item" at bounding box center [355, 52] width 75 height 11
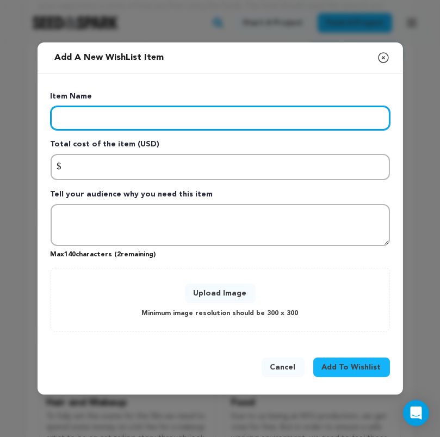
click at [251, 106] on input "Enter item name" at bounding box center [221, 118] width 340 height 24
type input "Location"
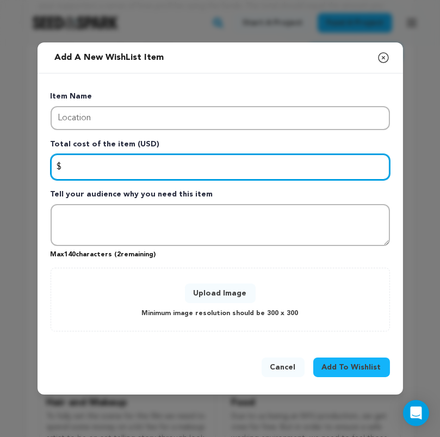
click at [215, 173] on input "Enter total cost of the item" at bounding box center [221, 167] width 340 height 26
paste input "1600"
type input "1600"
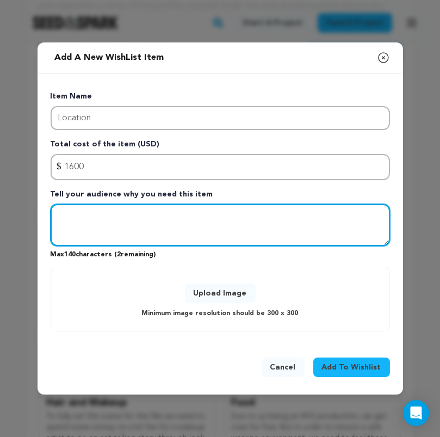
click at [106, 226] on textarea "Tell your audience why you need this item" at bounding box center [221, 225] width 340 height 42
click at [70, 236] on textarea "In order to best set the scene for the film" at bounding box center [221, 225] width 340 height 42
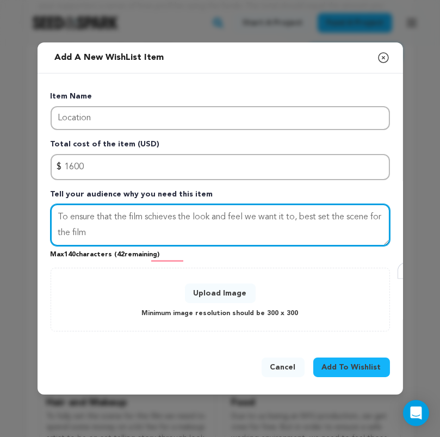
click at [292, 228] on textarea "To ensure that the film schieves the look and feel we want it to, best set the …" at bounding box center [221, 225] width 340 height 42
click at [311, 223] on textarea "To ensure that the film schieves the look and feel we want it to, the set the s…" at bounding box center [221, 225] width 340 height 42
drag, startPoint x: 121, startPoint y: 241, endPoint x: 394, endPoint y: 224, distance: 273.2
click at [390, 224] on textarea "To ensure that the film schieves the look and feel we want it to, the set and l…" at bounding box center [221, 225] width 340 height 42
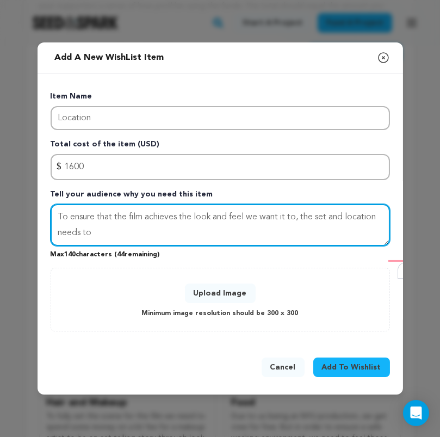
click at [390, 223] on textarea "To ensure that the film achieves the look and feel we want it to, the set and l…" at bounding box center [221, 225] width 340 height 42
drag, startPoint x: 190, startPoint y: 247, endPoint x: 136, endPoint y: 248, distance: 54.4
click at [136, 247] on textarea "To ensure that the film achieves the look and feel we want it to, the set and l…" at bounding box center [221, 225] width 340 height 42
click at [56, 241] on textarea "To ensure that the film achieves the look and feel we want it to, the set and l…" at bounding box center [221, 225] width 340 height 42
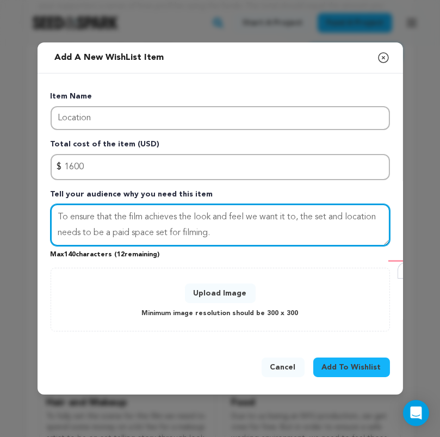
type textarea "To ensure that the film achieves the look and feel we want it to, the set and l…"
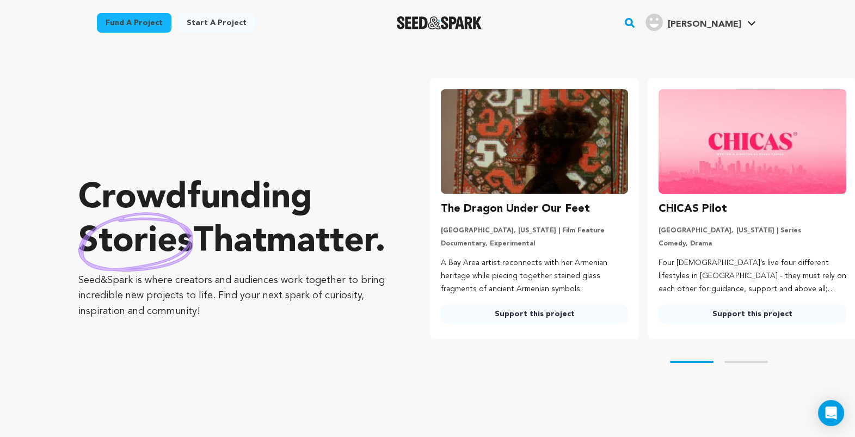
click at [636, 24] on rect "button" at bounding box center [629, 22] width 13 height 13
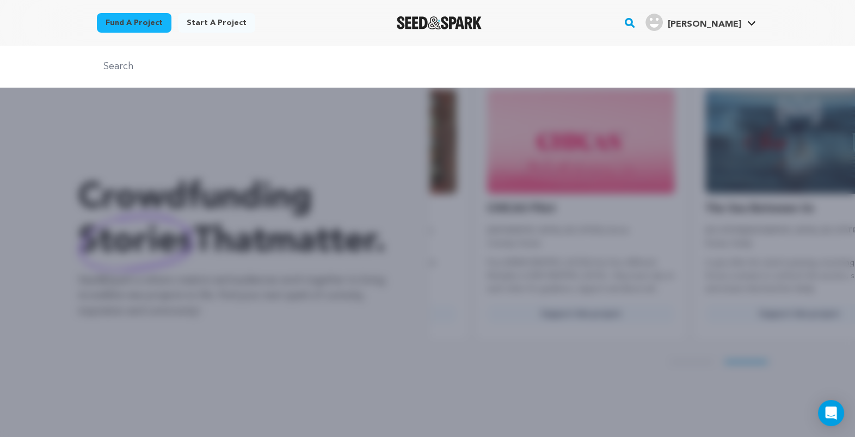
scroll to position [0, 222]
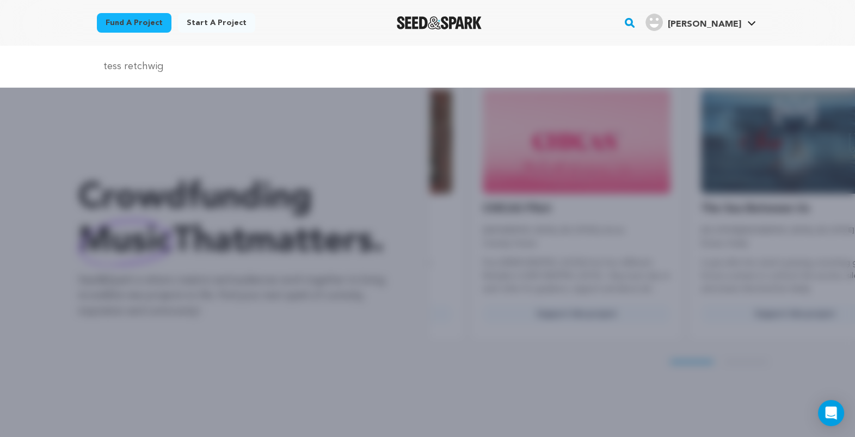
type input "tess retchwig"
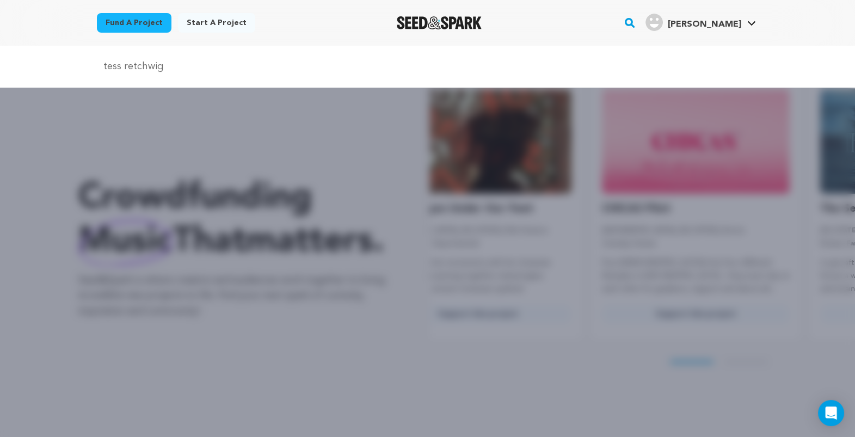
scroll to position [0, 15]
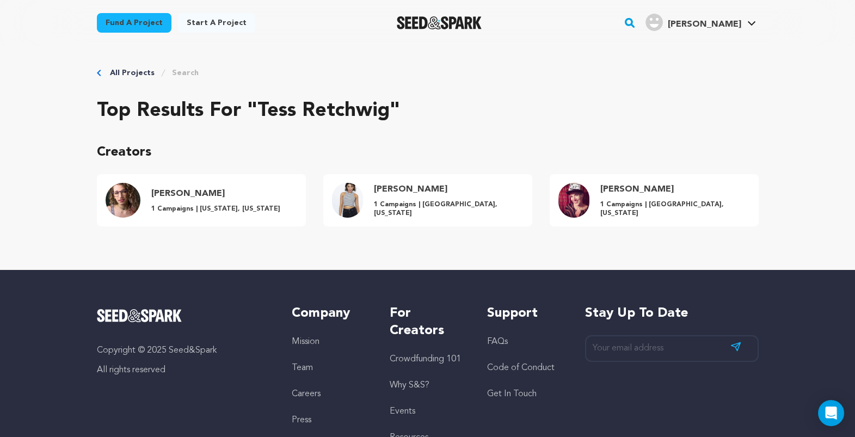
click at [172, 78] on link "Search" at bounding box center [185, 72] width 27 height 11
click at [110, 78] on link "All Projects" at bounding box center [132, 72] width 45 height 11
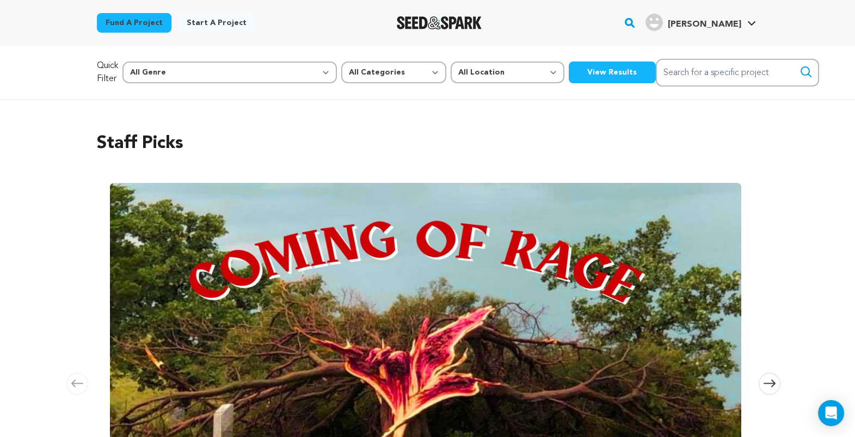
click at [636, 29] on rect "button" at bounding box center [629, 22] width 13 height 13
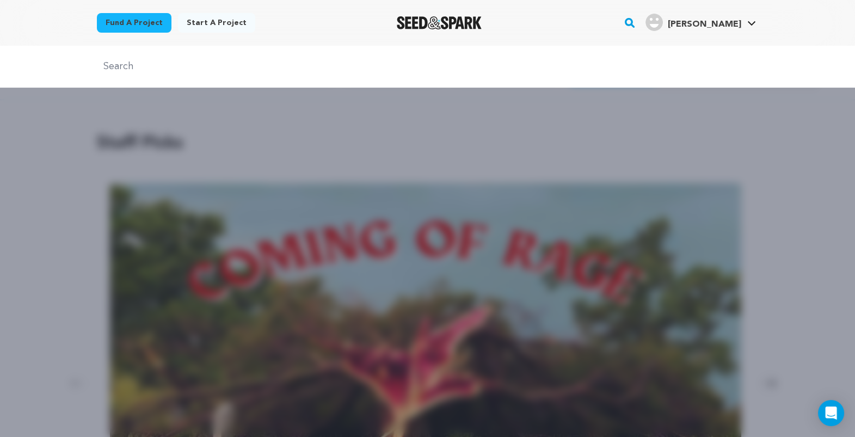
click at [278, 58] on div at bounding box center [427, 67] width 855 height 42
click at [214, 75] on input "text" at bounding box center [428, 67] width 662 height 16
type input "Tess NYU"
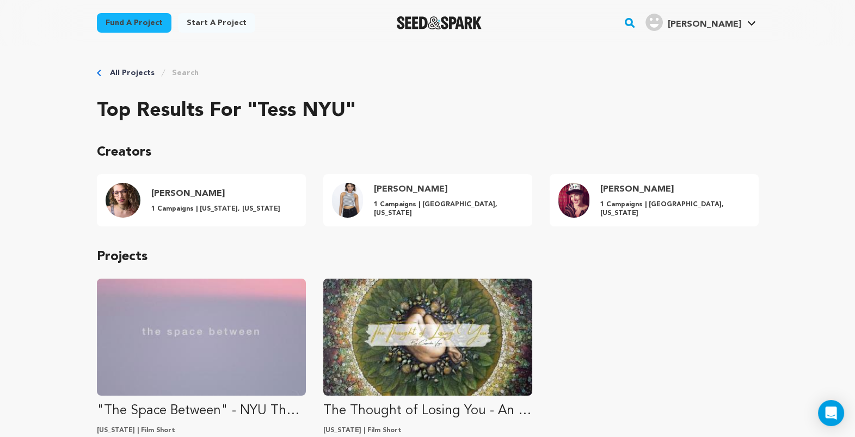
click at [636, 23] on rect "button" at bounding box center [629, 22] width 13 height 13
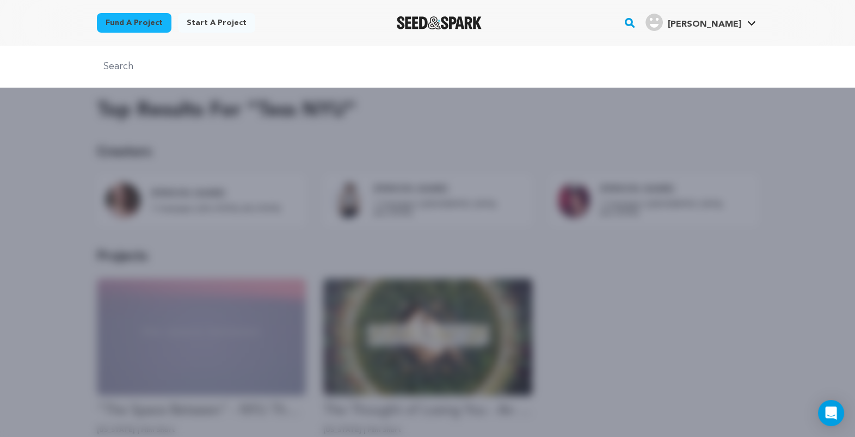
click at [506, 115] on div at bounding box center [427, 264] width 855 height 437
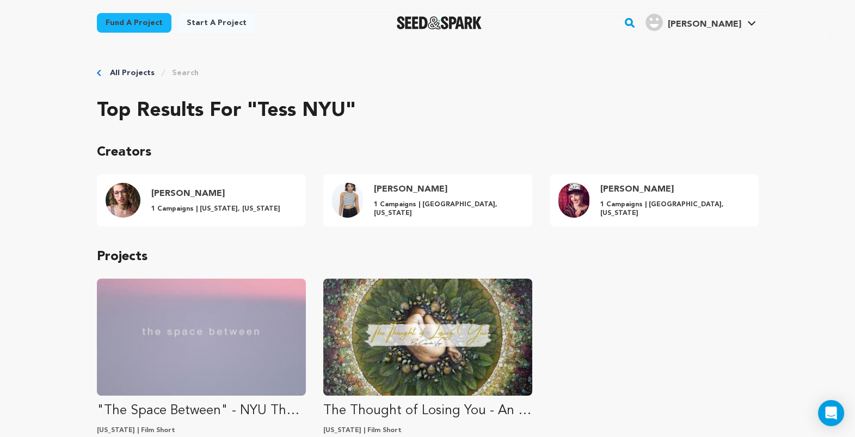
click at [636, 28] on rect "button" at bounding box center [629, 22] width 13 height 13
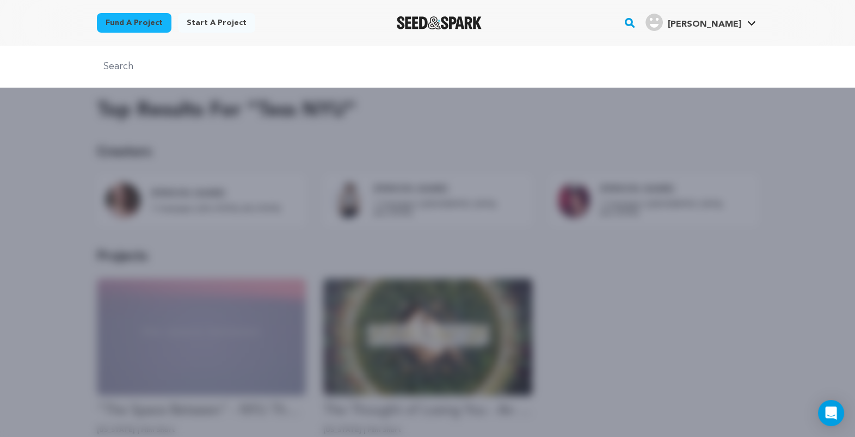
click at [434, 75] on input "text" at bounding box center [428, 67] width 662 height 16
type input "Walking Shadow"
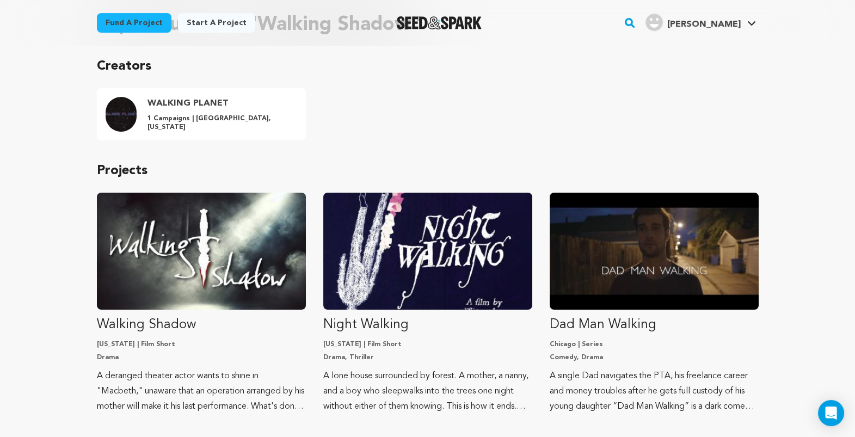
scroll to position [163, 0]
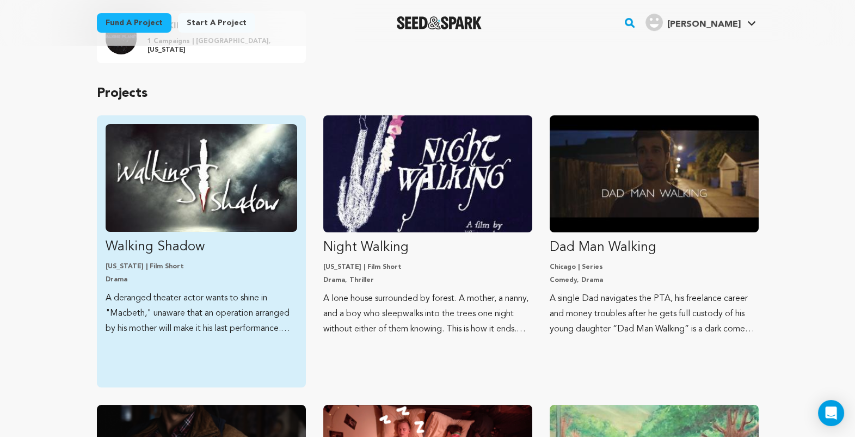
click at [109, 256] on p "Walking Shadow" at bounding box center [202, 246] width 192 height 17
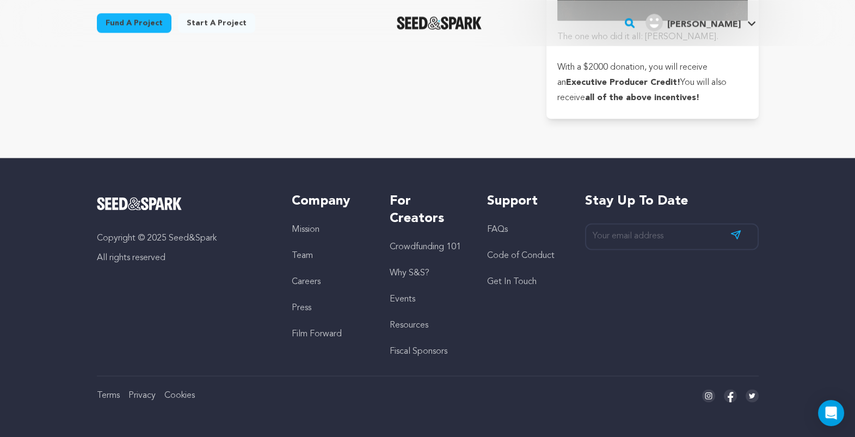
scroll to position [534, 0]
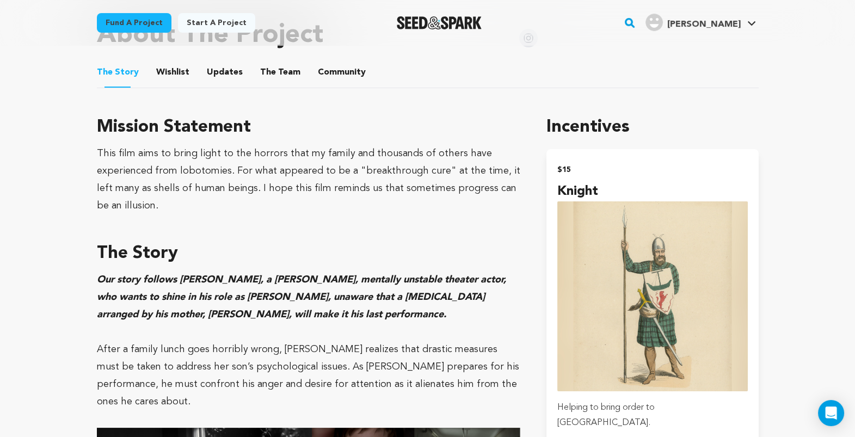
click at [159, 88] on button "Wishlist" at bounding box center [172, 75] width 26 height 26
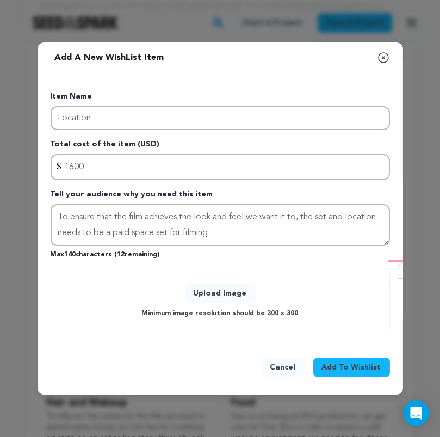
scroll to position [11, 0]
click at [205, 303] on button "Upload Image" at bounding box center [220, 294] width 71 height 20
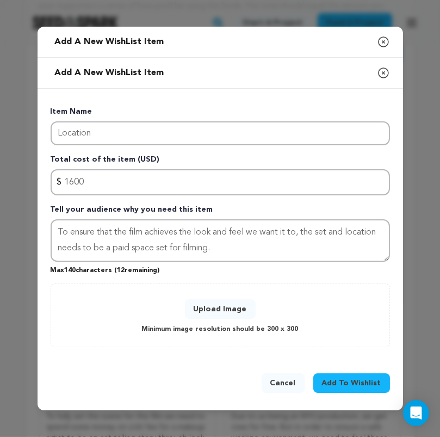
scroll to position [50, 0]
click at [373, 393] on button "Add To Wishlist" at bounding box center [351, 383] width 77 height 20
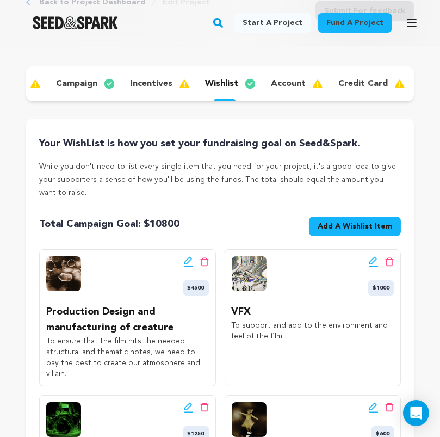
scroll to position [77, 0]
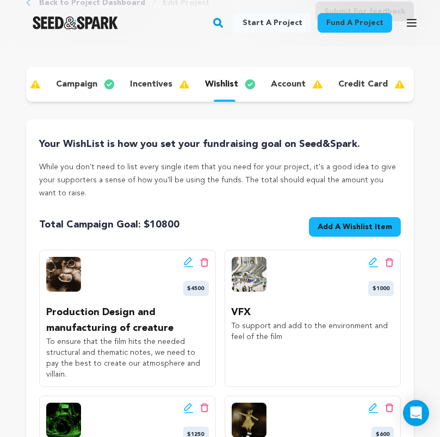
click at [340, 232] on span "Add A Wishlist Item" at bounding box center [355, 227] width 75 height 11
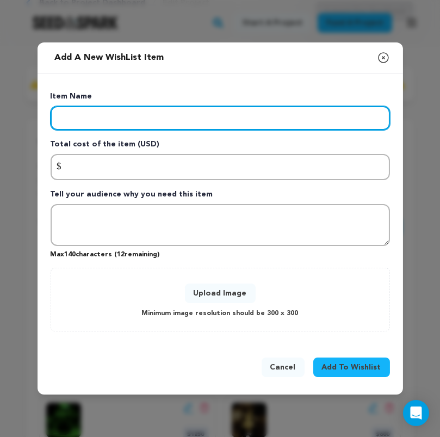
click at [162, 106] on input "Enter item name" at bounding box center [221, 118] width 340 height 24
type input "Post Production"
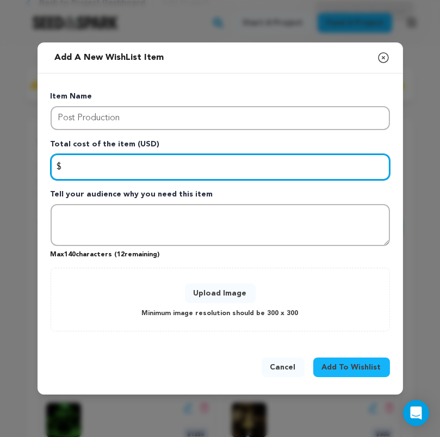
click at [108, 175] on input "Enter total cost of the item" at bounding box center [221, 167] width 340 height 26
paste input "300"
type input "300"
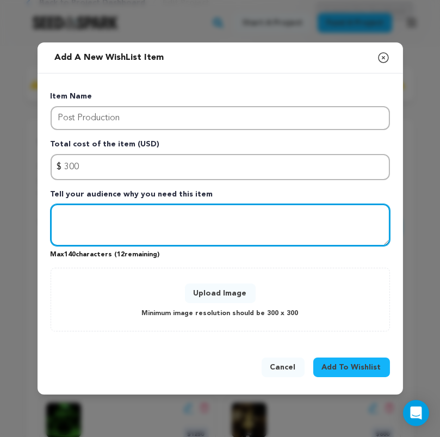
click at [88, 219] on textarea "Tell your audience why you need this item" at bounding box center [221, 225] width 340 height 42
type textarea "W"
type textarea "T"
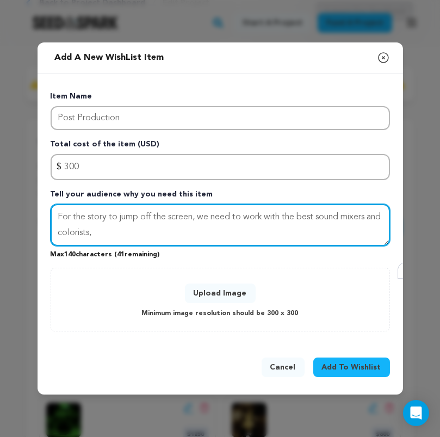
click at [390, 222] on textarea "For the story to jump off the screen, we need to work with the best sound mixer…" at bounding box center [221, 225] width 340 height 42
click at [176, 226] on textarea "For the story to jump off the screen, we need to work with the best sound mixer…" at bounding box center [221, 225] width 340 height 42
click at [390, 224] on textarea "For the story to jump off the screen we need to work with the best sound mixers…" at bounding box center [221, 225] width 340 height 42
click at [205, 239] on textarea "For the story to jump off the screen we need to work with the best sound mixers…" at bounding box center [221, 225] width 340 height 42
click at [38, 240] on div "Add a new WishList item Close modal Item Name Post Production Total cost of the…" at bounding box center [221, 218] width 366 height 352
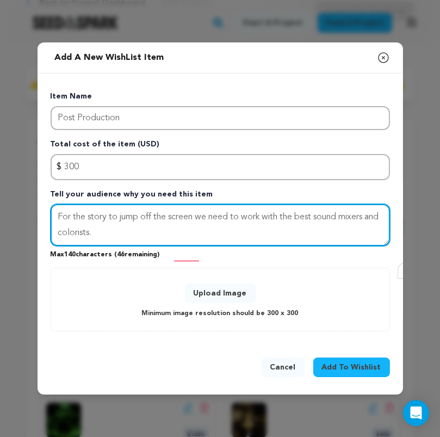
type textarea "For the story to jump off the screen we need to work with the best sound mixers…"
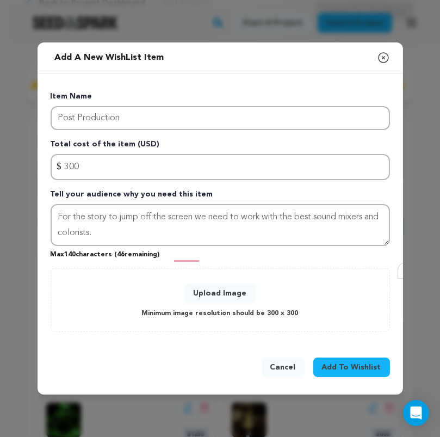
click at [222, 303] on button "Upload Image" at bounding box center [220, 294] width 71 height 20
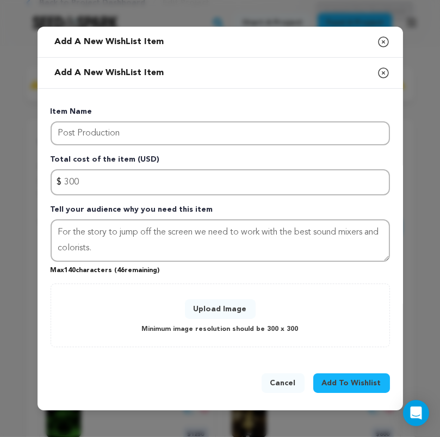
scroll to position [40, 0]
click at [354, 389] on span "Add To Wishlist" at bounding box center [351, 383] width 59 height 11
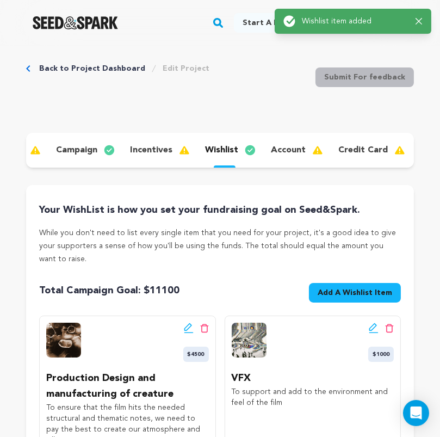
scroll to position [0, 0]
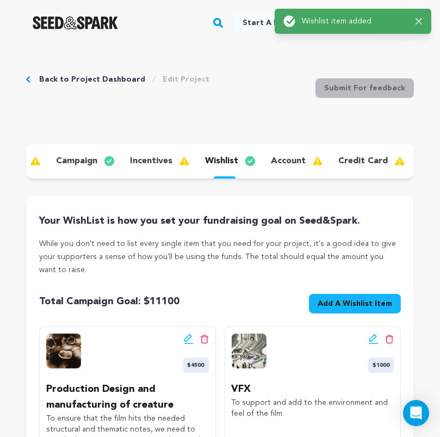
click at [327, 309] on span "Add A Wishlist Item" at bounding box center [355, 303] width 75 height 11
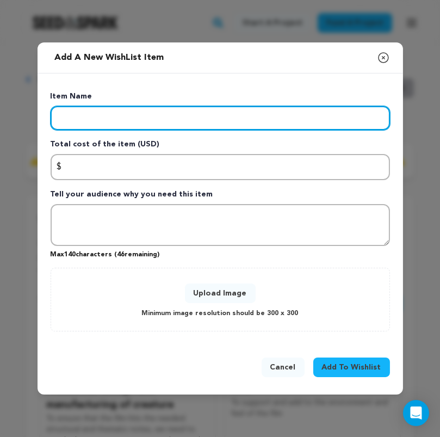
click at [67, 112] on input "Enter item name" at bounding box center [221, 118] width 340 height 24
click at [69, 108] on input "Distrobut" at bounding box center [221, 118] width 340 height 24
paste input "ibution"
type input "Distribution"
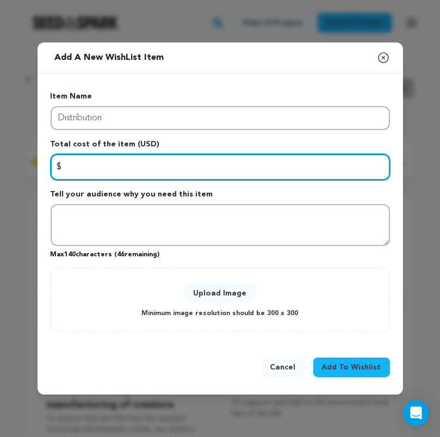
click at [67, 159] on input "Enter total cost of the item" at bounding box center [221, 167] width 340 height 26
type input "350"
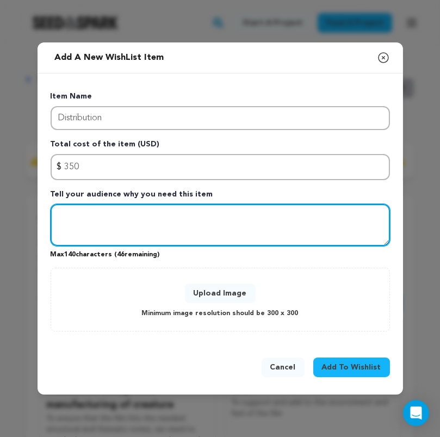
click at [65, 247] on textarea "To enrich screen reader interactions, please activate Accessibility in Grammarl…" at bounding box center [221, 225] width 340 height 42
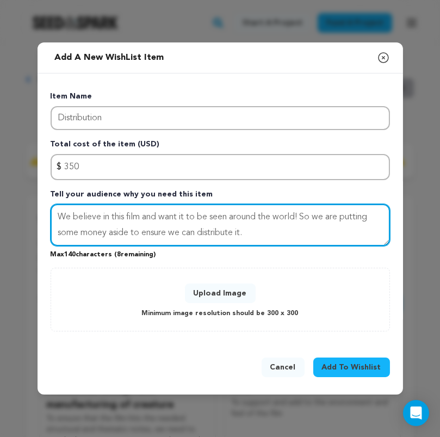
scroll to position [11, 0]
type textarea "We believe in this film and want it to be seen around the world! So we are putt…"
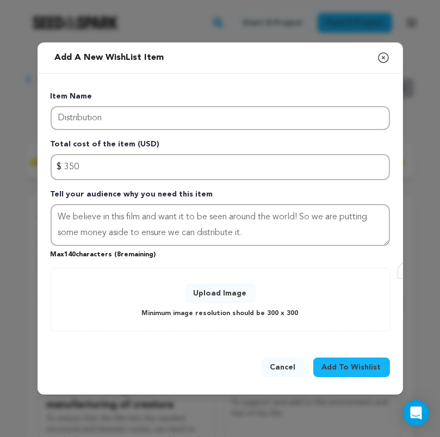
click at [228, 303] on button "Upload Image" at bounding box center [220, 294] width 71 height 20
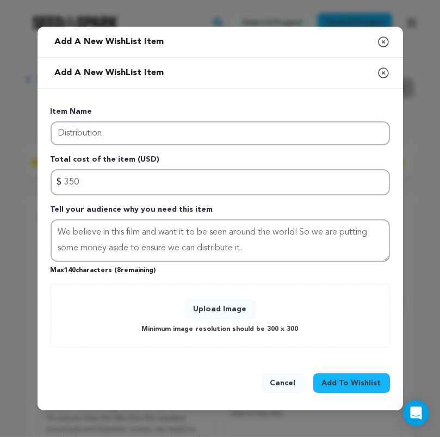
scroll to position [50, 0]
click at [368, 389] on span "Add To Wishlist" at bounding box center [351, 383] width 59 height 11
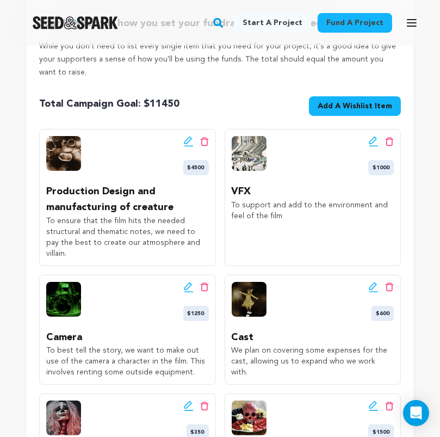
scroll to position [190, 0]
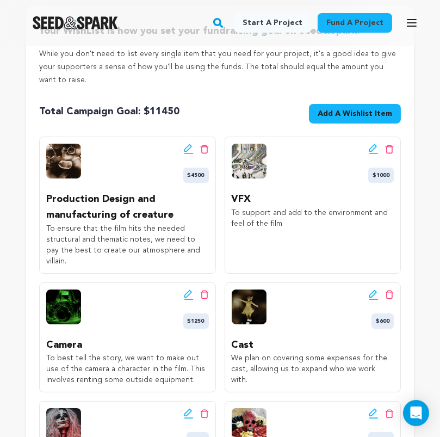
click at [318, 119] on span "Add A Wishlist Item" at bounding box center [355, 113] width 75 height 11
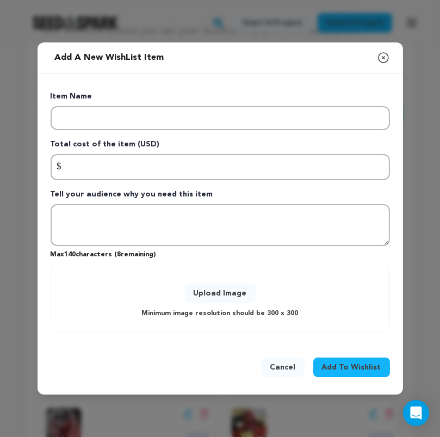
click at [389, 53] on icon "button" at bounding box center [384, 58] width 10 height 10
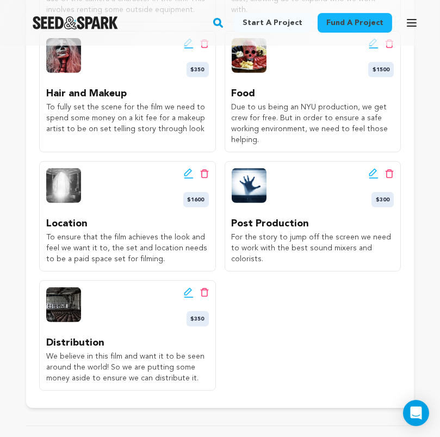
scroll to position [582, 0]
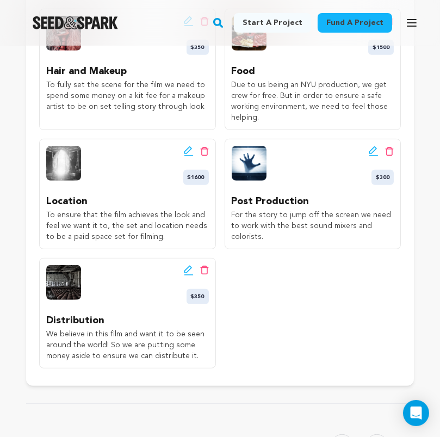
click at [370, 24] on icon at bounding box center [374, 20] width 8 height 8
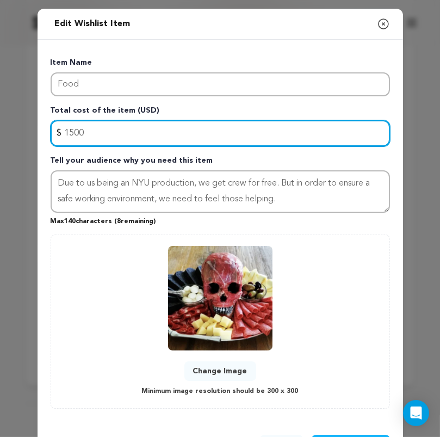
click at [108, 146] on input "1500" at bounding box center [221, 133] width 340 height 26
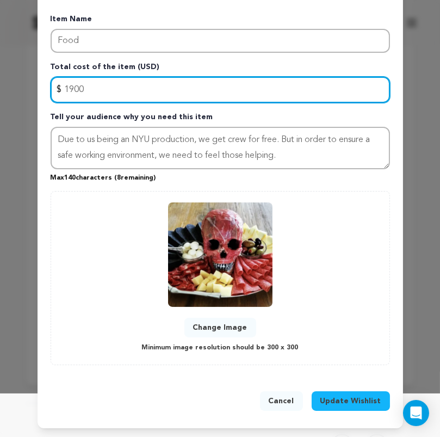
type input "1900"
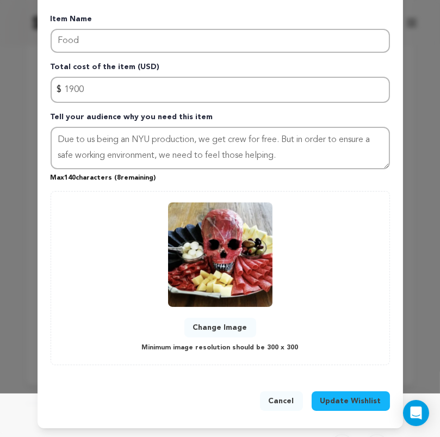
click at [348, 396] on span "Update Wishlist" at bounding box center [351, 401] width 61 height 11
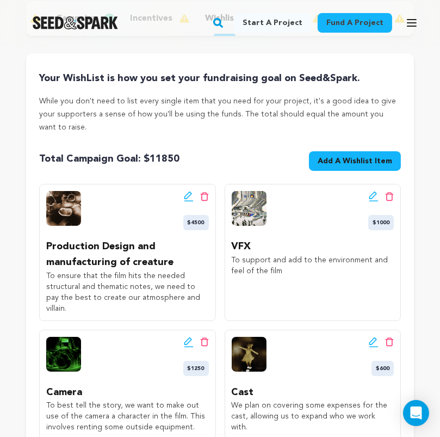
scroll to position [147, 0]
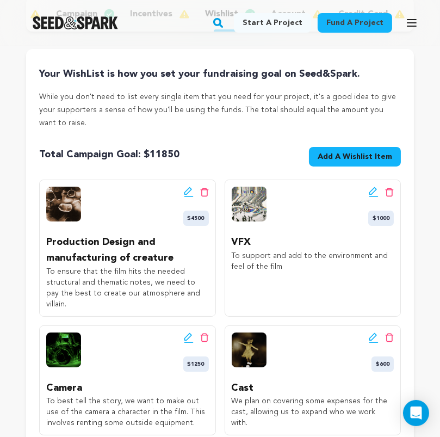
click at [322, 162] on span "Add A Wishlist Item" at bounding box center [355, 156] width 75 height 11
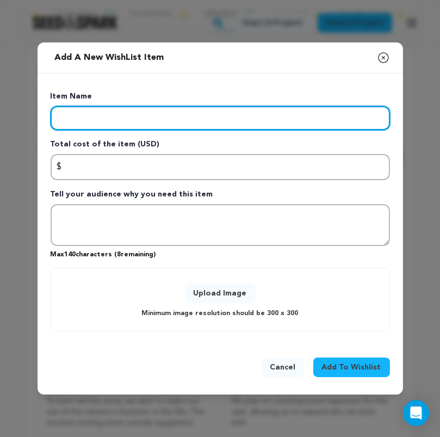
click at [121, 106] on input "Enter item name" at bounding box center [221, 118] width 340 height 24
type input "Transportation"
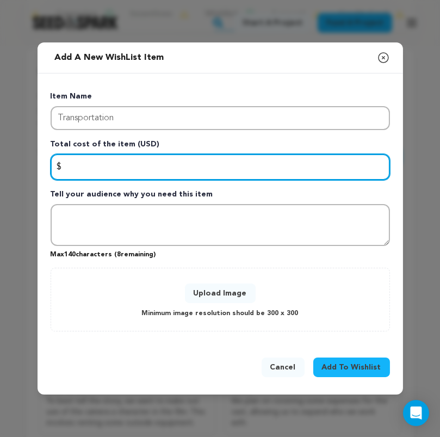
click at [147, 168] on input "Enter total cost of the item" at bounding box center [221, 167] width 340 height 26
type input "1200"
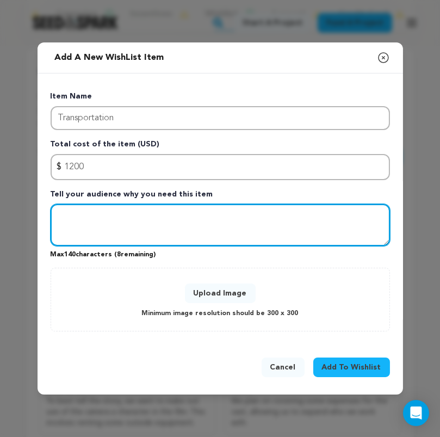
click at [162, 237] on textarea "To enrich screen reader interactions, please activate Accessibility in Grammarl…" at bounding box center [221, 225] width 340 height 42
click at [71, 225] on textarea "To move crew and equiptment" at bounding box center [221, 225] width 340 height 42
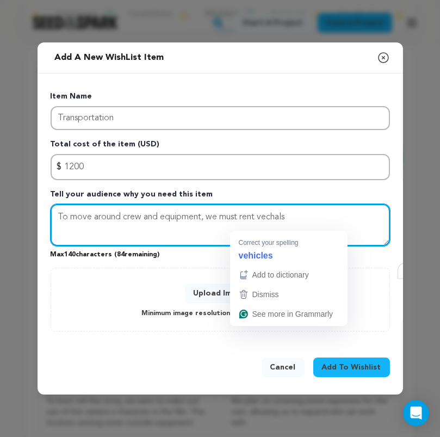
click at [255, 225] on textarea "To move around crew and equipment, we must rent vechals" at bounding box center [221, 225] width 340 height 42
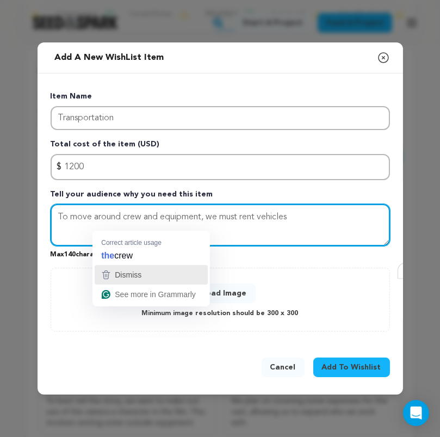
click at [122, 273] on span "Dismiss" at bounding box center [128, 275] width 27 height 9
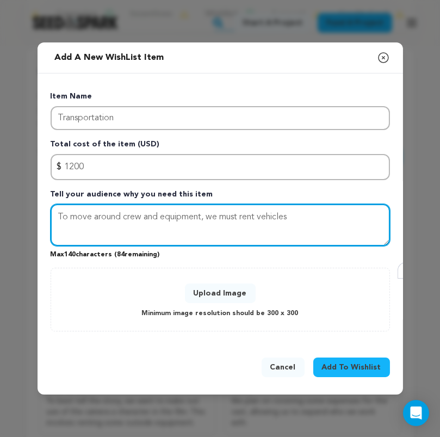
click at [186, 225] on textarea "To move around crew and equipment, we must rent vehicles" at bounding box center [221, 225] width 340 height 42
click at [273, 224] on textarea "To move around crew and equipment we must rent vehicles" at bounding box center [221, 225] width 340 height 42
type textarea "To move around crew and equipment we must rent vehicles, an unfortunate but nec…"
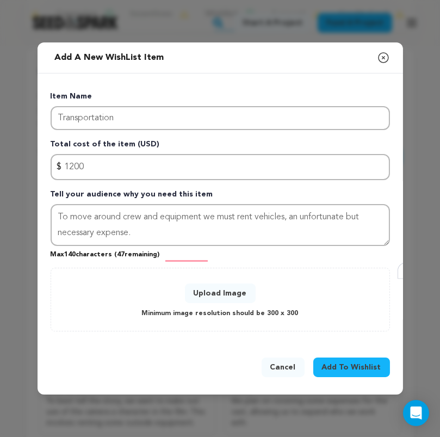
click at [220, 301] on button "Upload Image" at bounding box center [220, 294] width 71 height 20
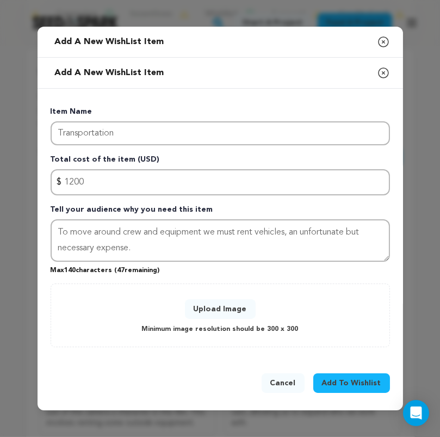
scroll to position [50, 0]
click at [368, 389] on span "Add To Wishlist" at bounding box center [351, 383] width 59 height 11
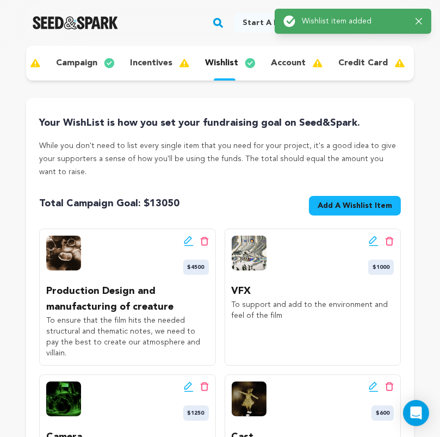
scroll to position [106, 0]
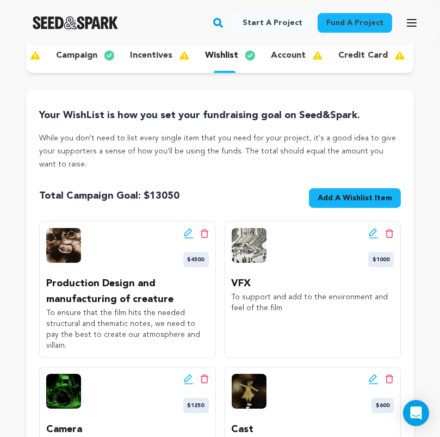
click at [319, 204] on span "Add A Wishlist Item" at bounding box center [355, 198] width 75 height 11
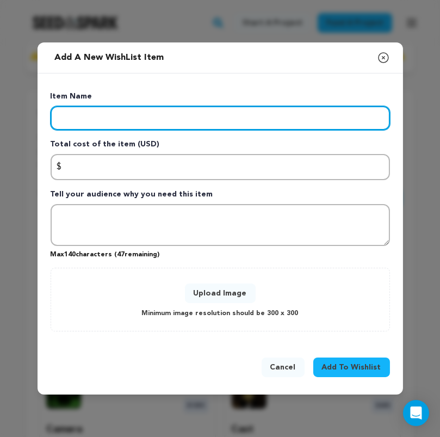
click at [136, 106] on input "Enter item name" at bounding box center [221, 118] width 340 height 24
click at [91, 108] on input "Con" at bounding box center [221, 118] width 340 height 24
paste input "tingency"
type input "Contingency"
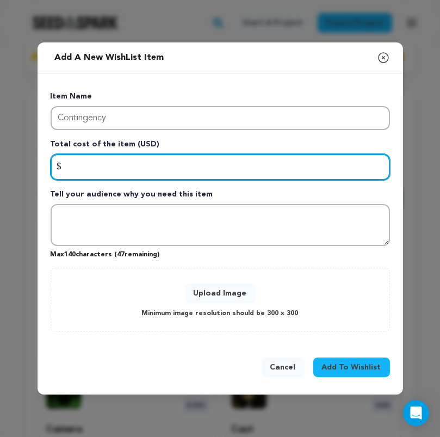
click at [78, 159] on input "Enter total cost of the item" at bounding box center [221, 167] width 340 height 26
type input "1957"
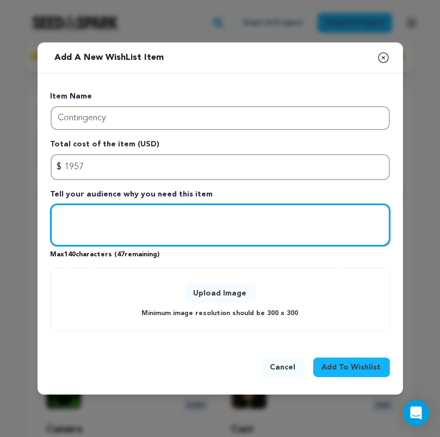
click at [113, 229] on textarea "Tell your audience why you need this item" at bounding box center [221, 225] width 340 height 42
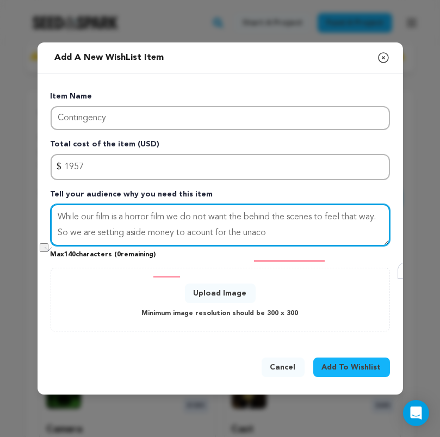
drag, startPoint x: 152, startPoint y: 225, endPoint x: 315, endPoint y: 224, distance: 162.7
click at [315, 224] on textarea "While our film is a horror film we do not want the behind the scenes to feel th…" at bounding box center [221, 225] width 340 height 42
click at [326, 224] on textarea "While our film is a horror film we do not want the behind the scenes to feel th…" at bounding box center [221, 225] width 340 height 42
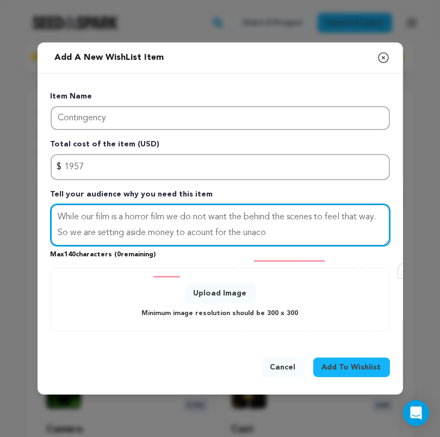
click at [322, 224] on textarea "While our film is a horror film we do not want the behind the scenes to feel th…" at bounding box center [221, 225] width 340 height 42
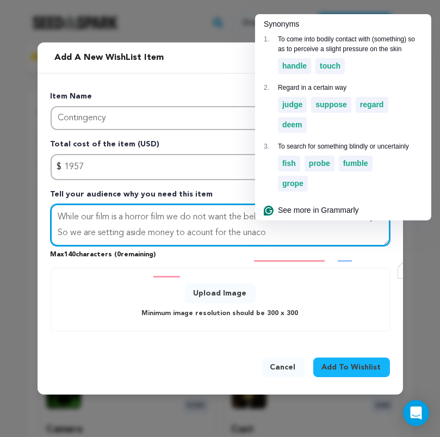
click at [322, 224] on textarea "While our film is a horror film we do not want the behind the scenes to feel th…" at bounding box center [221, 225] width 340 height 42
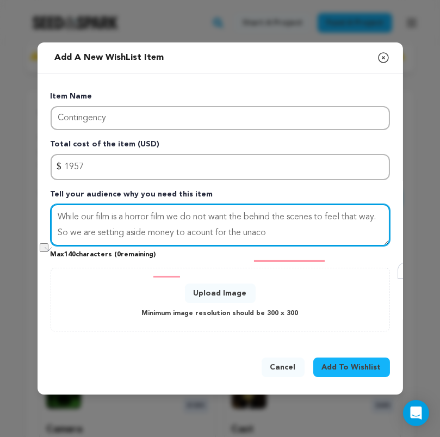
drag, startPoint x: 360, startPoint y: 226, endPoint x: 152, endPoint y: 229, distance: 207.9
click at [152, 229] on textarea "While our film is a horror film we do not want the behind the scenes to feel th…" at bounding box center [221, 225] width 340 height 42
click at [122, 239] on textarea "While our film is a horror film making it should not be scary. So we are settin…" at bounding box center [221, 225] width 340 height 42
type textarea "While our film is a horror film making it should not be scary. So we are settin…"
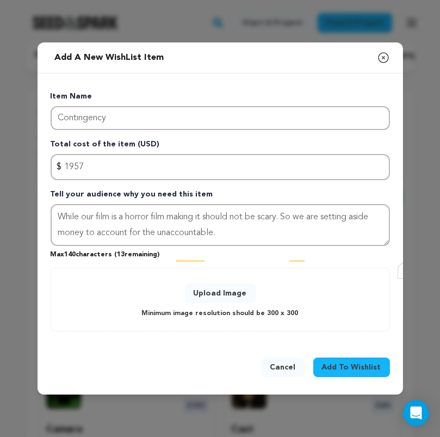
scroll to position [0, 441]
click at [230, 303] on button "Upload Image" at bounding box center [220, 294] width 71 height 20
click at [198, 303] on button "Upload Image" at bounding box center [220, 294] width 71 height 20
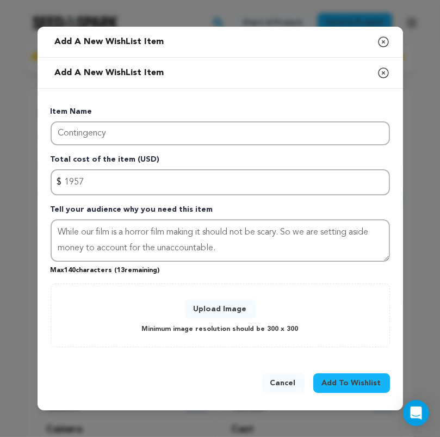
scroll to position [50, 0]
click at [378, 389] on span "Add To Wishlist" at bounding box center [351, 383] width 59 height 11
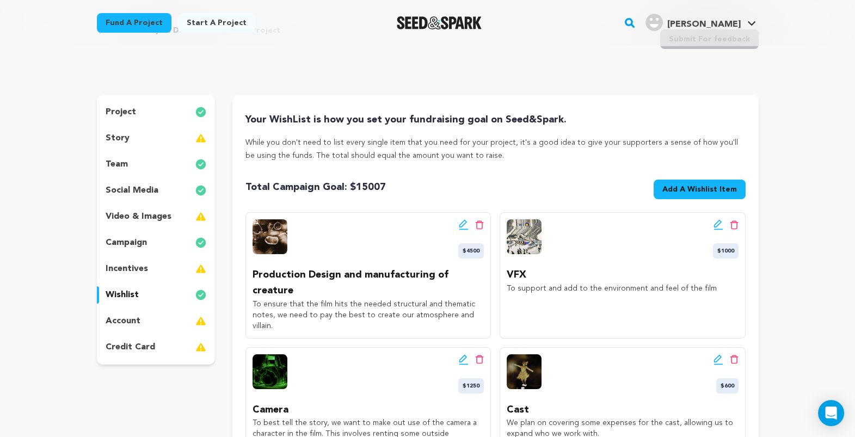
scroll to position [56, 0]
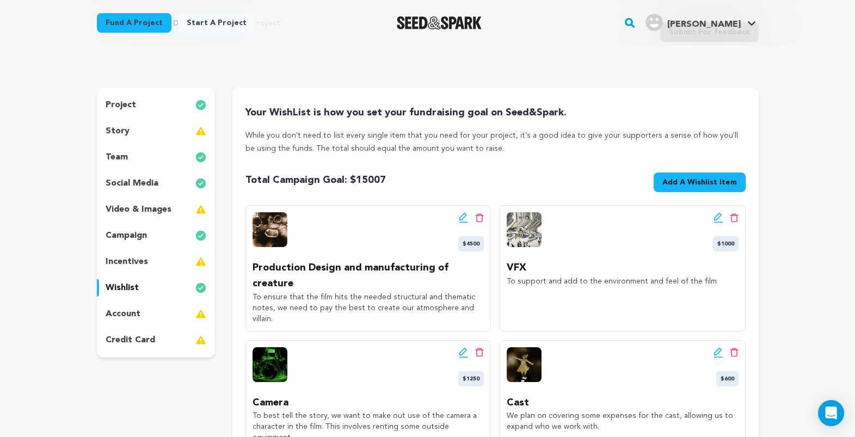
click at [106, 164] on p "team" at bounding box center [117, 157] width 22 height 13
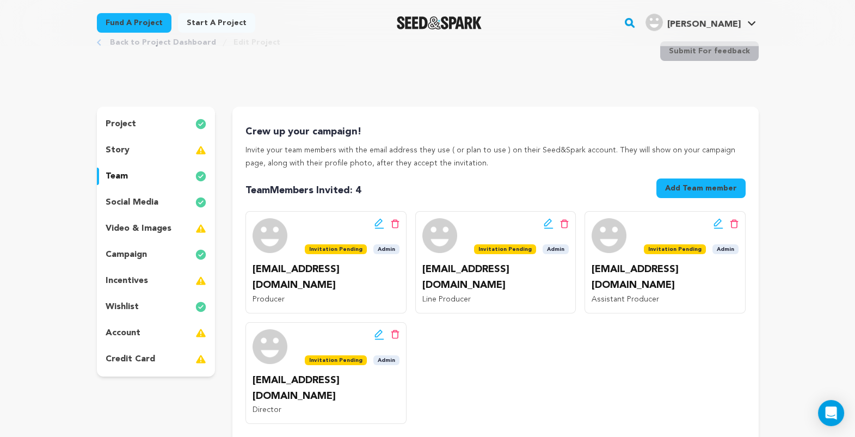
scroll to position [47, 0]
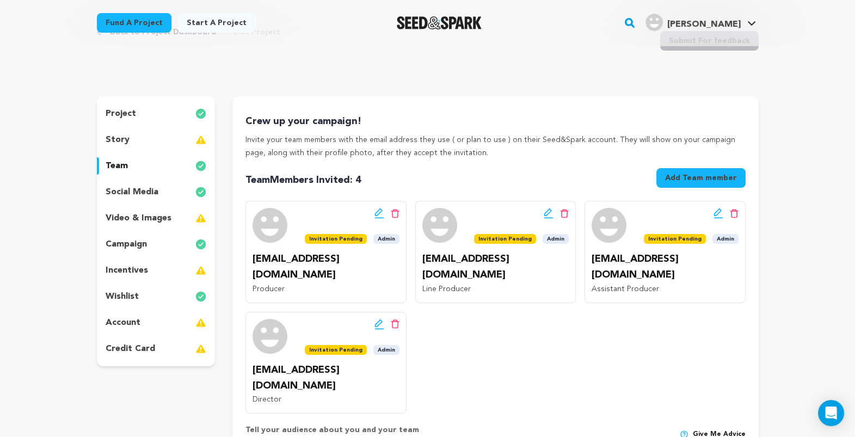
click at [106, 225] on p "video & images" at bounding box center [139, 218] width 66 height 13
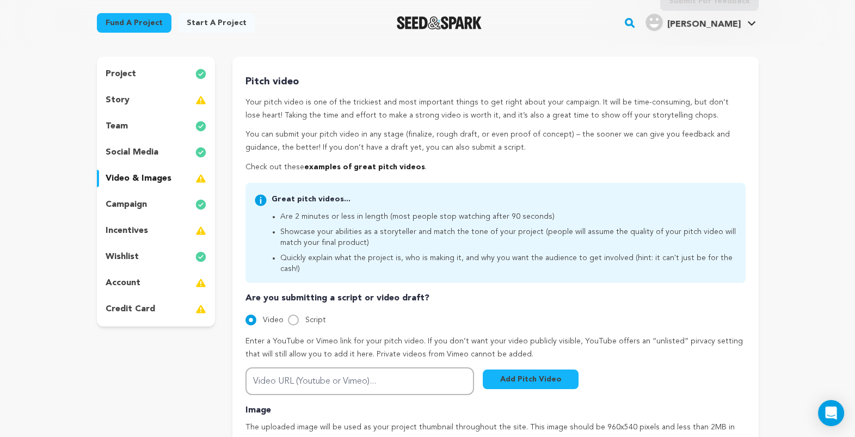
scroll to position [88, 0]
click at [106, 236] on p "incentives" at bounding box center [127, 229] width 42 height 13
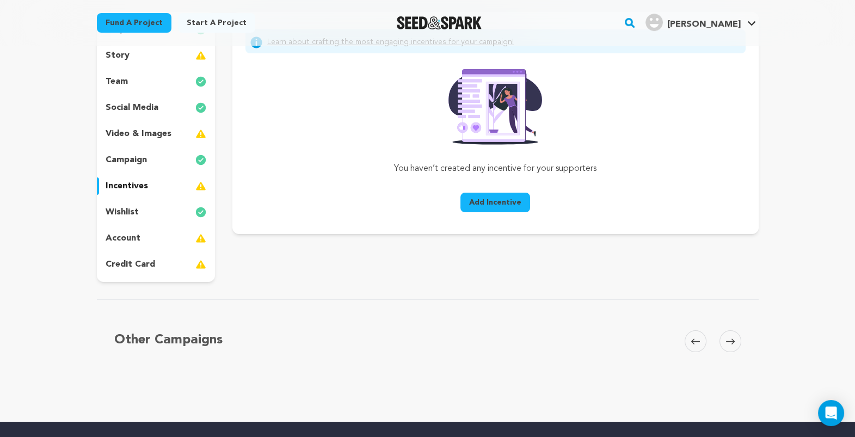
scroll to position [134, 0]
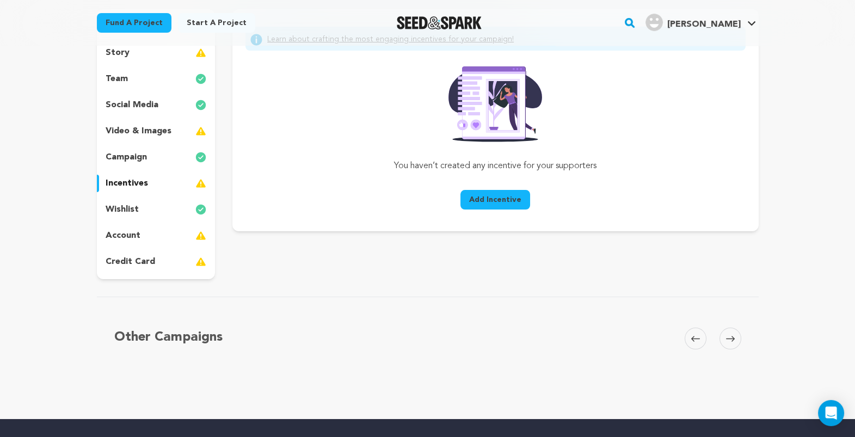
click at [124, 244] on div "account" at bounding box center [156, 235] width 119 height 17
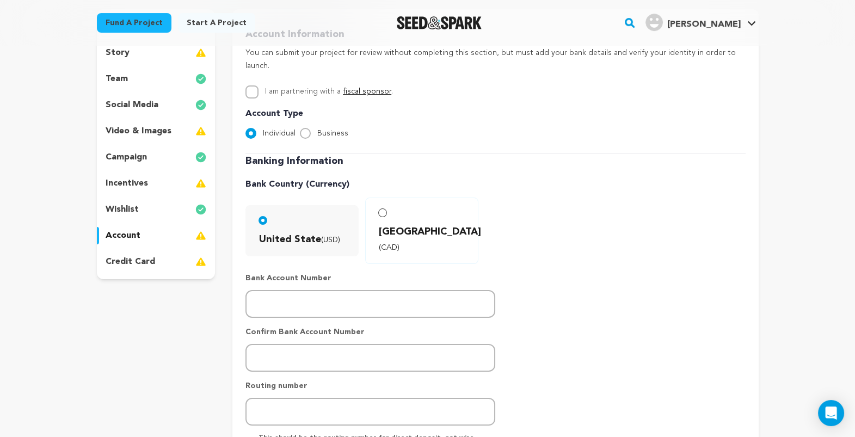
click at [118, 271] on div "credit card" at bounding box center [156, 261] width 119 height 17
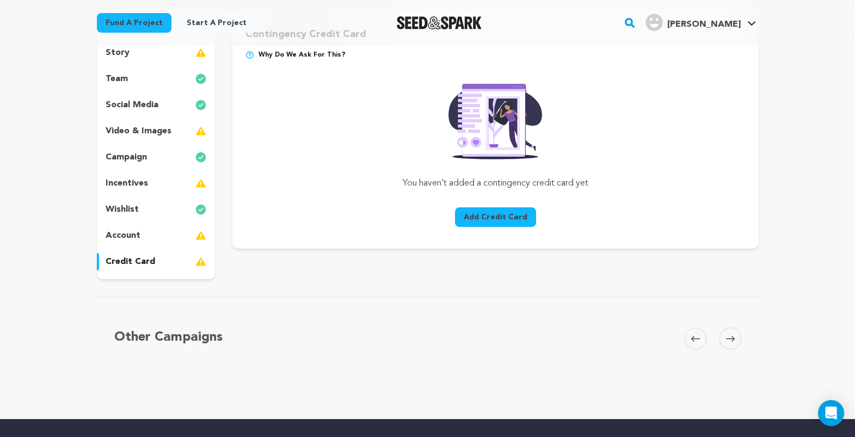
click at [97, 244] on div "account" at bounding box center [156, 235] width 119 height 17
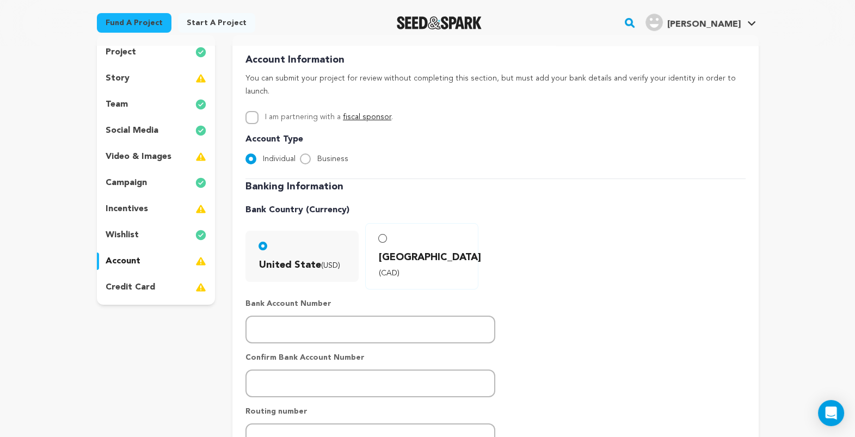
scroll to position [107, 0]
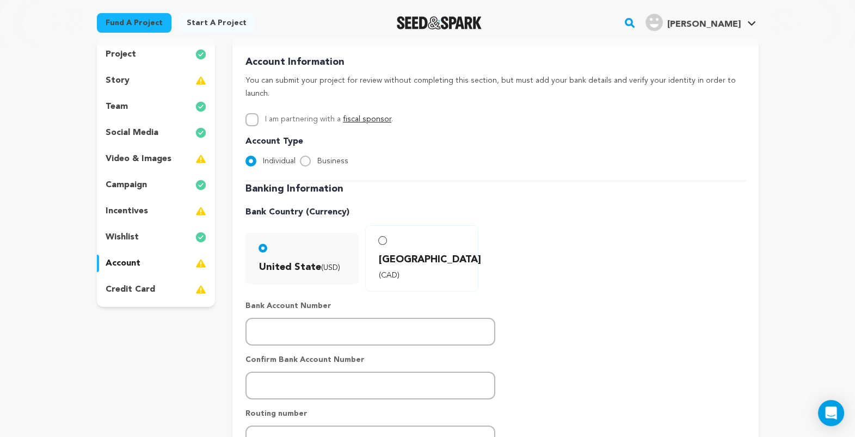
click at [97, 89] on div "story" at bounding box center [156, 80] width 119 height 17
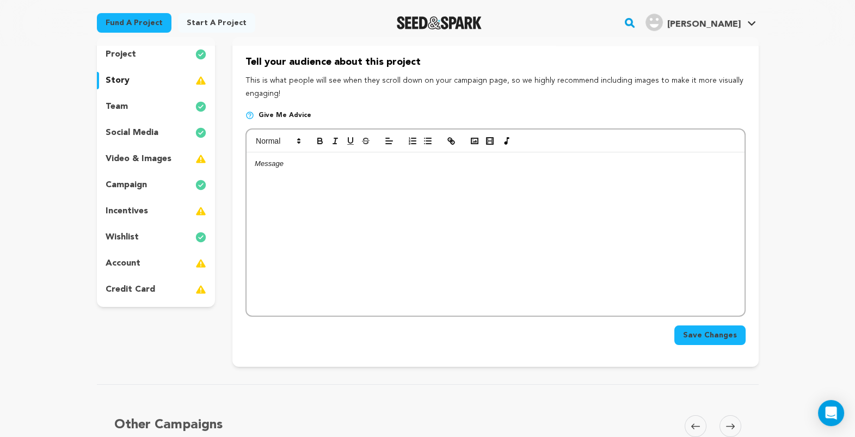
click at [97, 63] on div "project" at bounding box center [156, 54] width 119 height 17
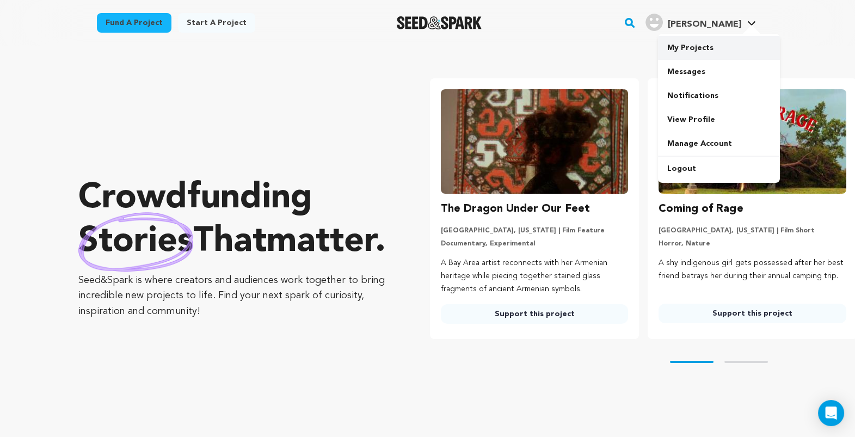
click at [754, 51] on link "My Projects" at bounding box center [719, 48] width 122 height 24
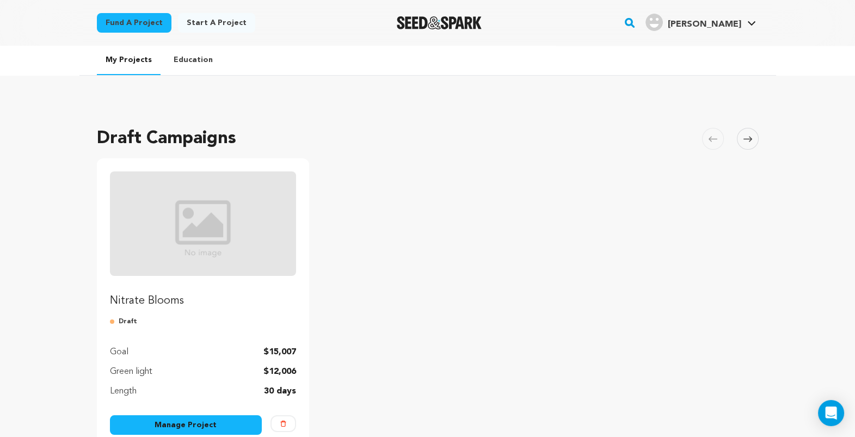
click at [110, 309] on p "Nitrate Blooms" at bounding box center [203, 300] width 187 height 15
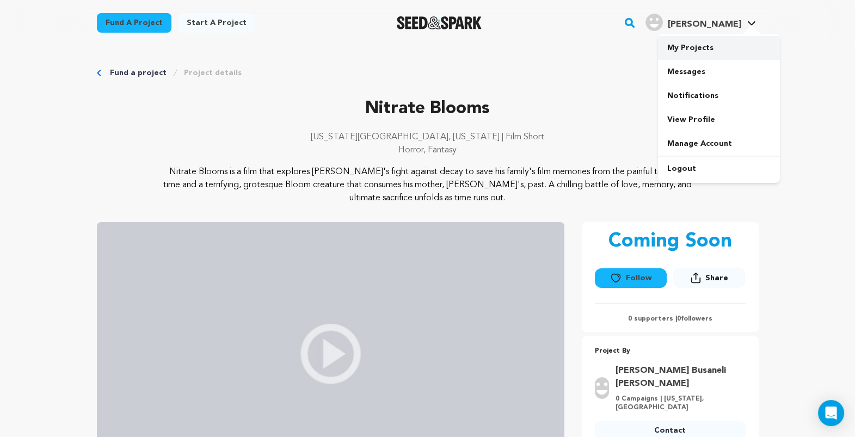
click at [757, 56] on link "My Projects" at bounding box center [719, 48] width 122 height 24
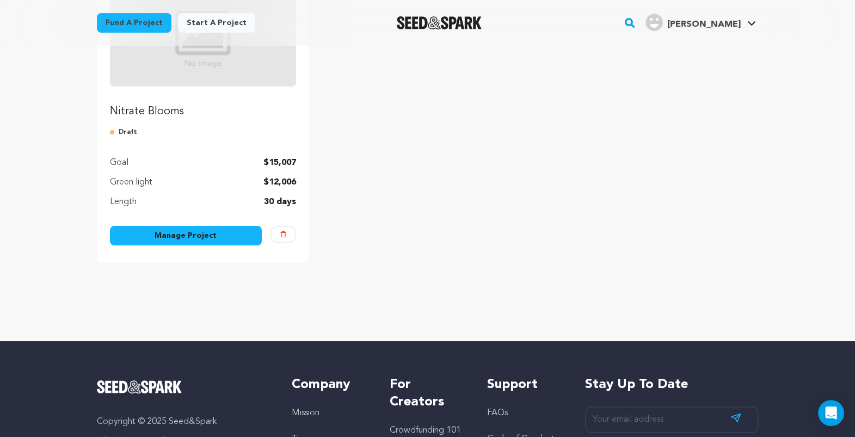
scroll to position [197, 0]
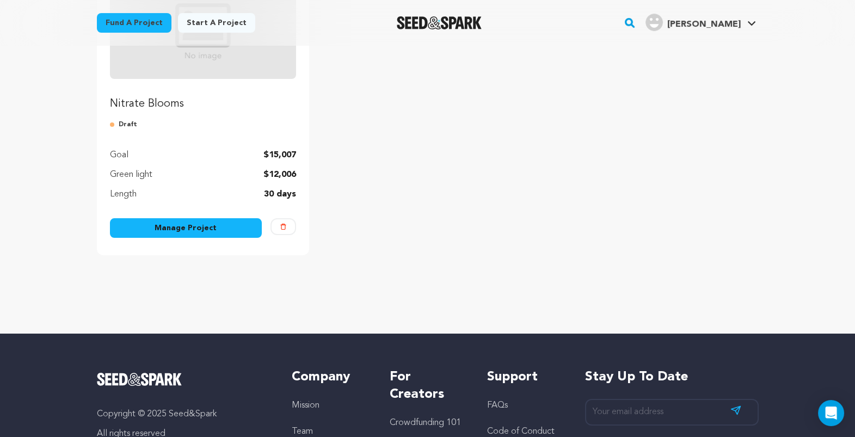
click at [158, 238] on link "Manage Project" at bounding box center [186, 228] width 152 height 20
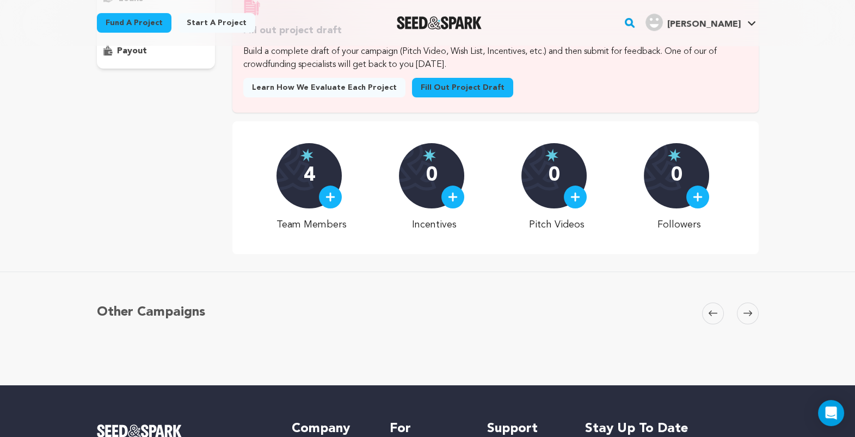
scroll to position [212, 0]
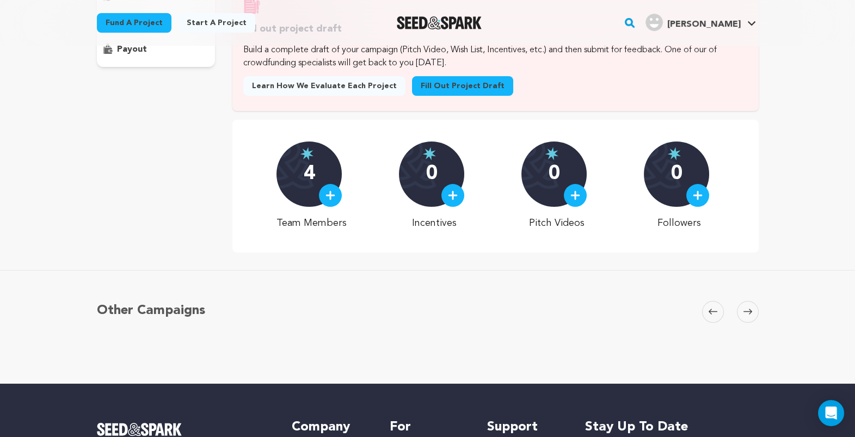
click at [464, 96] on link "Fill out project draft" at bounding box center [462, 86] width 101 height 20
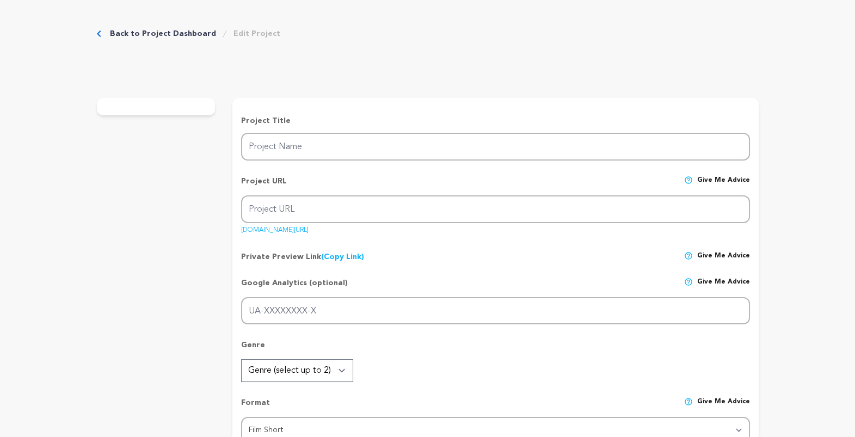
type input "Nitrate Blooms"
type input "nitrate-blooms"
type input "A film archivist attempts to stave off the supernatural decay spreading through…"
type textarea "Nitrate Blooms is a film that explores [PERSON_NAME]'s fight against decay to s…"
type textarea "We look at old photos and ask, "Who's that?" But what happens when those pictur…"
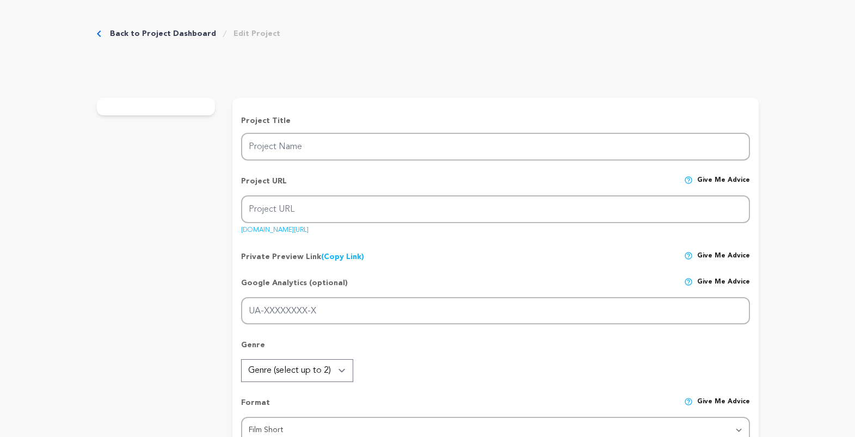
type textarea "[US_STATE][GEOGRAPHIC_DATA] ([GEOGRAPHIC_DATA]) Tisch School of the Arts"
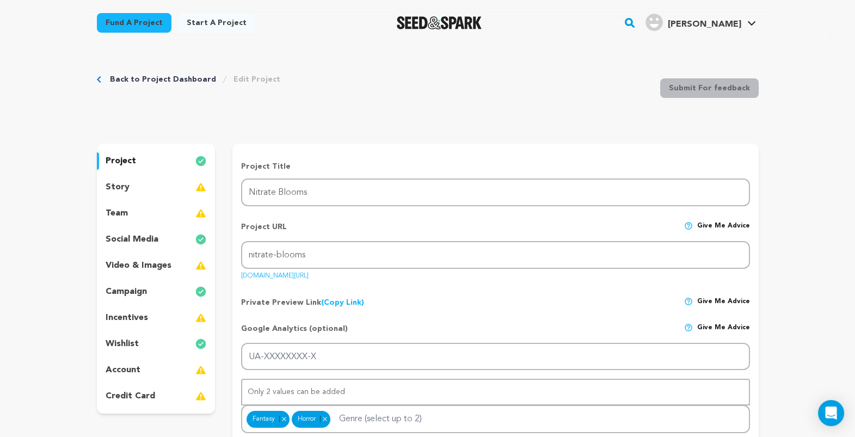
click at [195, 220] on img at bounding box center [200, 213] width 11 height 13
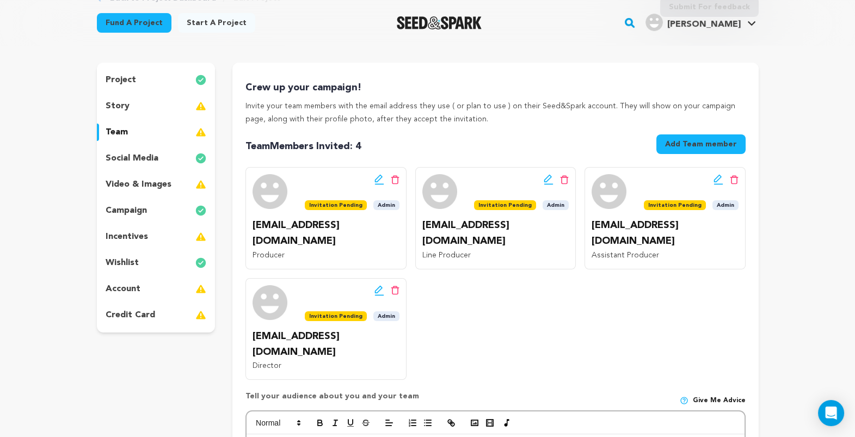
scroll to position [79, 0]
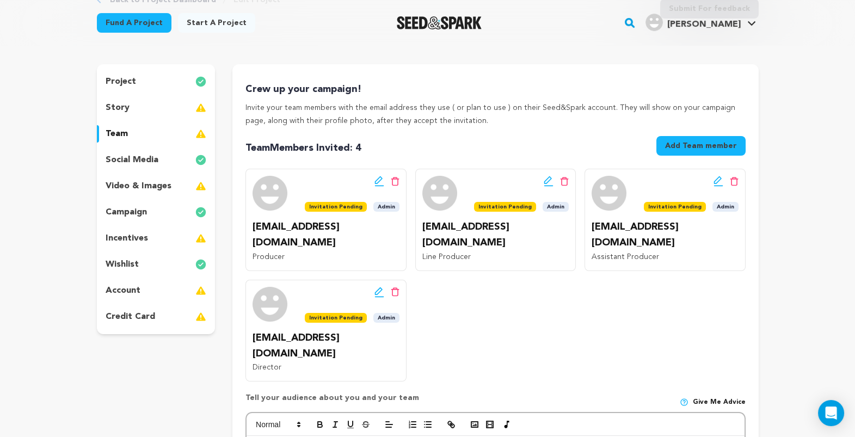
click at [100, 116] on div "story" at bounding box center [156, 107] width 119 height 17
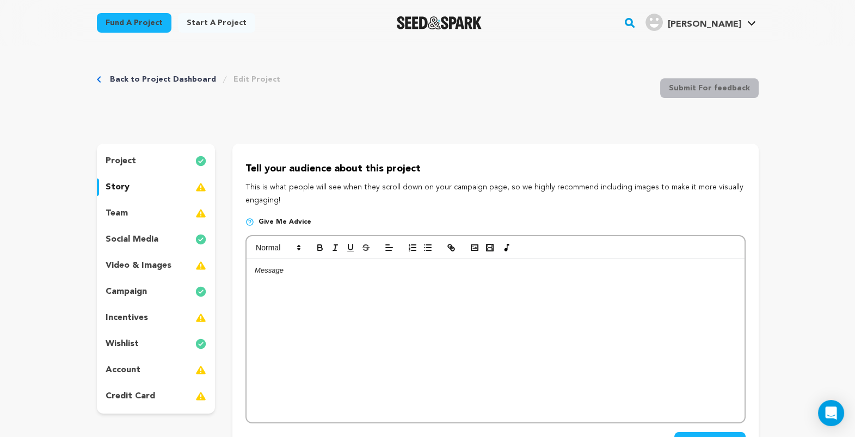
click at [97, 170] on div "project" at bounding box center [156, 160] width 119 height 17
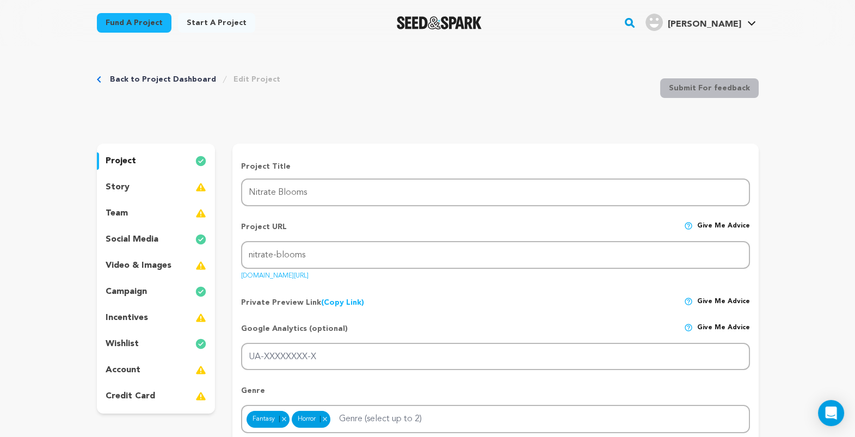
click at [106, 194] on p "story" at bounding box center [118, 187] width 24 height 13
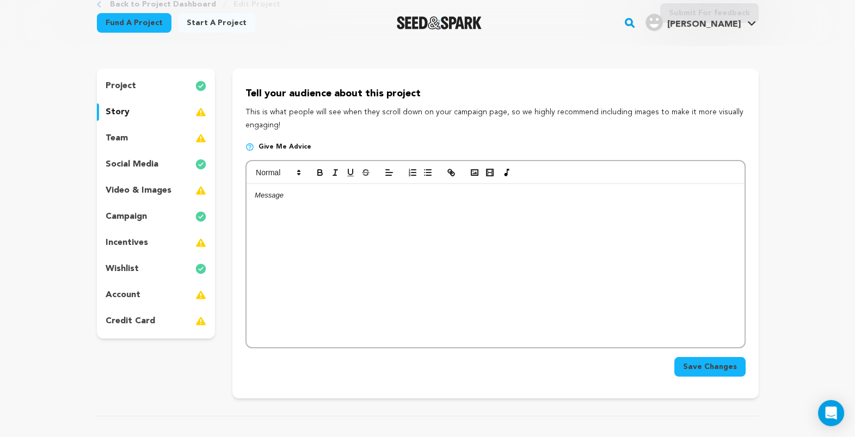
scroll to position [85, 0]
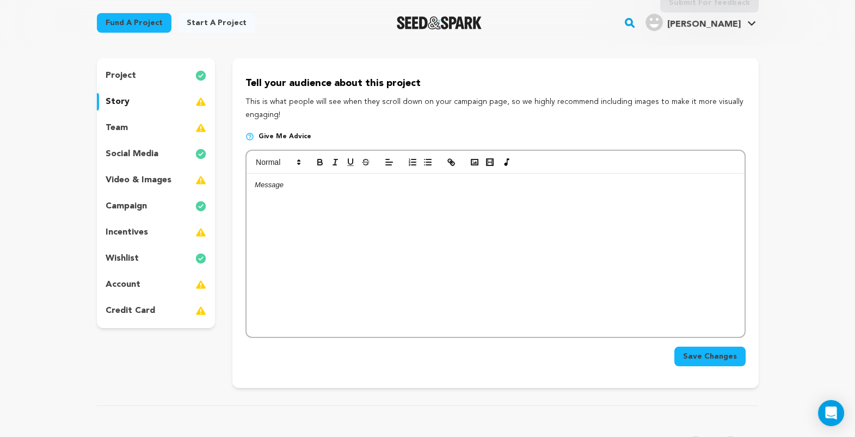
click at [97, 137] on div "team" at bounding box center [156, 127] width 119 height 17
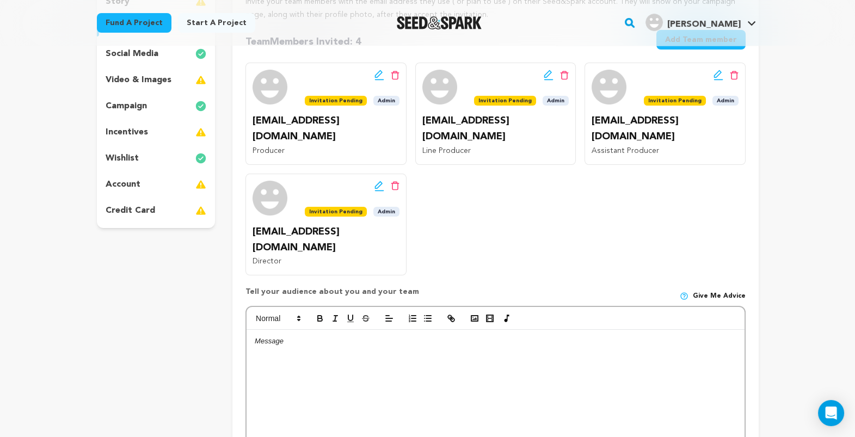
scroll to position [163, 0]
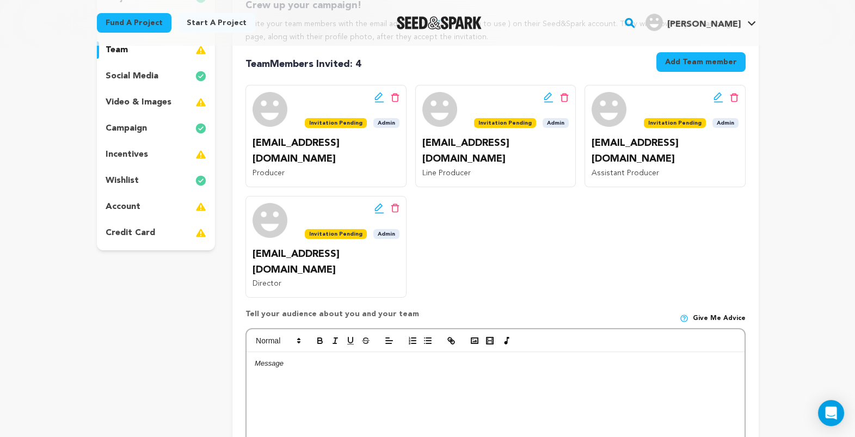
click at [106, 109] on p "video & images" at bounding box center [139, 102] width 66 height 13
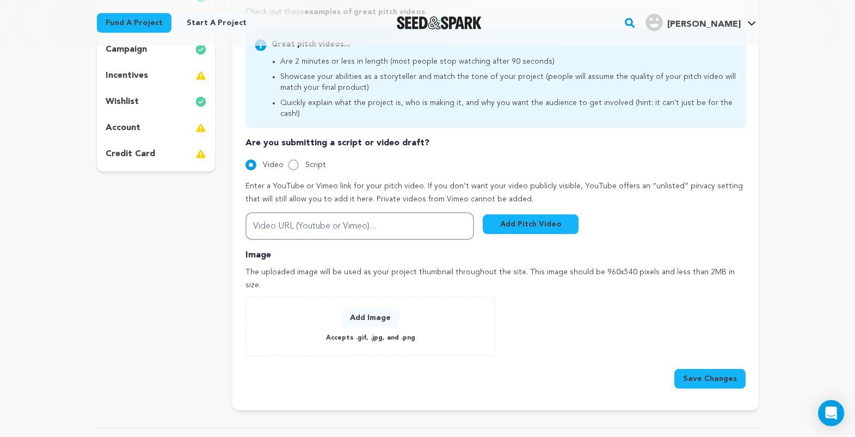
scroll to position [229, 0]
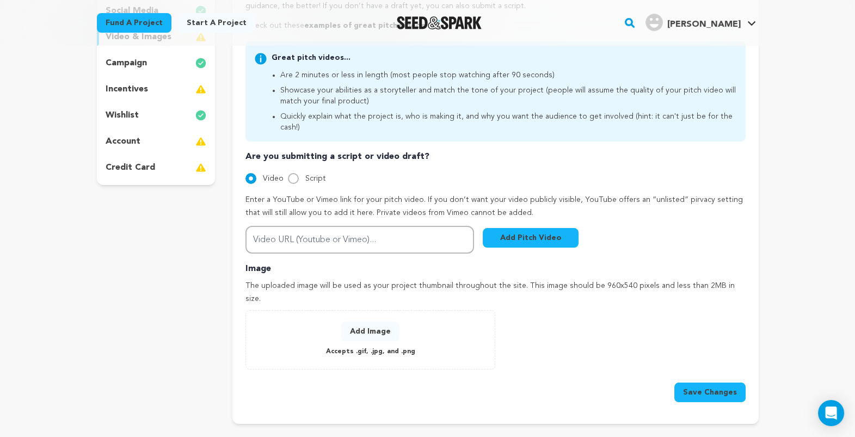
click at [106, 70] on p "campaign" at bounding box center [126, 63] width 41 height 13
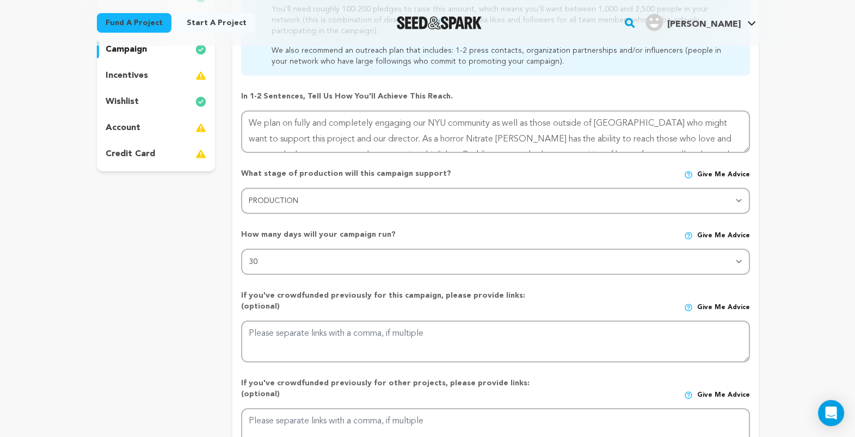
scroll to position [229, 0]
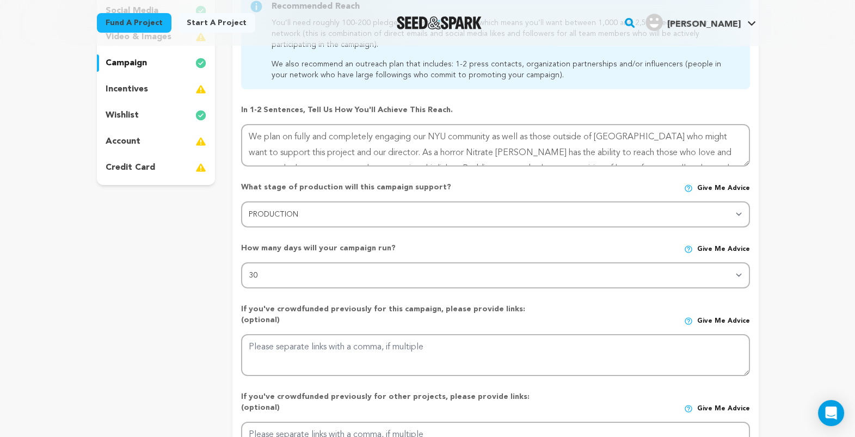
click at [97, 98] on div "incentives" at bounding box center [156, 89] width 119 height 17
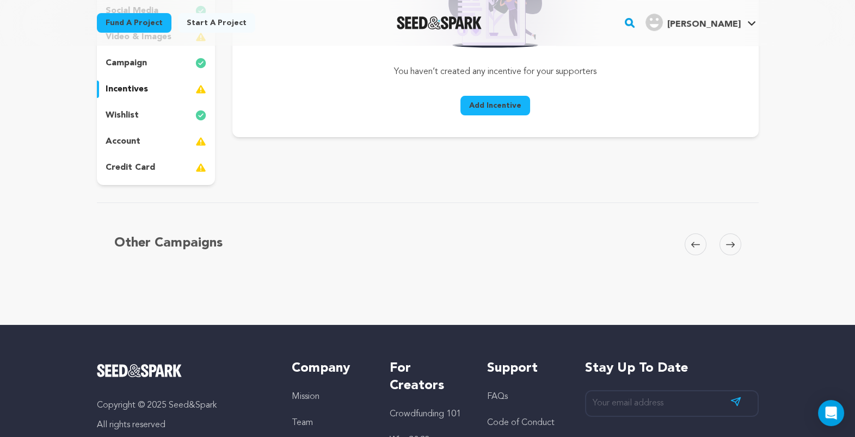
click at [106, 70] on p "campaign" at bounding box center [126, 63] width 41 height 13
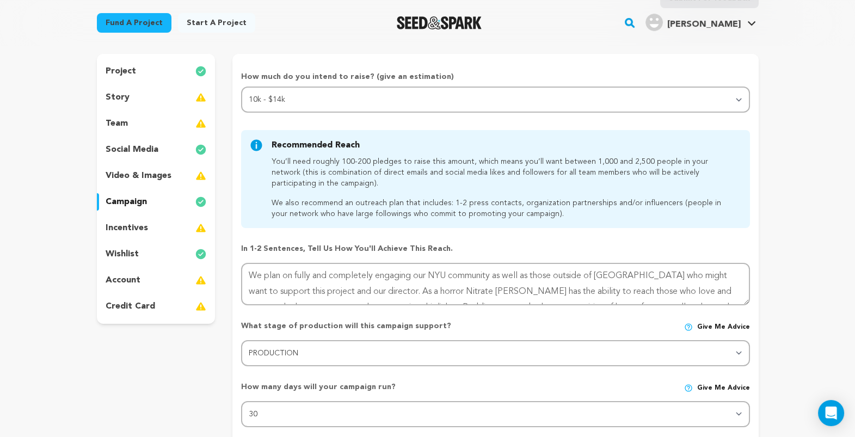
scroll to position [101, 0]
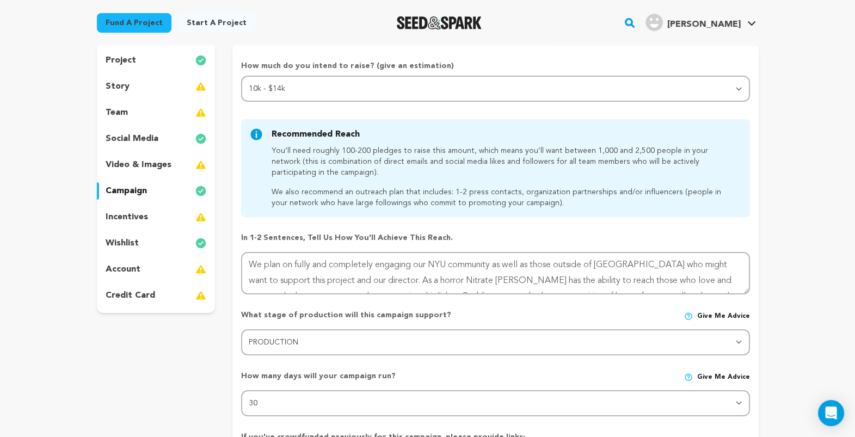
click at [106, 224] on p "incentives" at bounding box center [127, 217] width 42 height 13
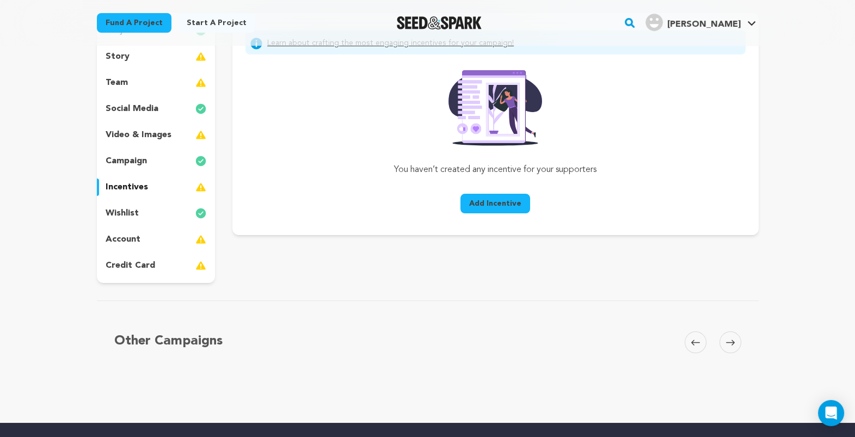
scroll to position [135, 0]
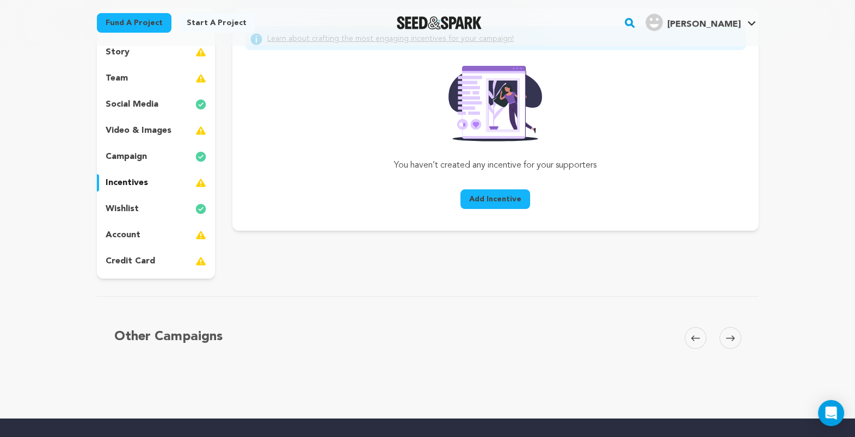
click at [106, 216] on p "wishlist" at bounding box center [122, 208] width 33 height 13
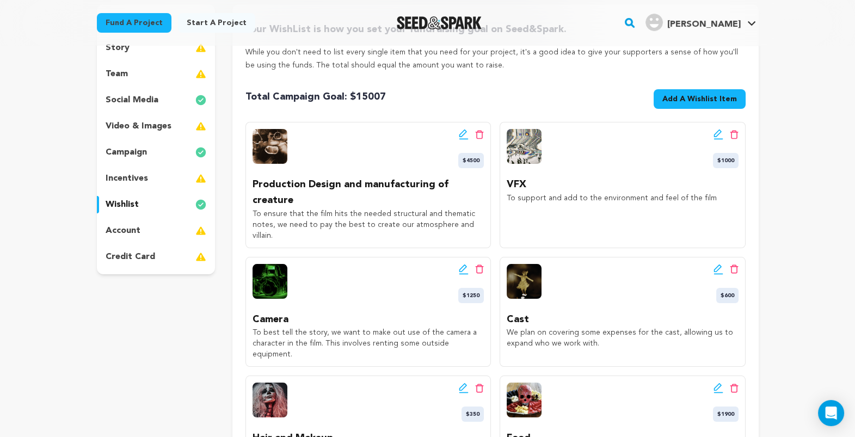
scroll to position [140, 0]
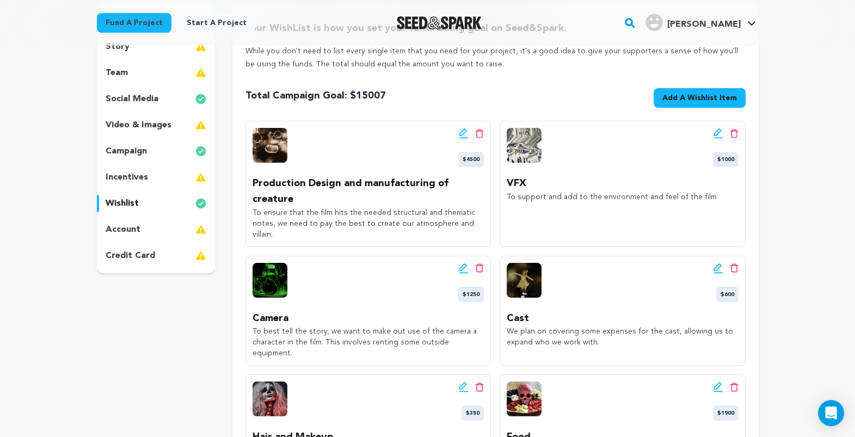
click at [121, 238] on div "account" at bounding box center [156, 229] width 119 height 17
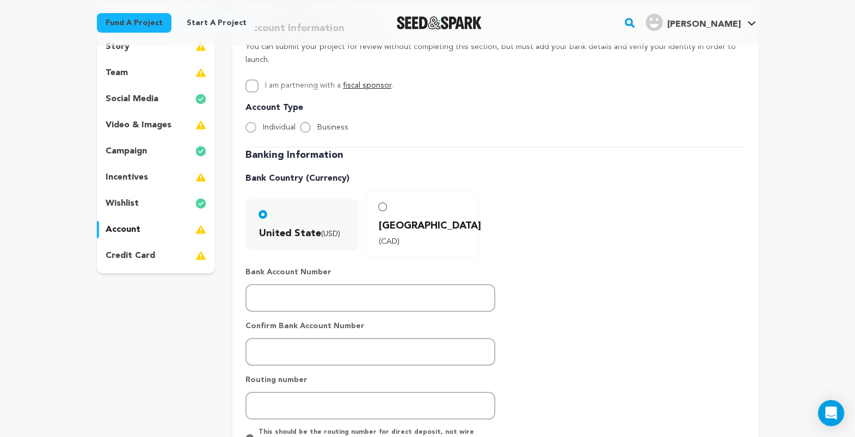
click at [106, 210] on p "wishlist" at bounding box center [122, 203] width 33 height 13
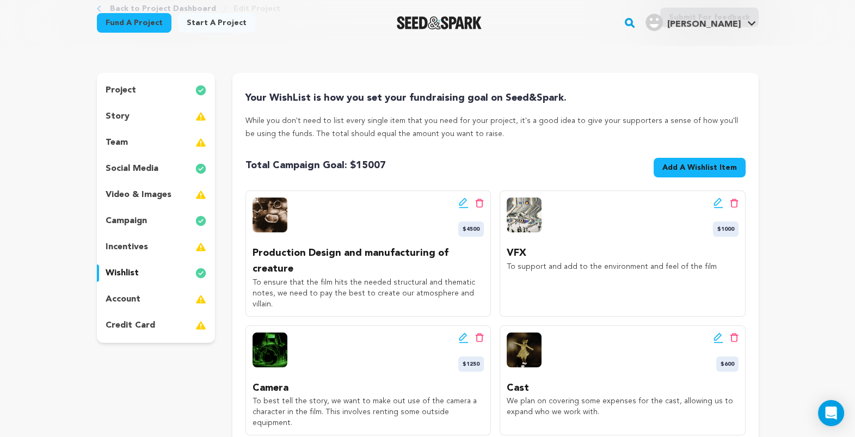
scroll to position [163, 0]
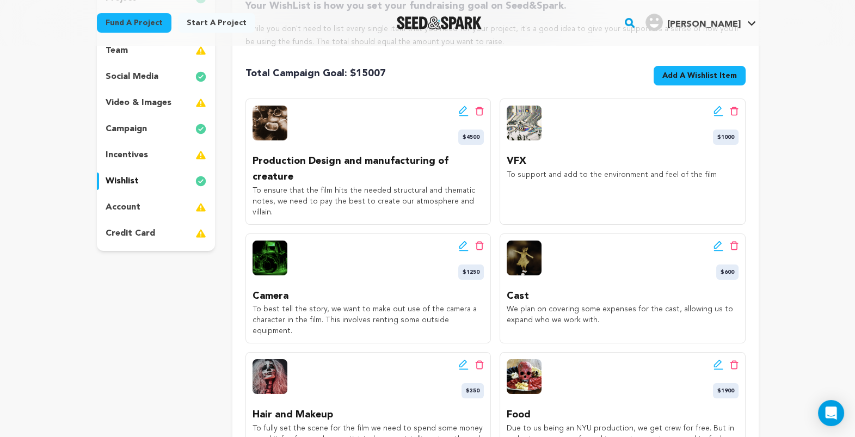
click at [106, 214] on p "account" at bounding box center [123, 207] width 35 height 13
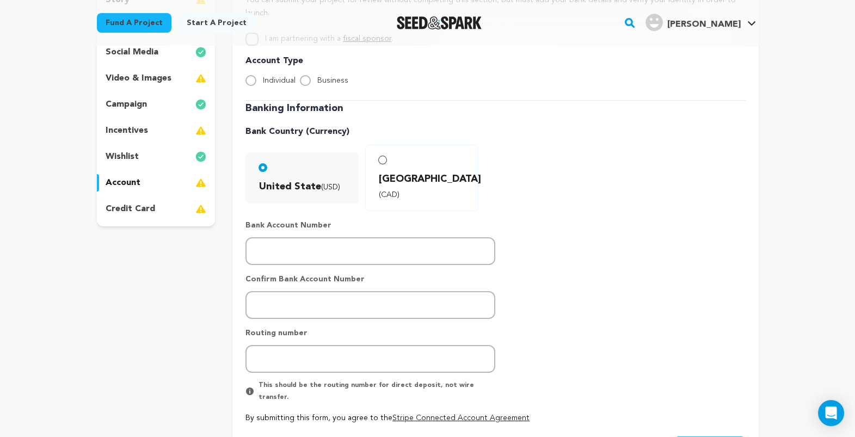
scroll to position [167, 0]
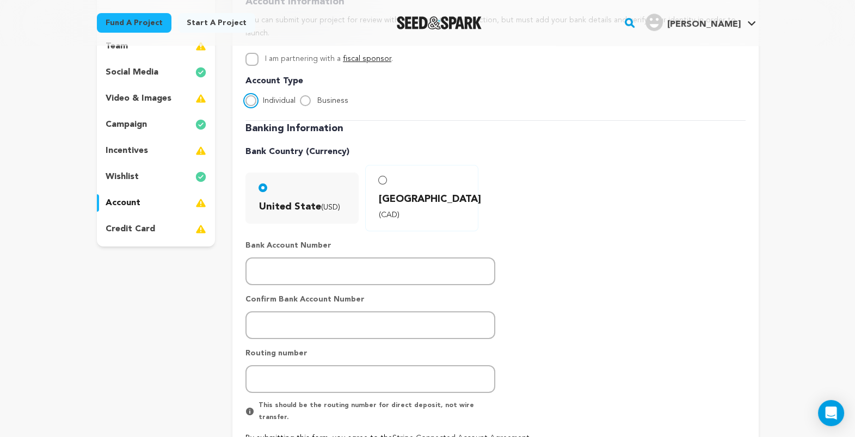
click at [245, 106] on input "Individual" at bounding box center [250, 100] width 11 height 11
radio input "true"
click at [245, 106] on input "Individual" at bounding box center [250, 100] width 11 height 11
click at [263, 104] on span "Individual" at bounding box center [279, 101] width 33 height 8
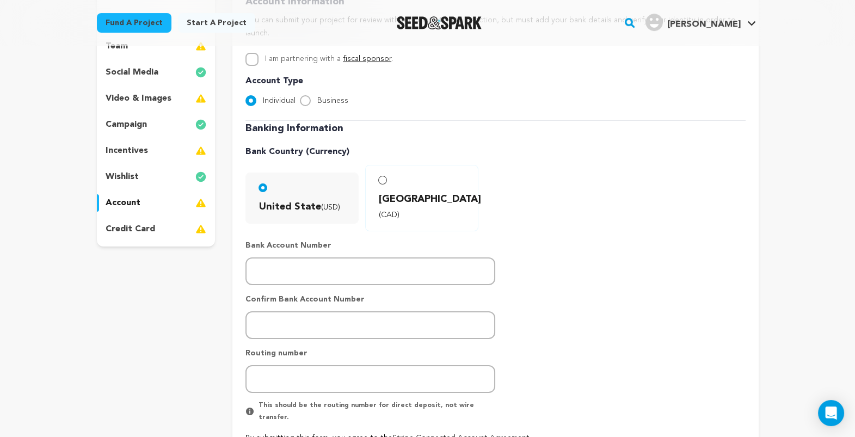
click at [245, 106] on input "Individual" at bounding box center [250, 100] width 11 height 11
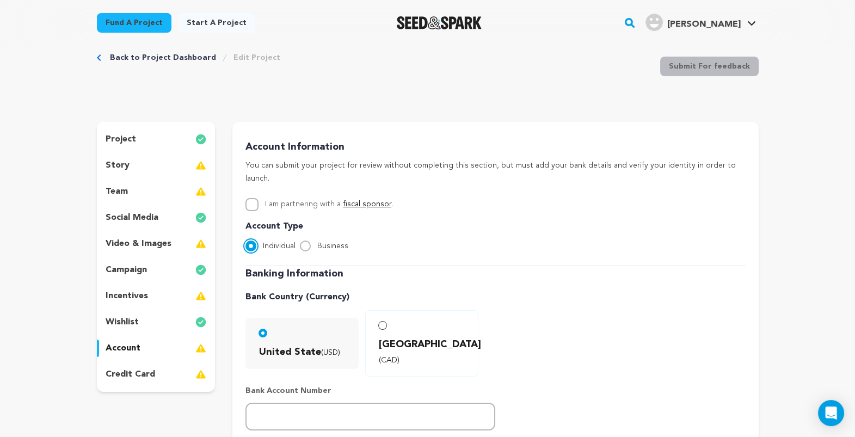
scroll to position [10, 0]
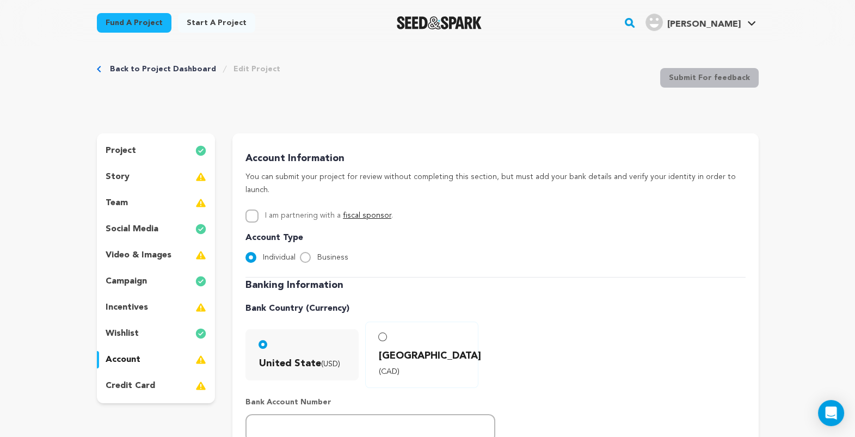
click at [106, 186] on div "story" at bounding box center [156, 176] width 119 height 17
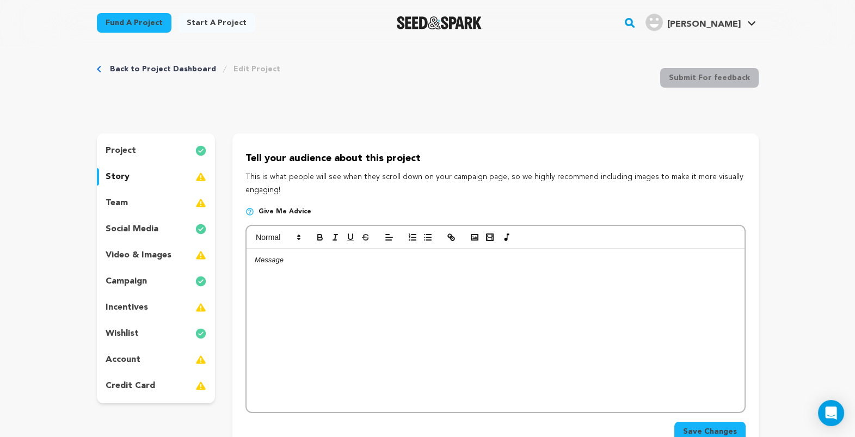
click at [97, 212] on div "team" at bounding box center [156, 202] width 119 height 17
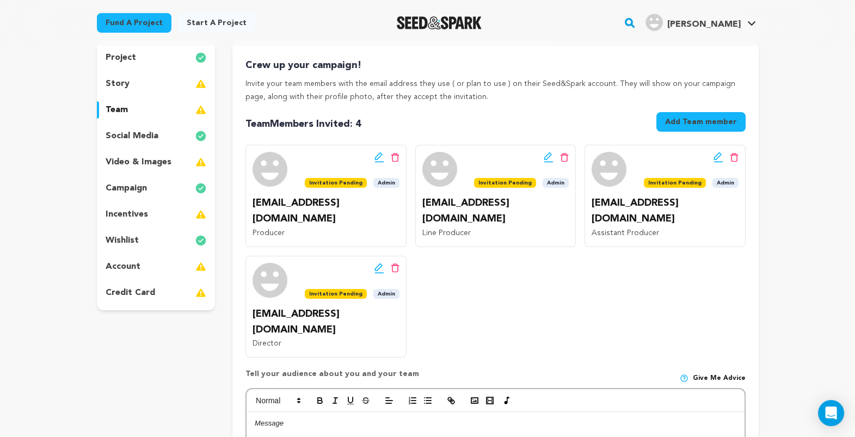
scroll to position [94, 0]
